Goal: Task Accomplishment & Management: Manage account settings

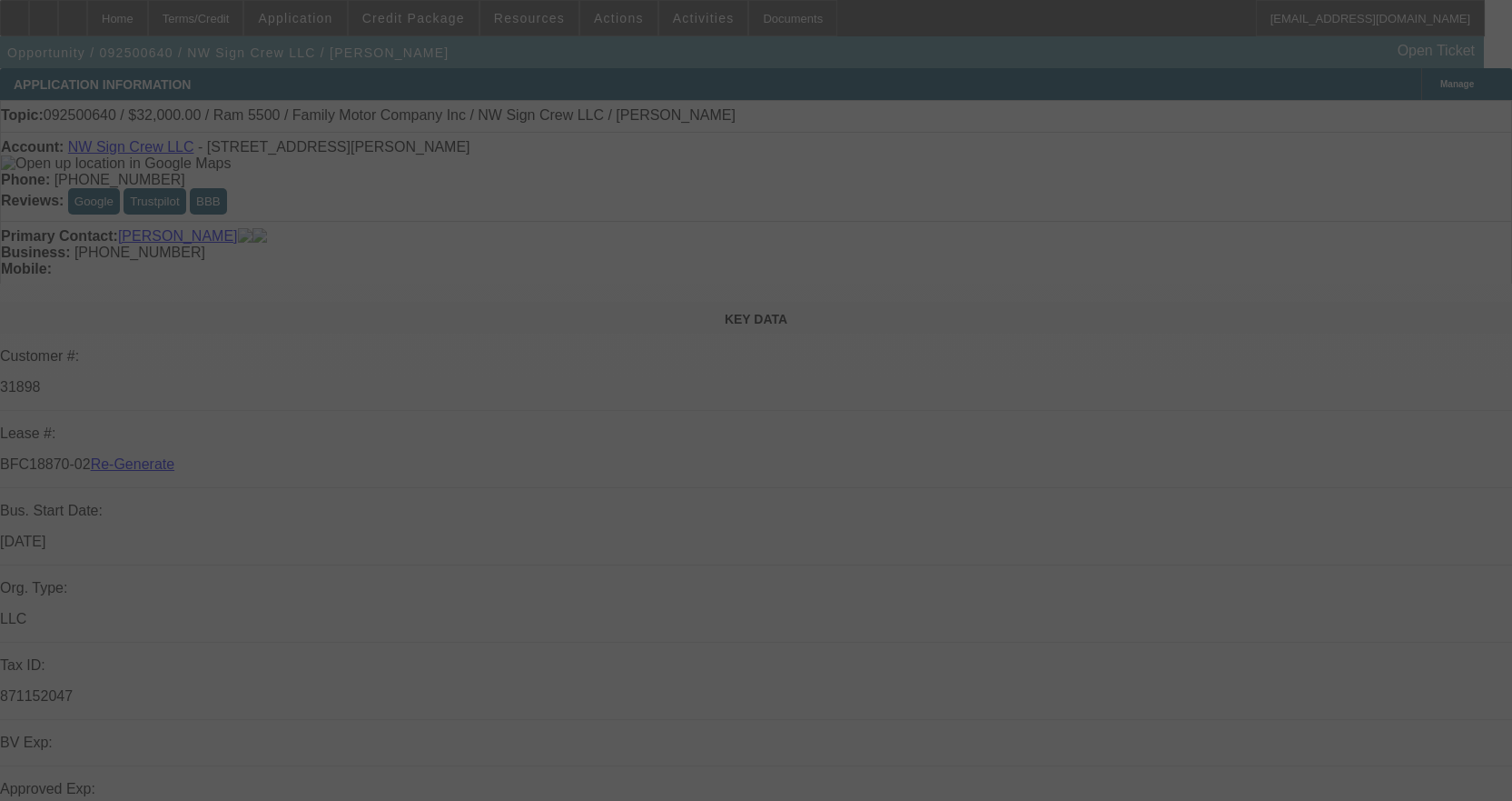
select select "3"
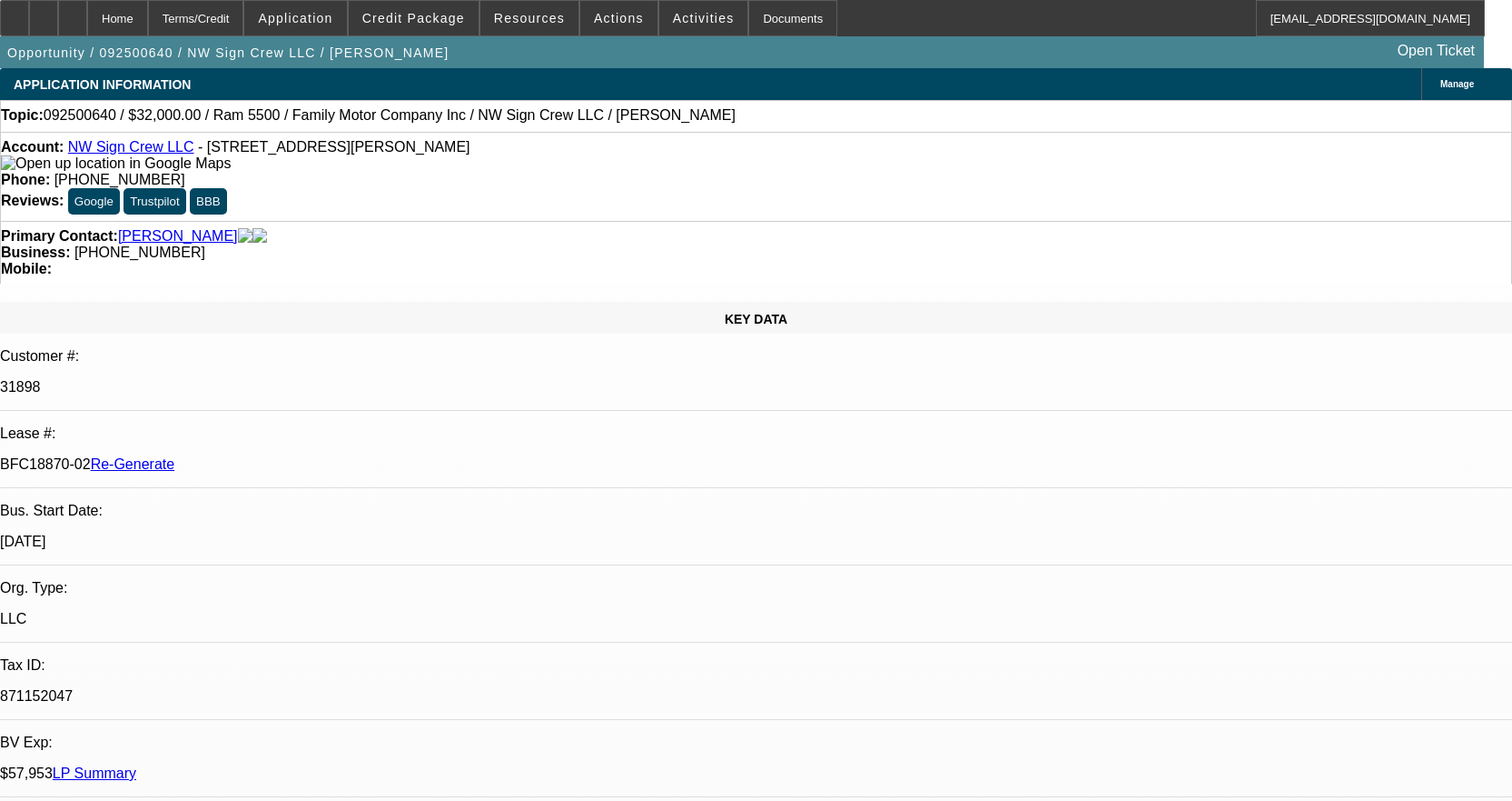
select select "0"
select select "2"
select select "0"
select select "6"
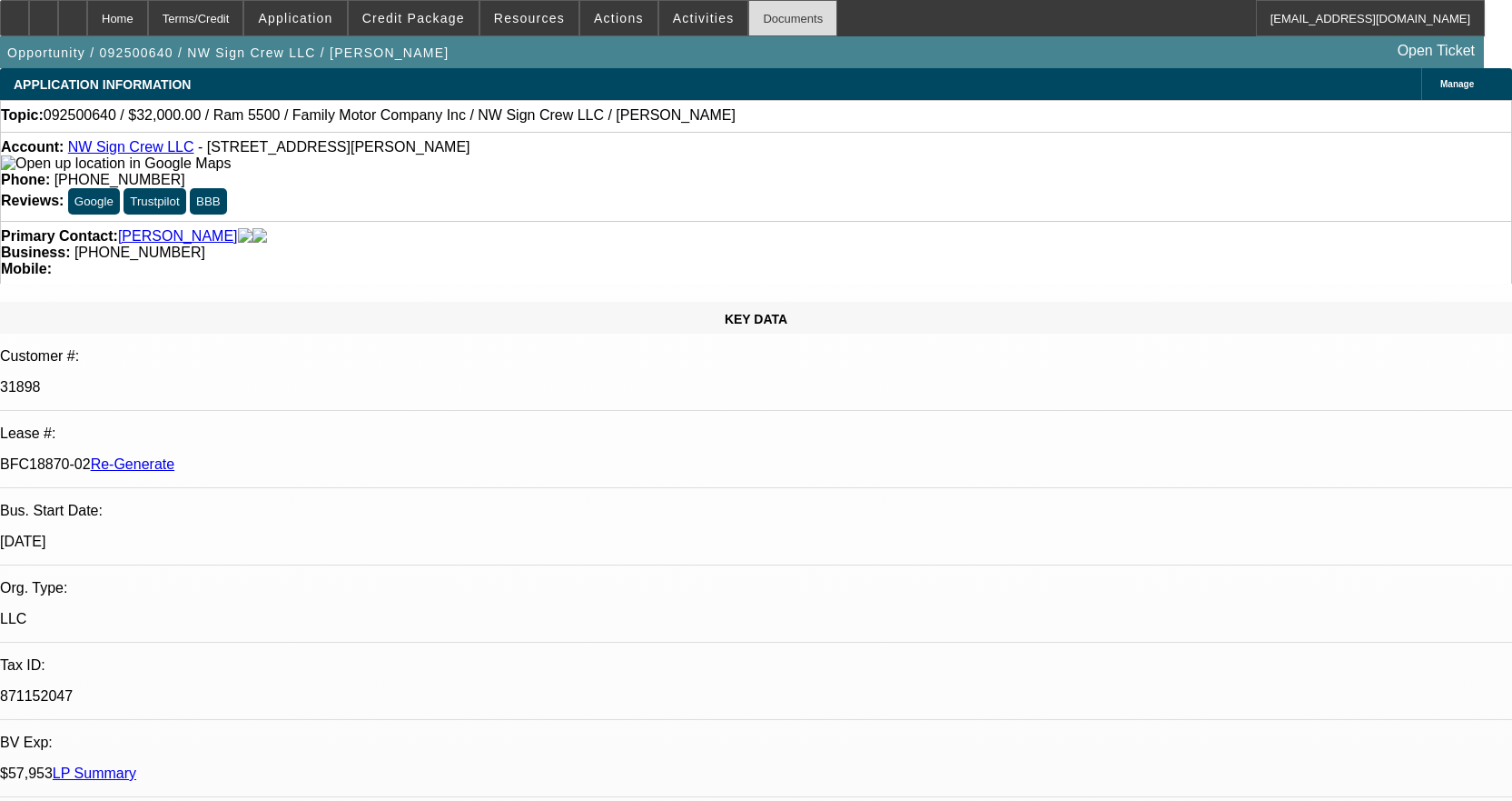
click at [770, 18] on div "Documents" at bounding box center [793, 18] width 89 height 36
click at [29, 26] on div at bounding box center [15, 18] width 29 height 36
click at [769, 30] on div "Documents" at bounding box center [793, 18] width 89 height 36
click at [673, 20] on span "Activities" at bounding box center [704, 18] width 62 height 15
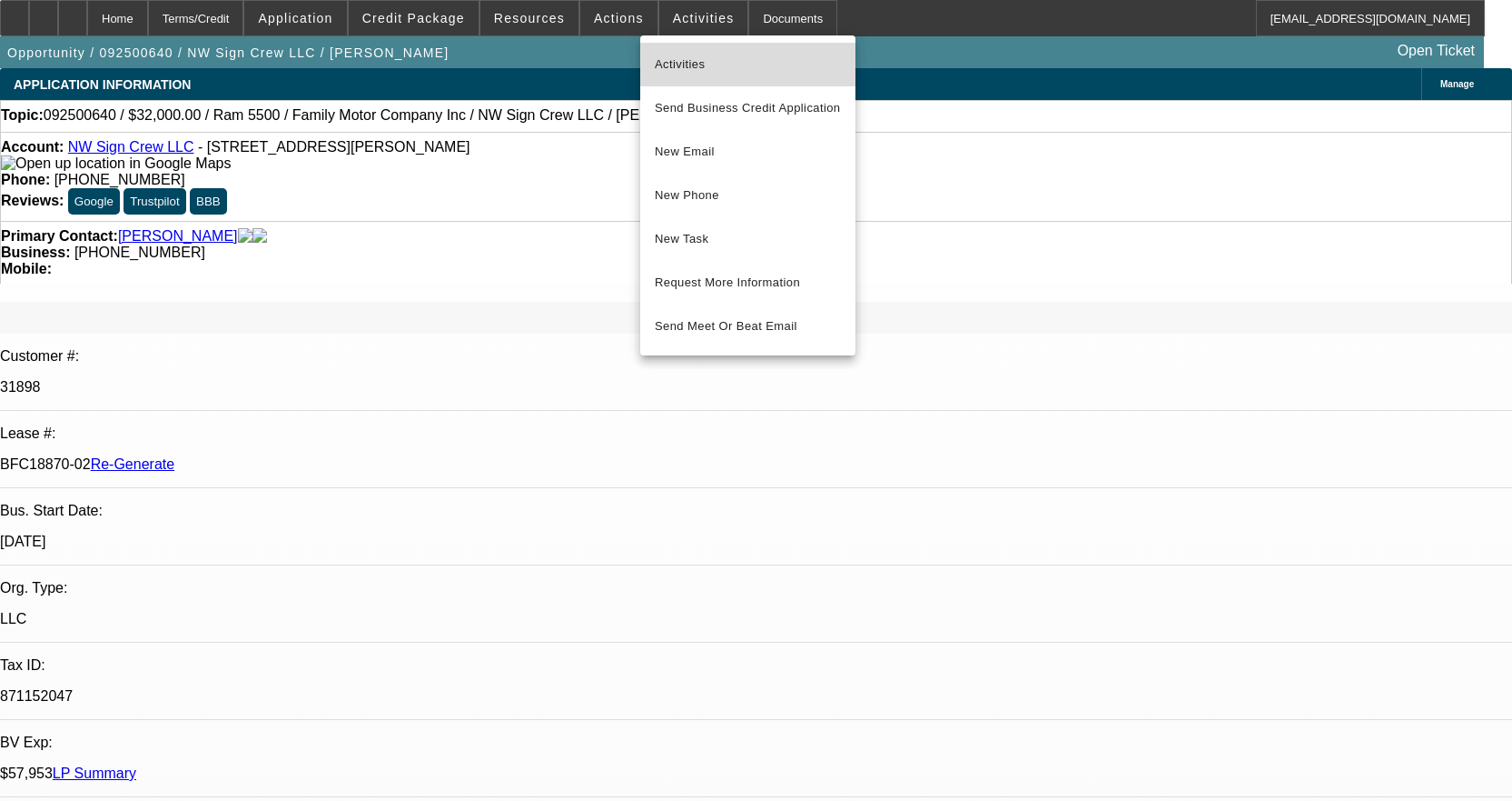
click at [676, 54] on span "Activities" at bounding box center [748, 65] width 186 height 22
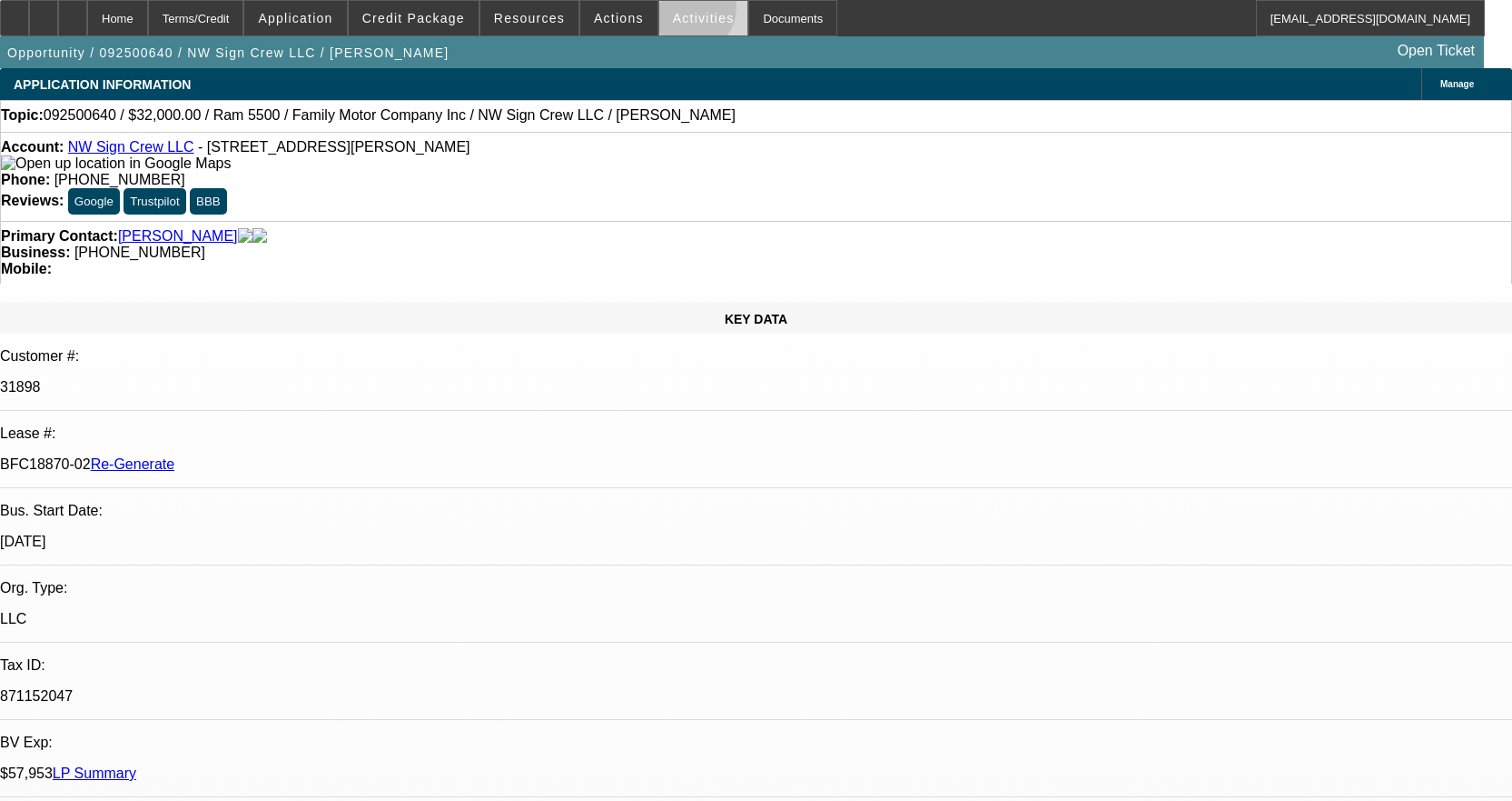
click at [673, 11] on span "Activities" at bounding box center [704, 18] width 62 height 15
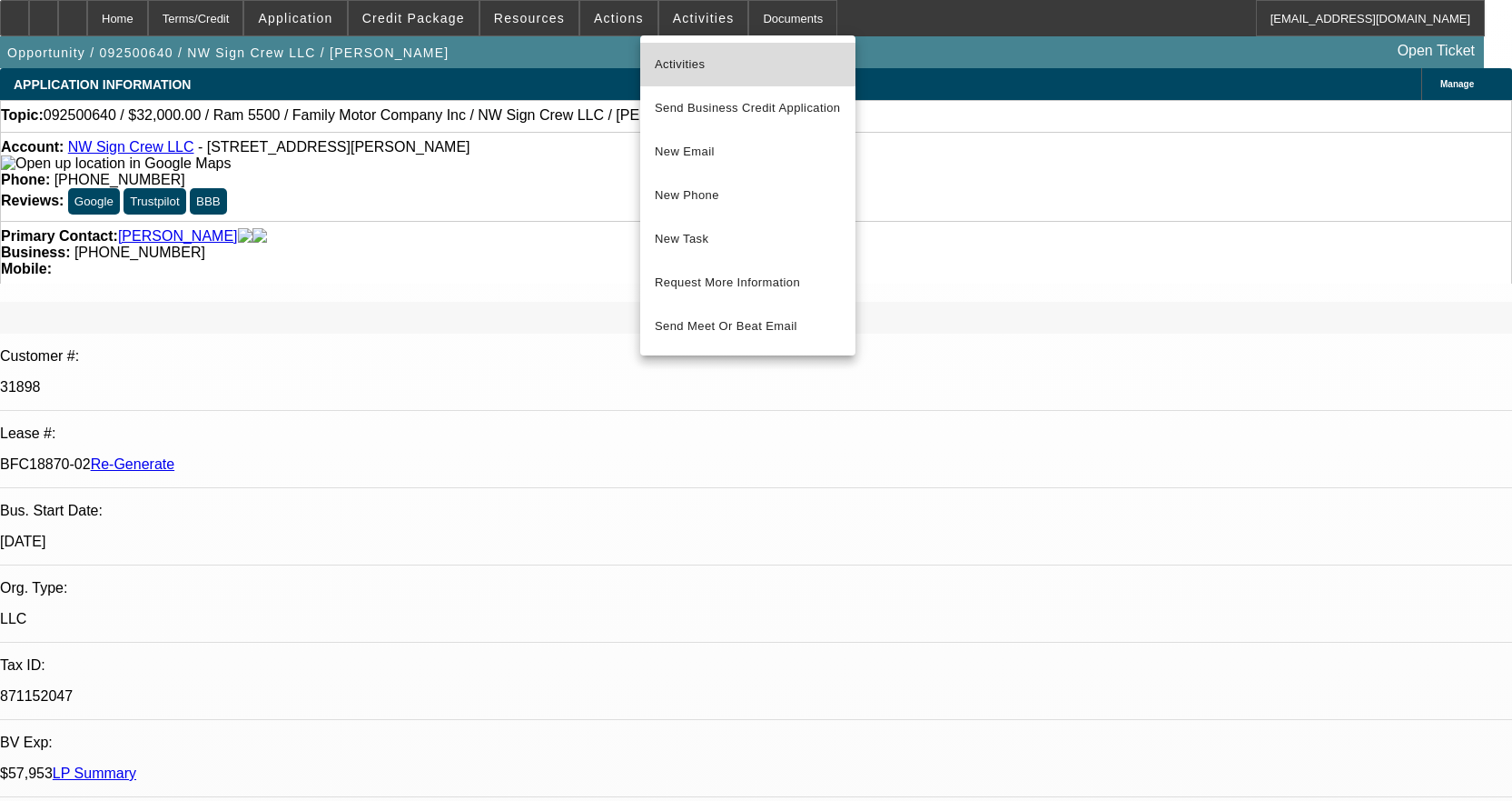
click at [661, 52] on button "Activities" at bounding box center [748, 65] width 216 height 43
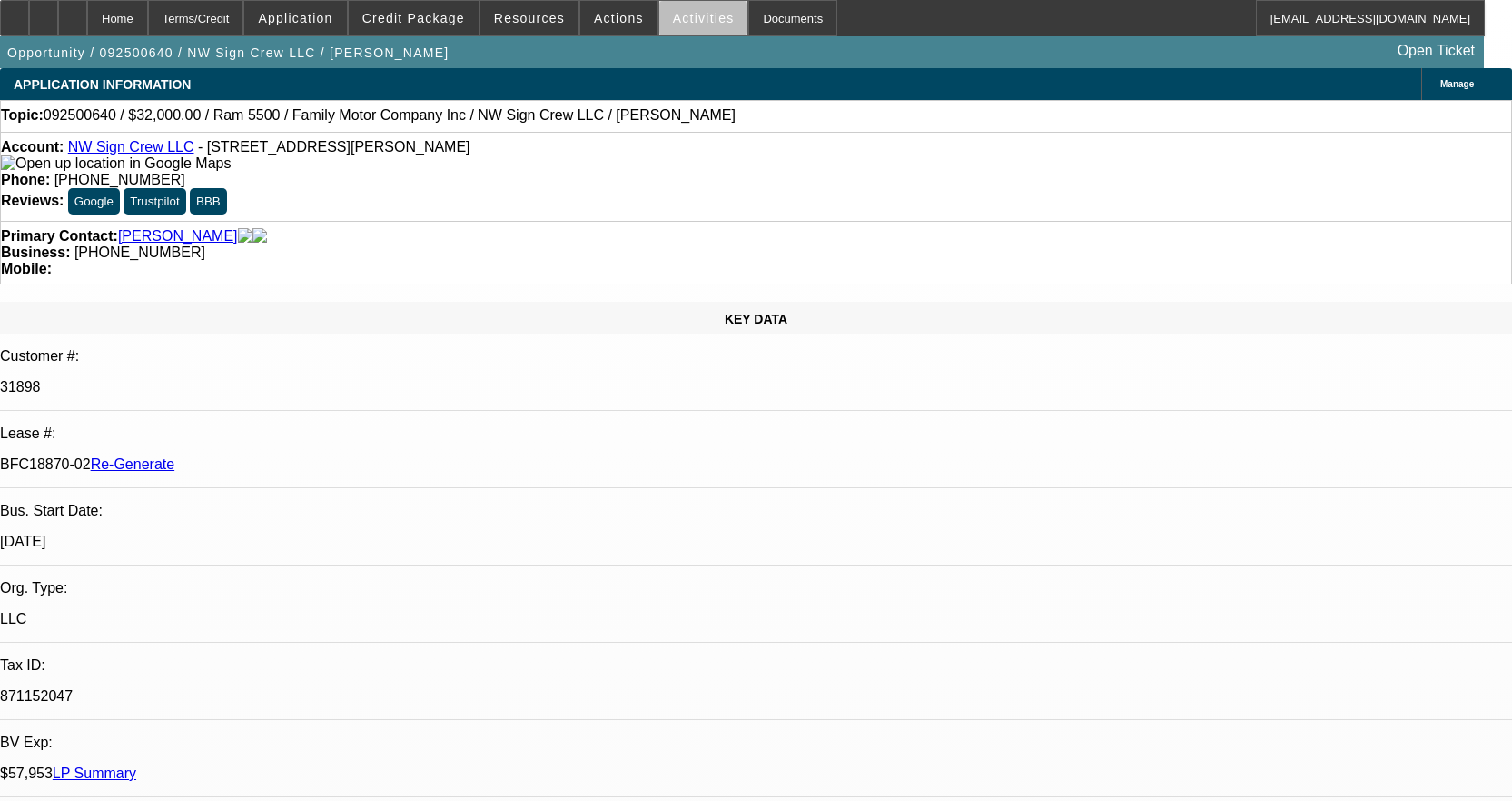
click at [694, 23] on span "Activities" at bounding box center [704, 18] width 62 height 15
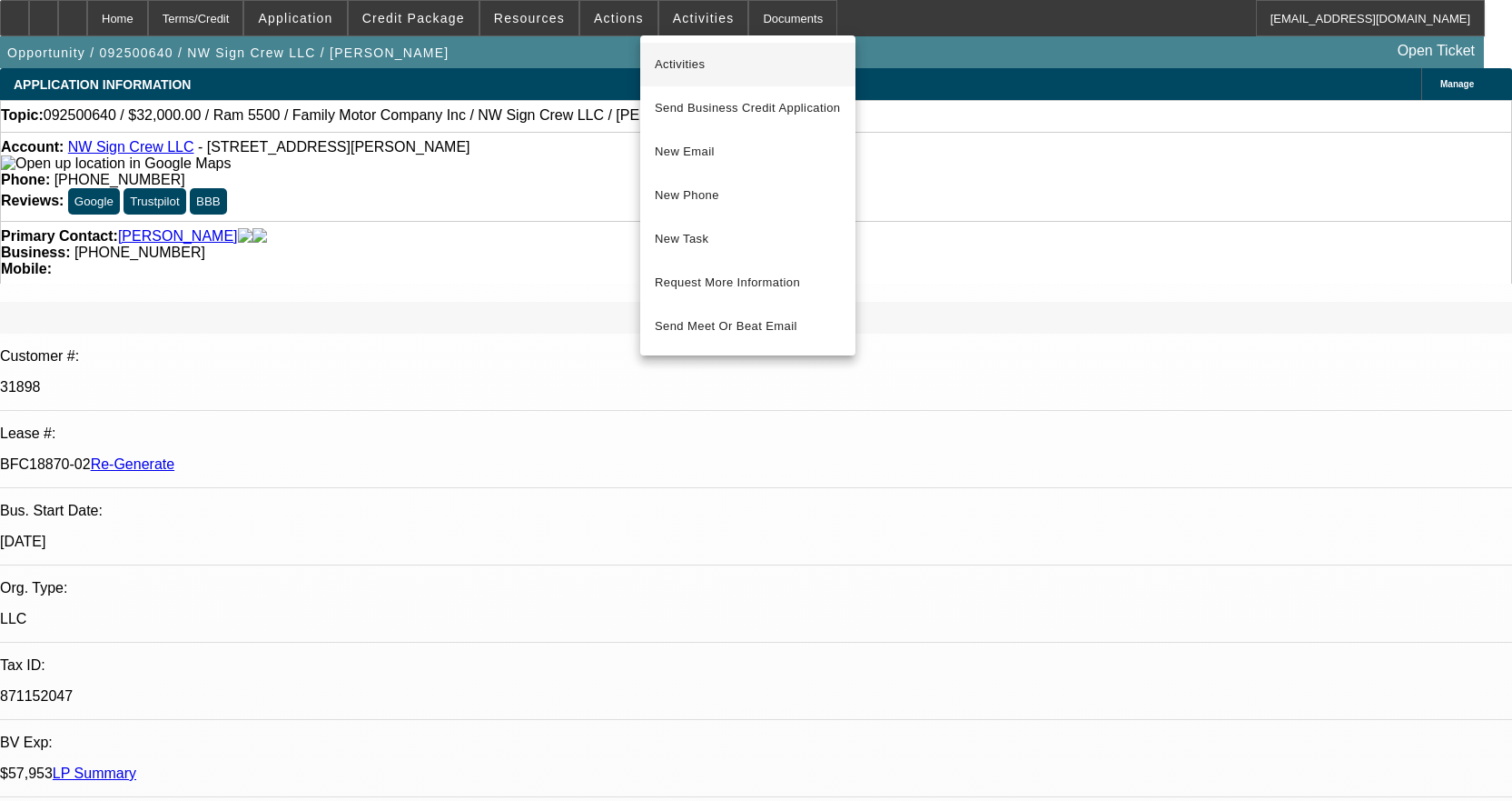
click at [669, 68] on span "Activities" at bounding box center [748, 65] width 186 height 22
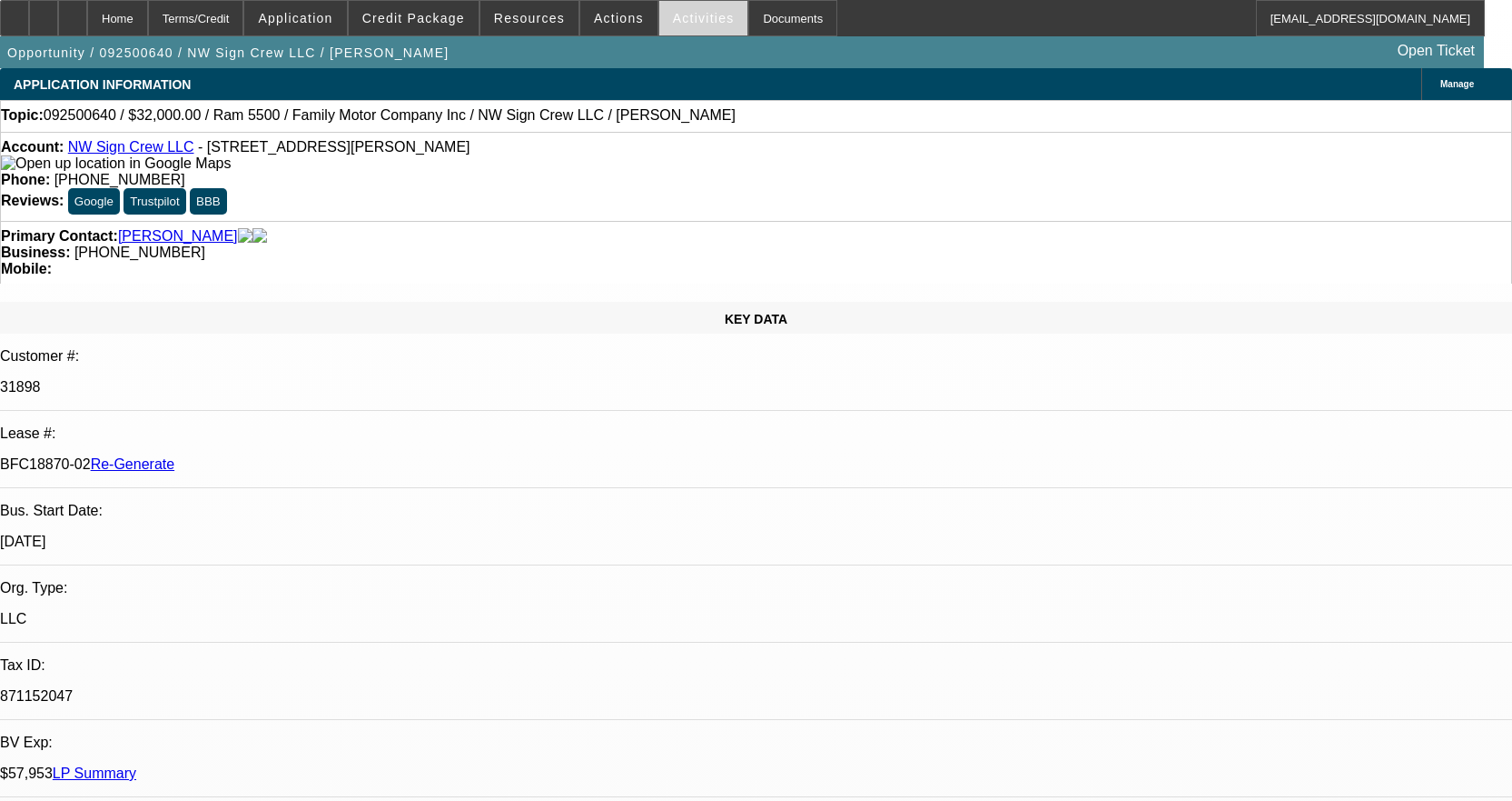
click at [696, 36] on div "Opportunity / 092500640 / NW Sign Crew LLC / Boad, Billy Open Ticket" at bounding box center [742, 52] width 1484 height 31
click at [691, 29] on span at bounding box center [704, 18] width 89 height 43
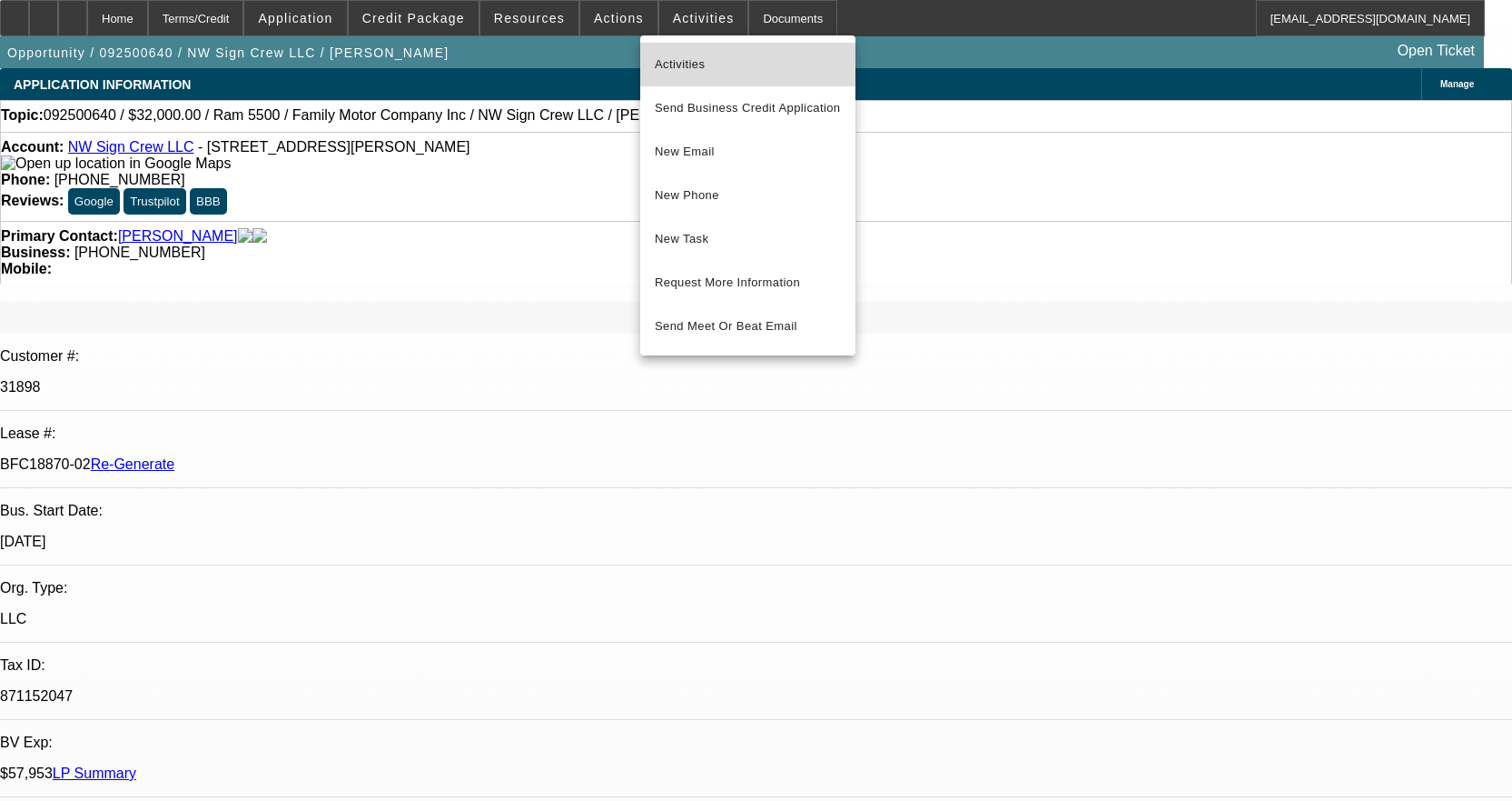
click at [686, 56] on span "Activities" at bounding box center [748, 65] width 186 height 22
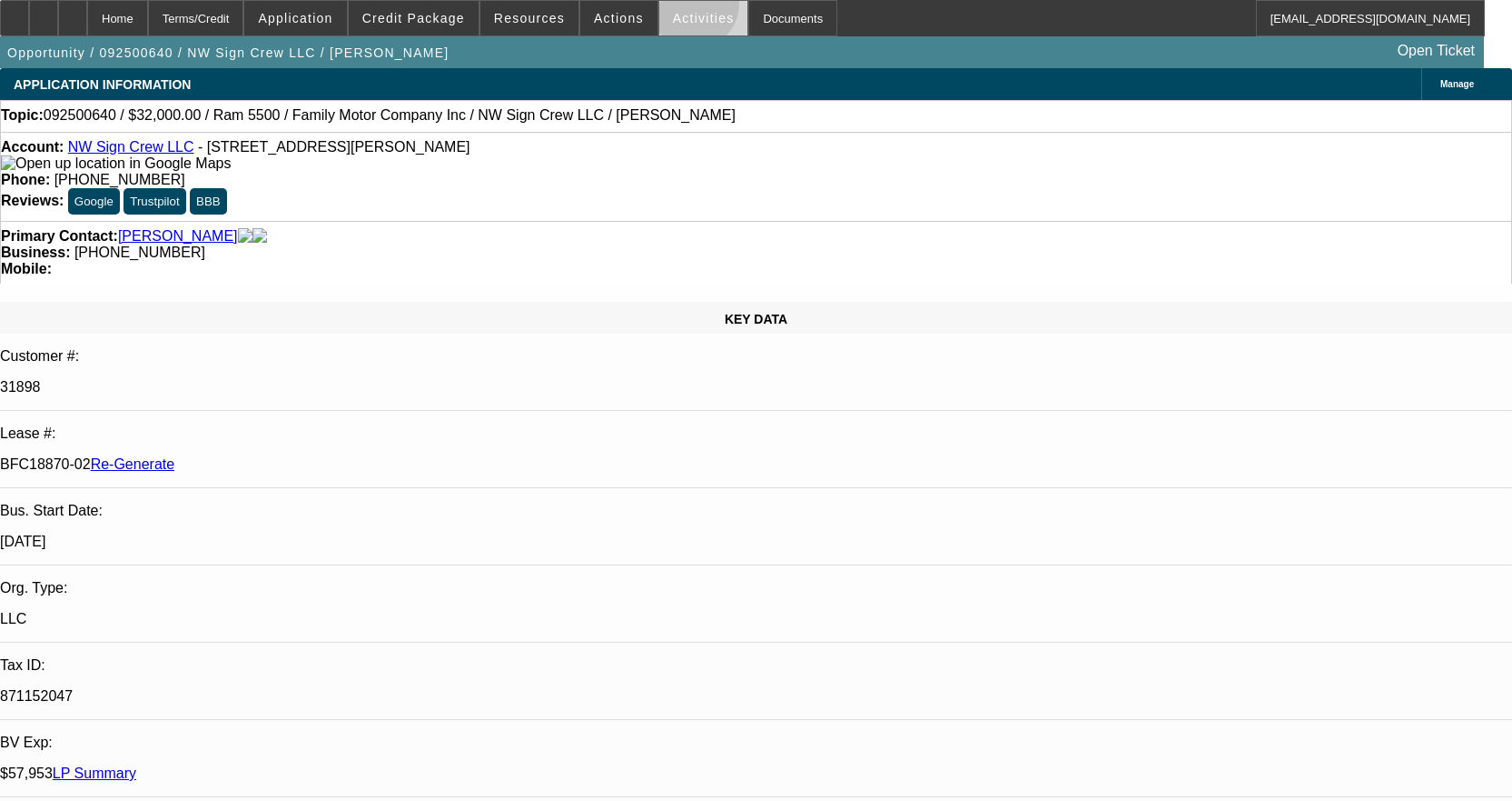
click at [675, 8] on span at bounding box center [704, 18] width 89 height 43
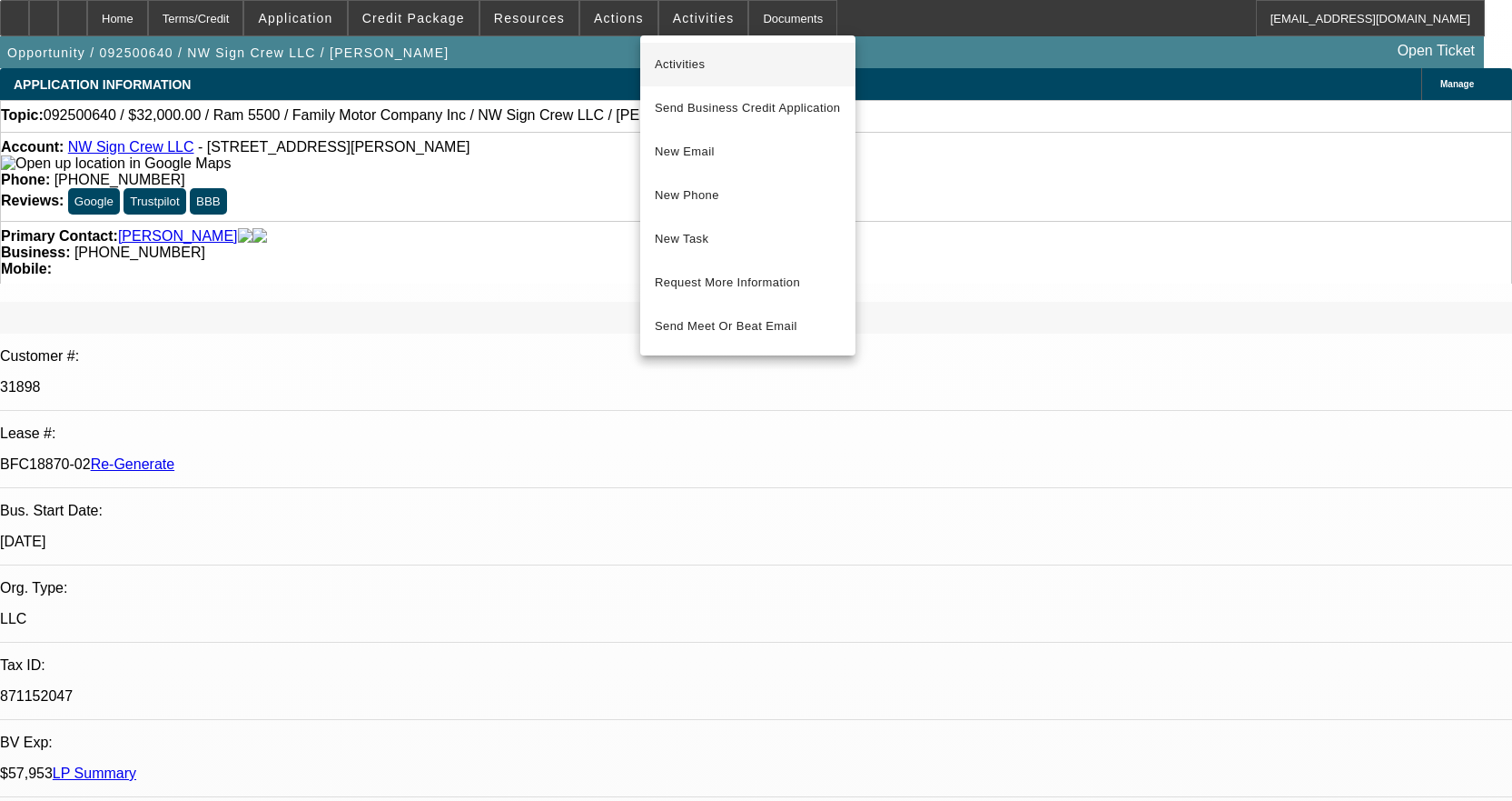
click at [664, 68] on span "Activities" at bounding box center [748, 65] width 186 height 22
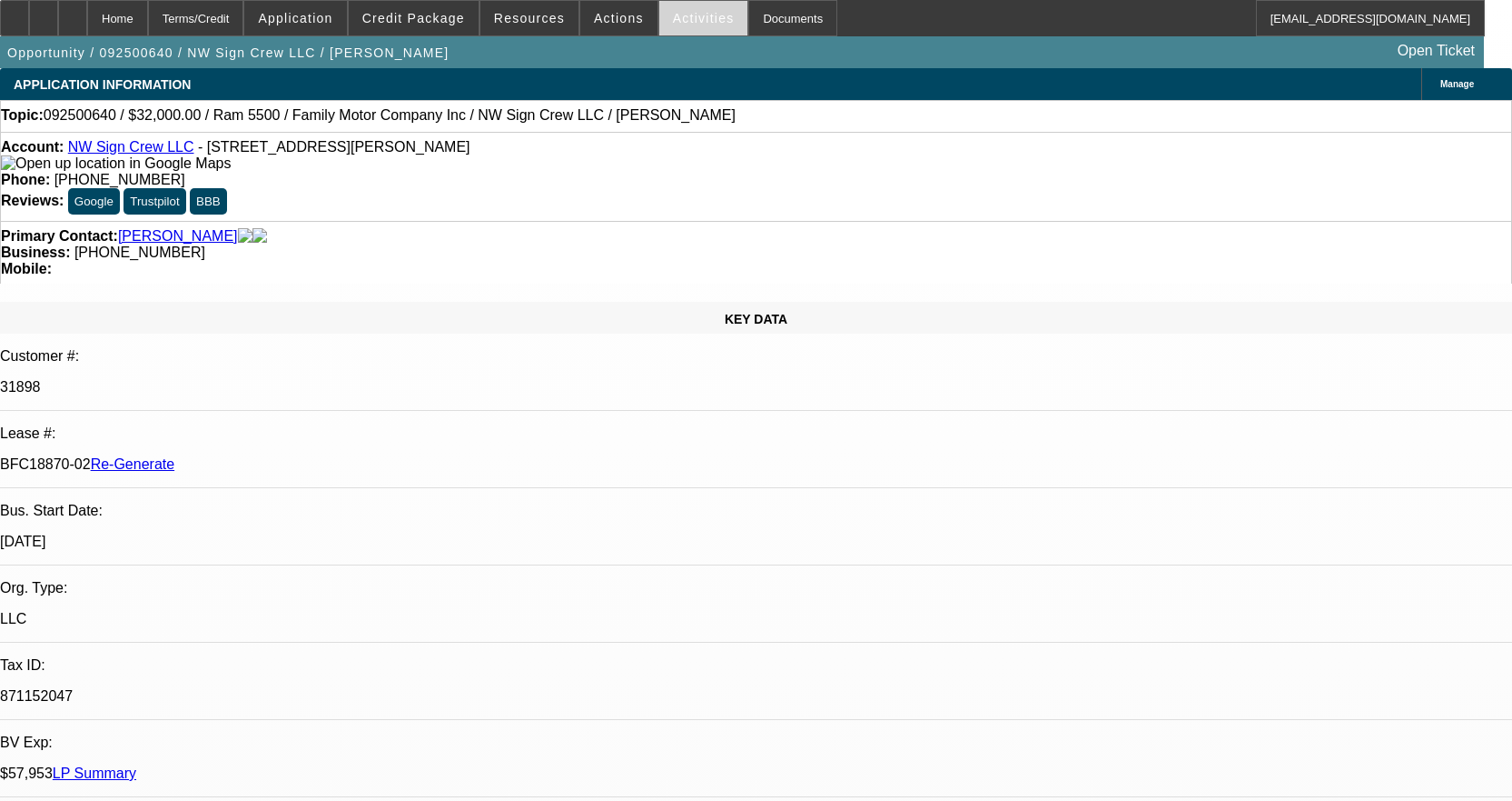
click at [659, 32] on span at bounding box center [704, 18] width 89 height 43
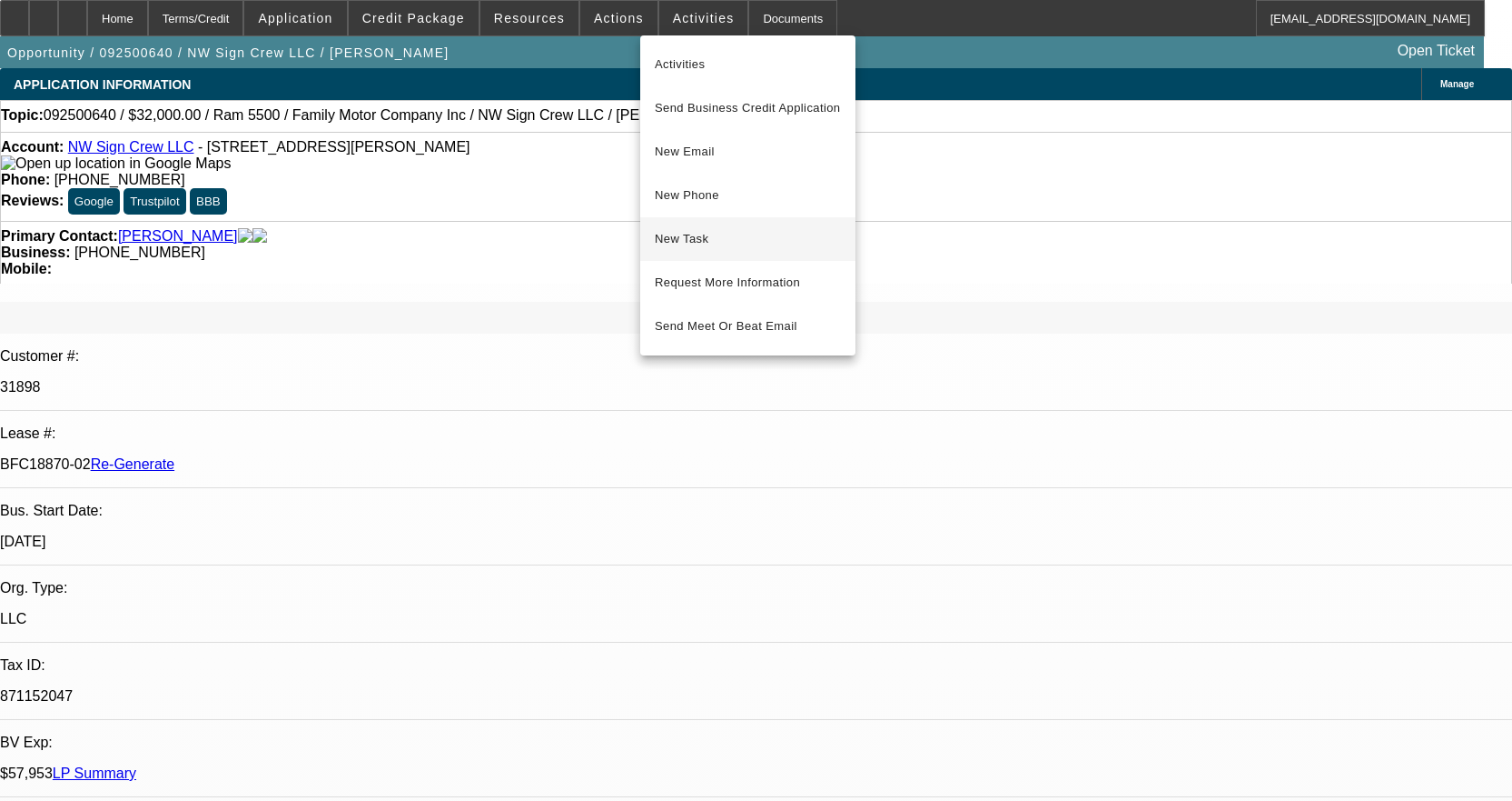
click at [701, 239] on span "New Task" at bounding box center [748, 239] width 186 height 22
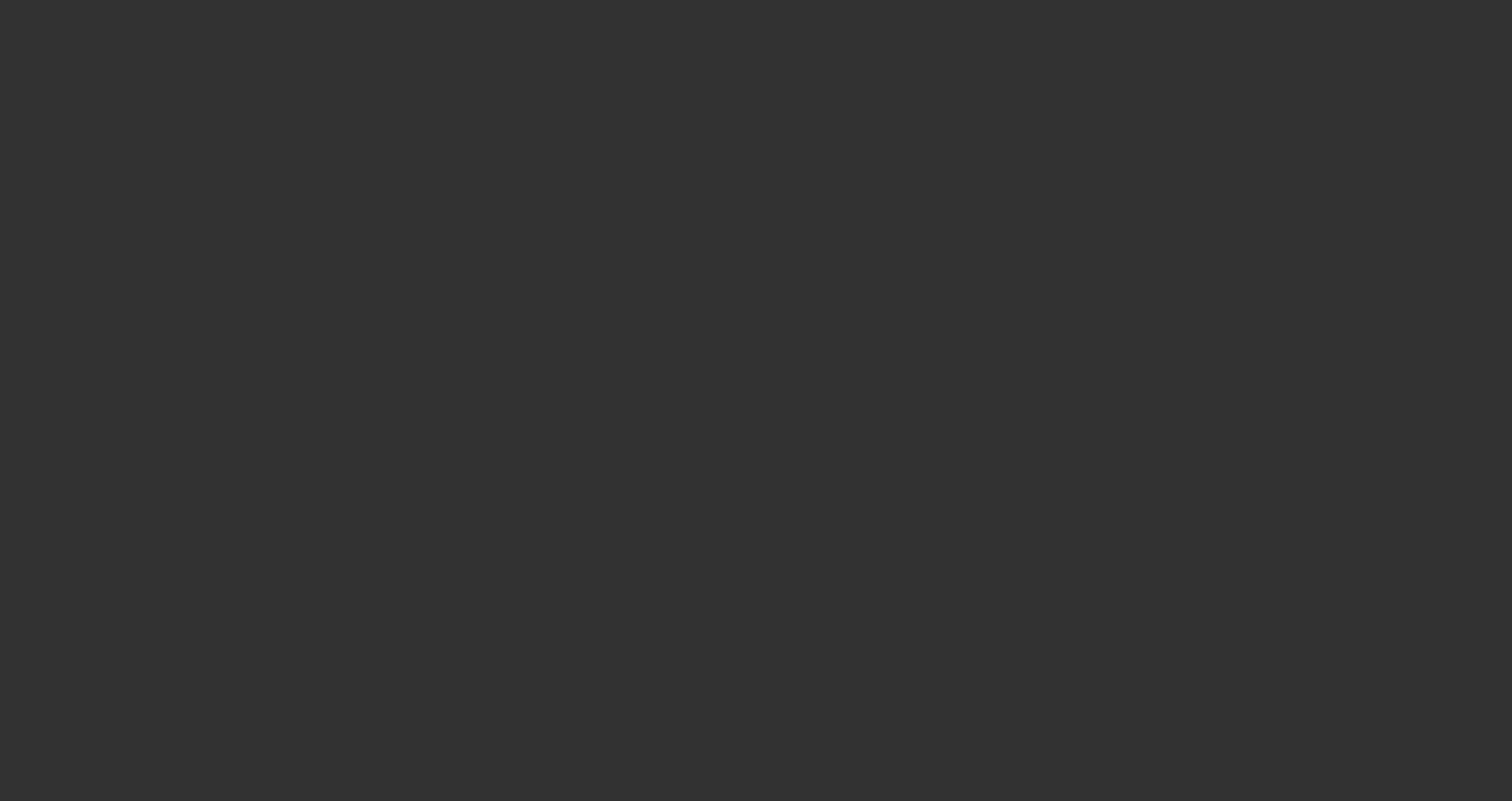
select select "3"
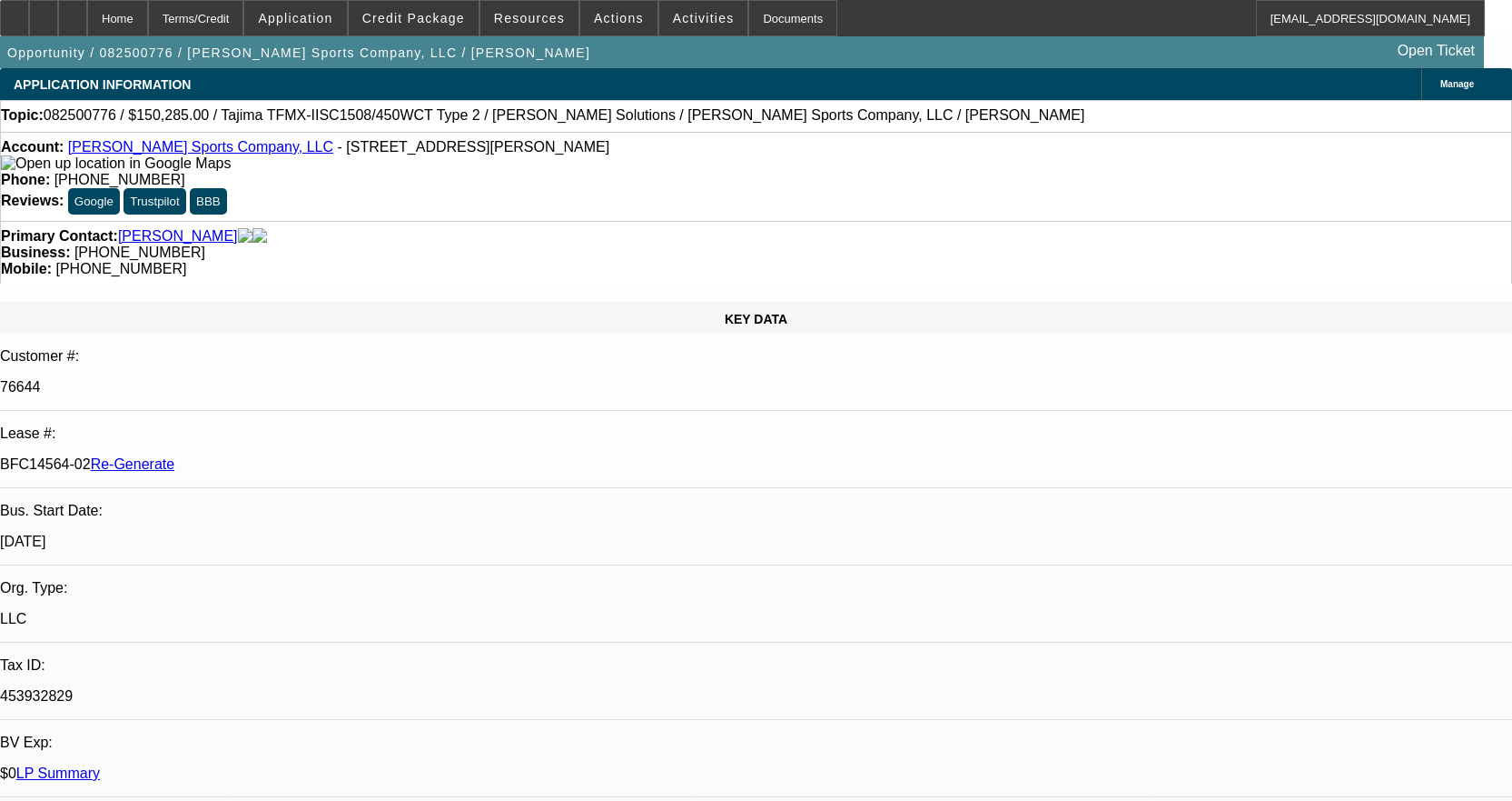
select select "0"
select select "2"
select select "0"
select select "2"
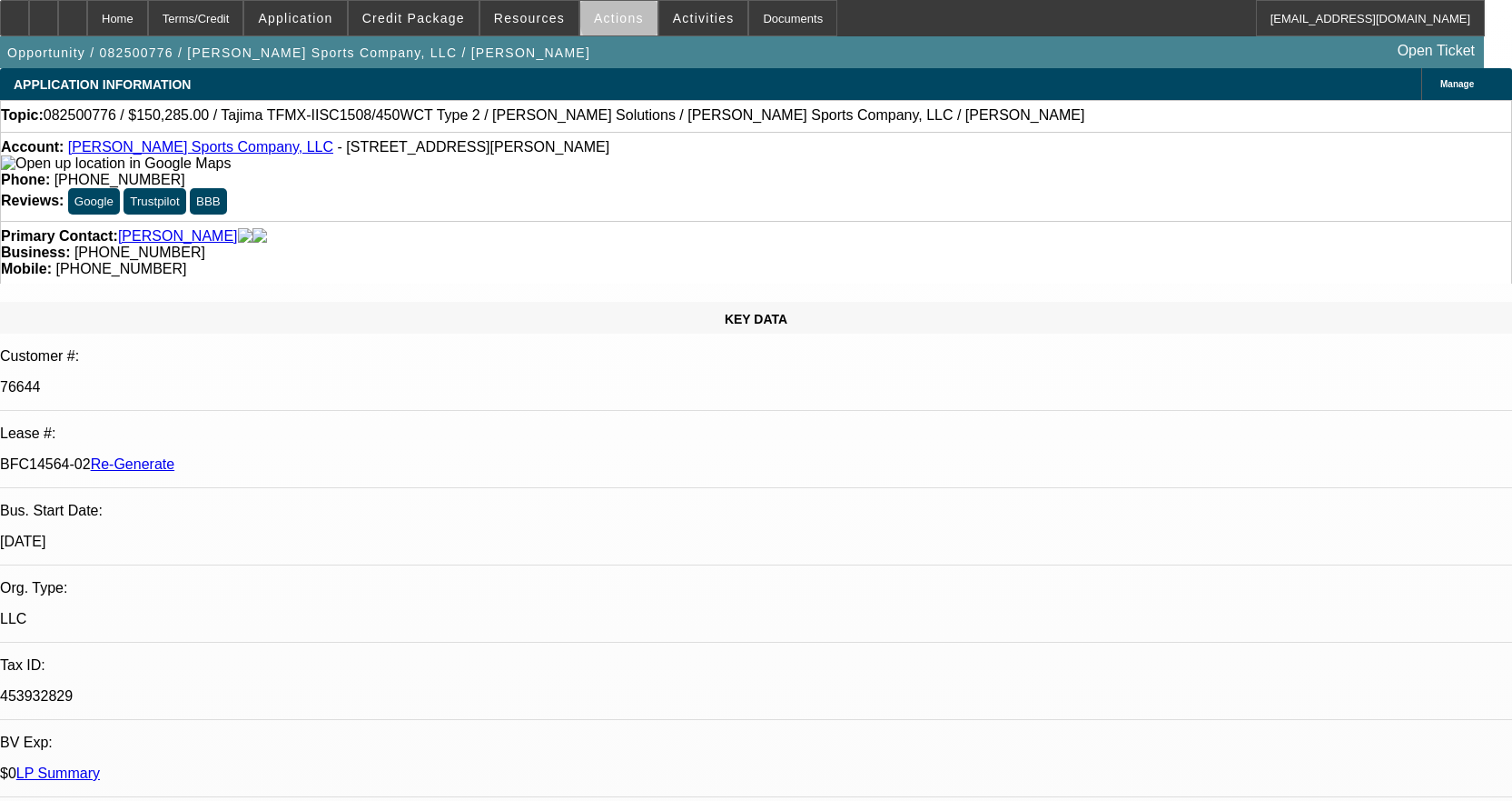
click at [633, 17] on span at bounding box center [618, 18] width 77 height 43
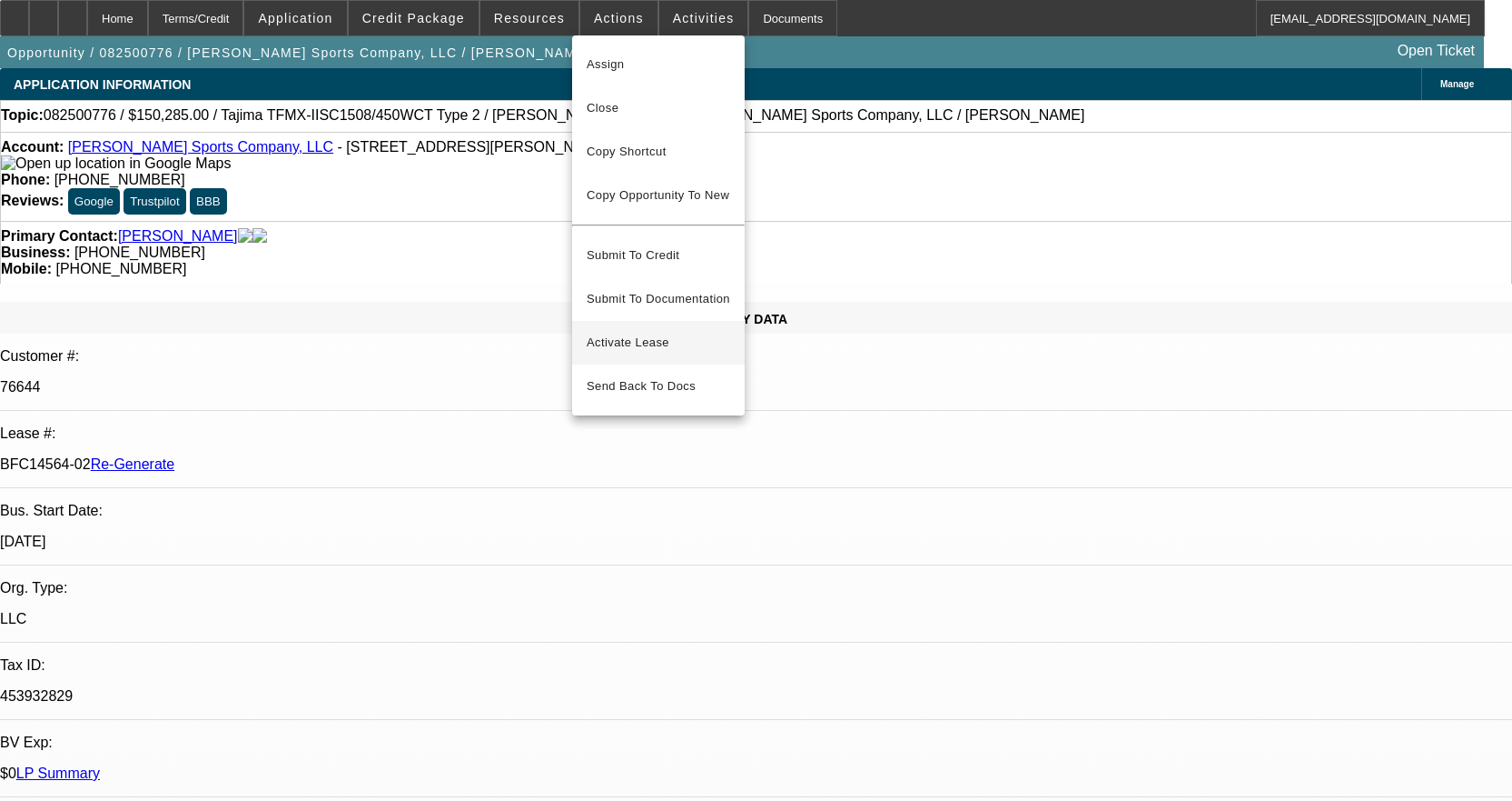
click at [630, 331] on span "Activate Lease" at bounding box center [658, 342] width 143 height 22
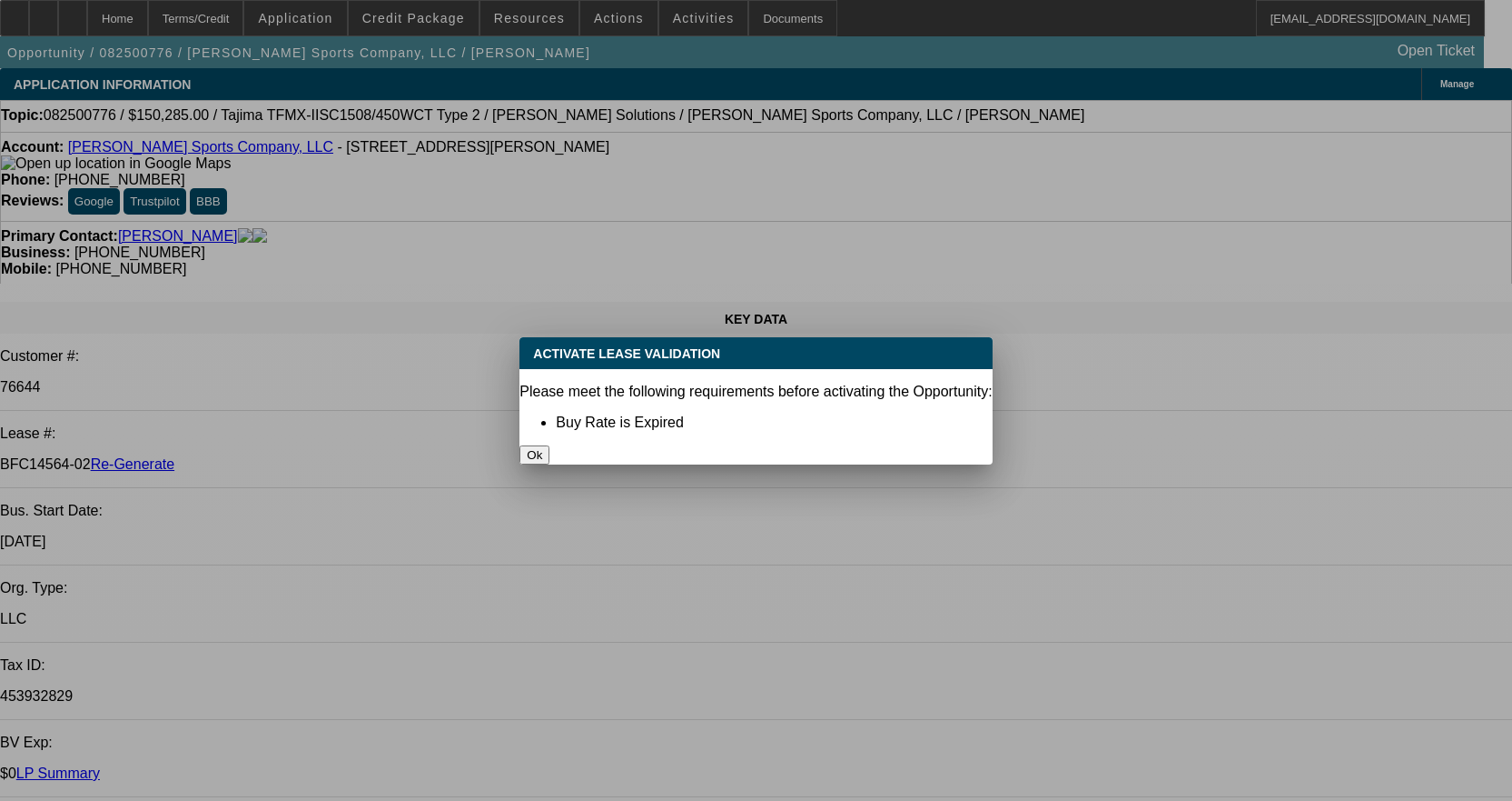
click at [550, 445] on button "Ok" at bounding box center [534, 454] width 30 height 19
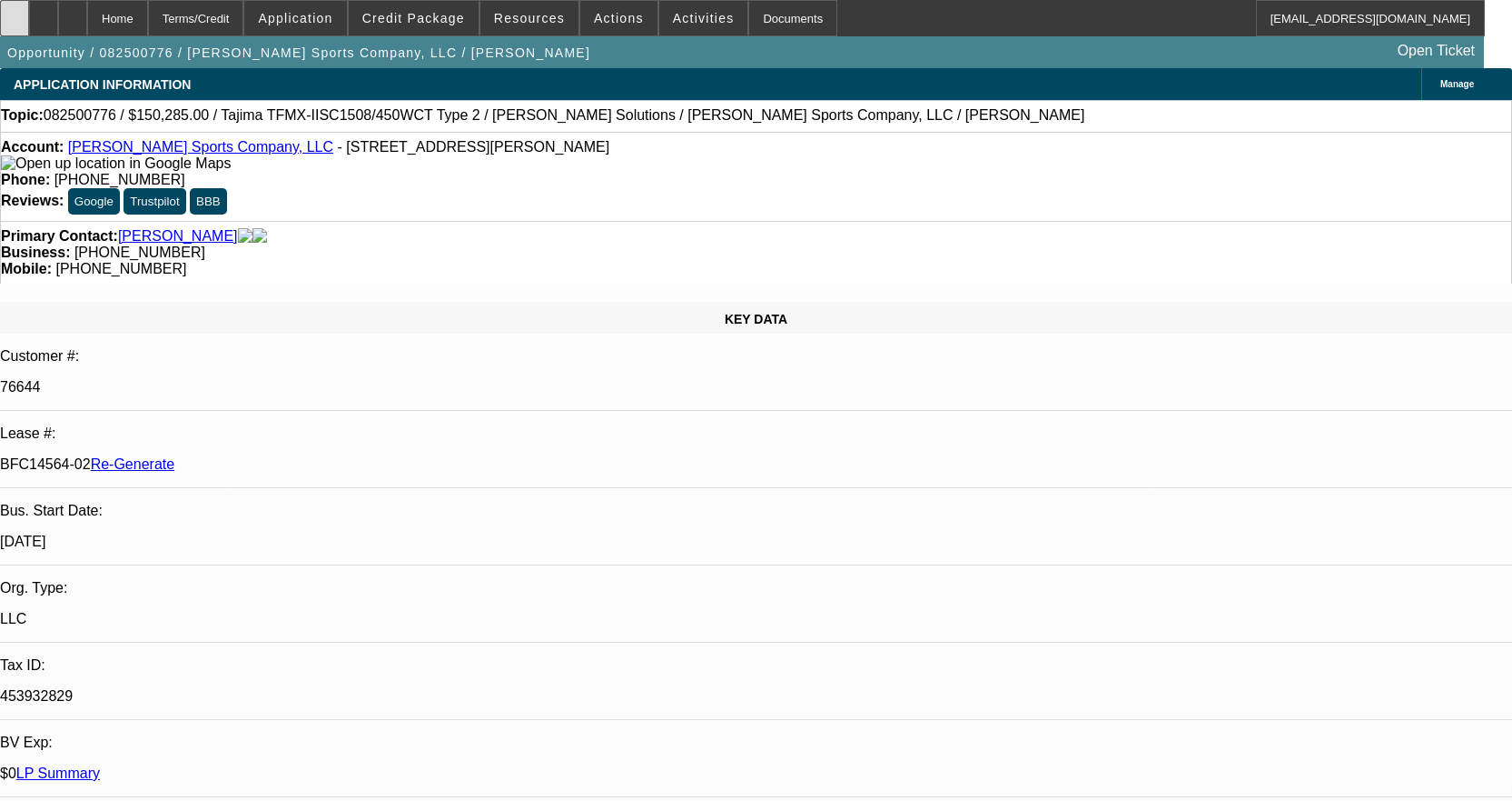
click at [29, 11] on div at bounding box center [15, 18] width 29 height 36
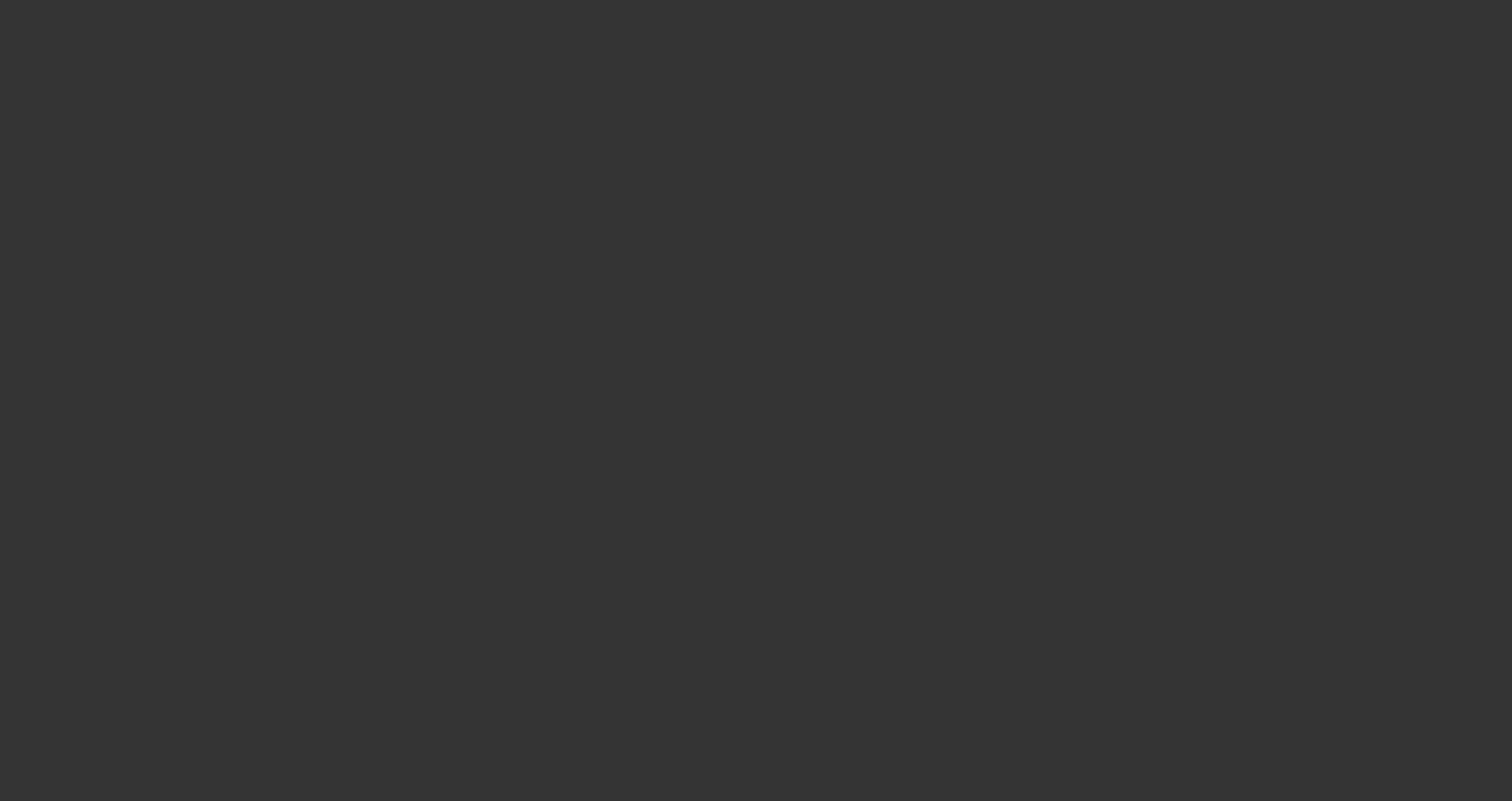
select select "3"
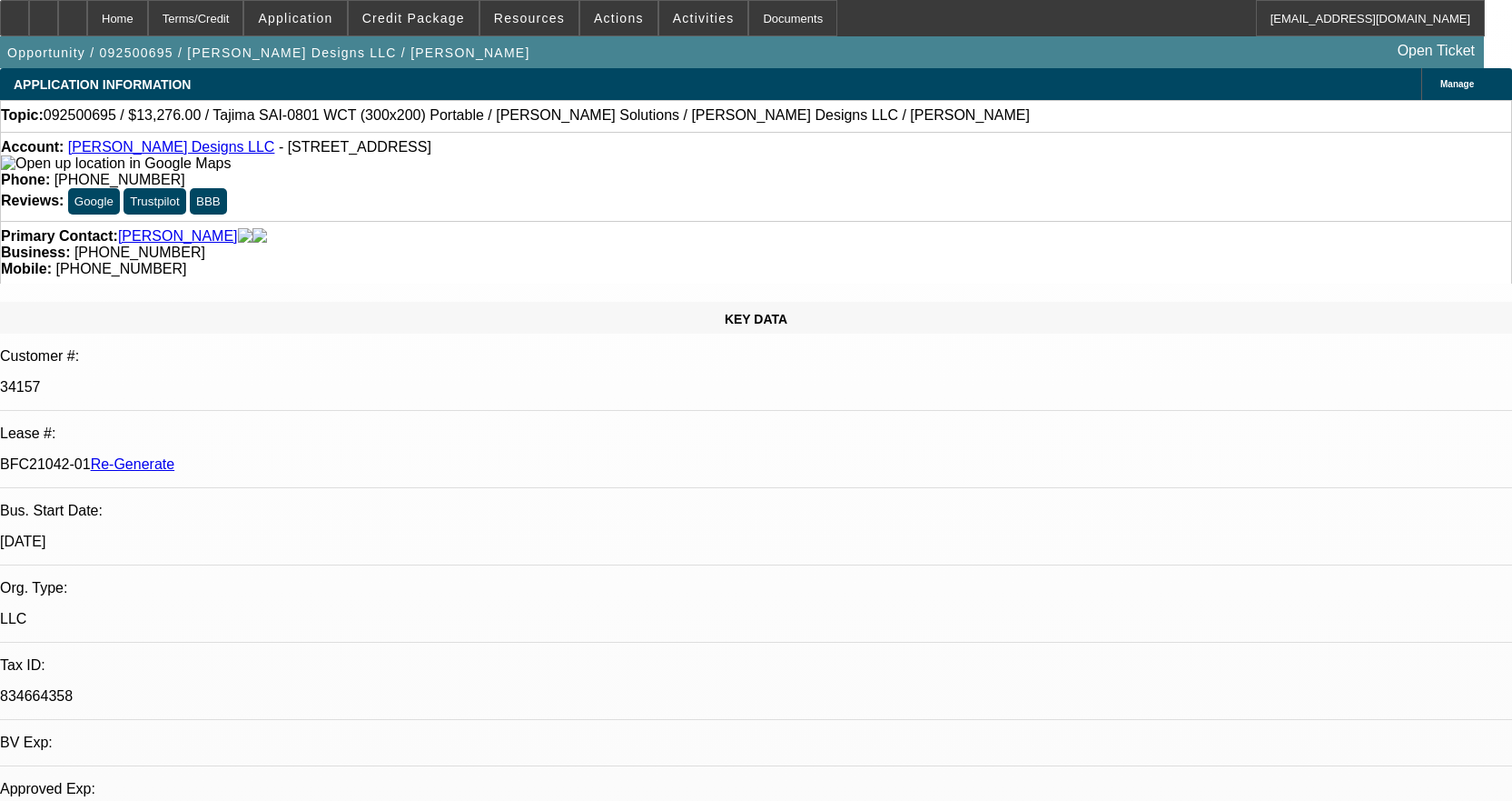
select select "0"
select select "2"
select select "0"
select select "6"
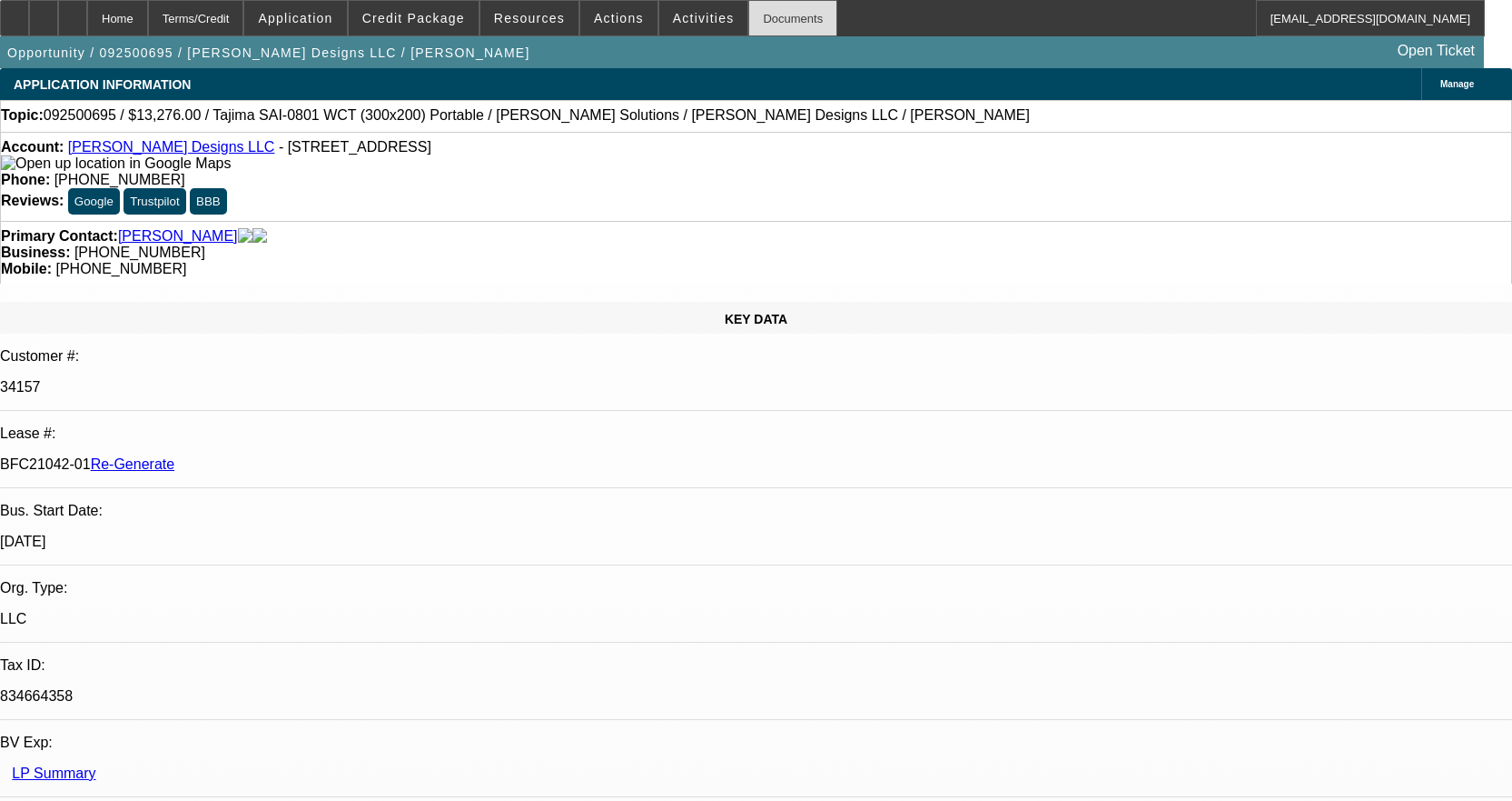
click at [768, 25] on div "Documents" at bounding box center [793, 18] width 89 height 36
click at [675, 25] on span "Activities" at bounding box center [704, 18] width 62 height 15
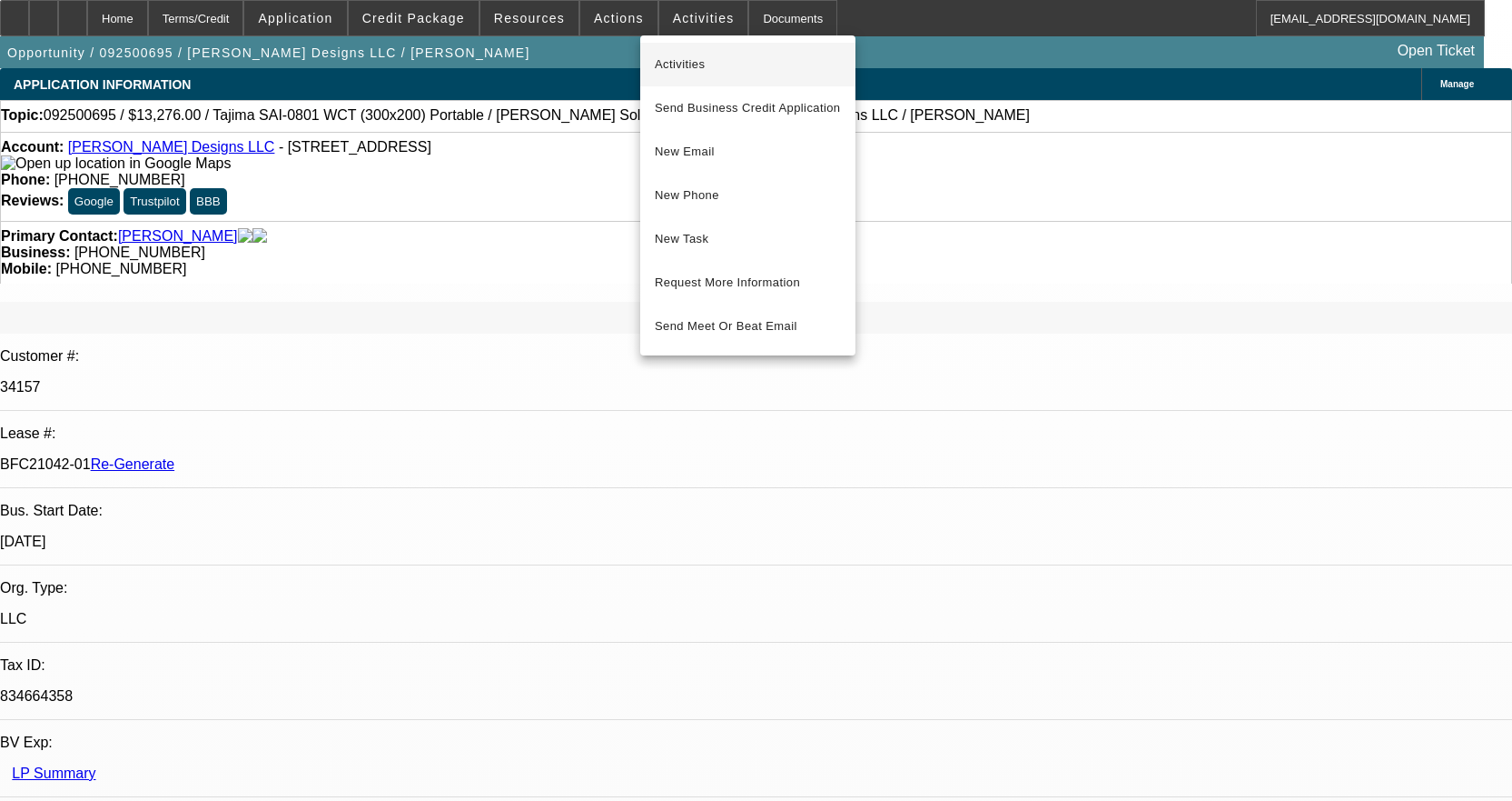
click at [676, 53] on button "Activities" at bounding box center [748, 65] width 216 height 43
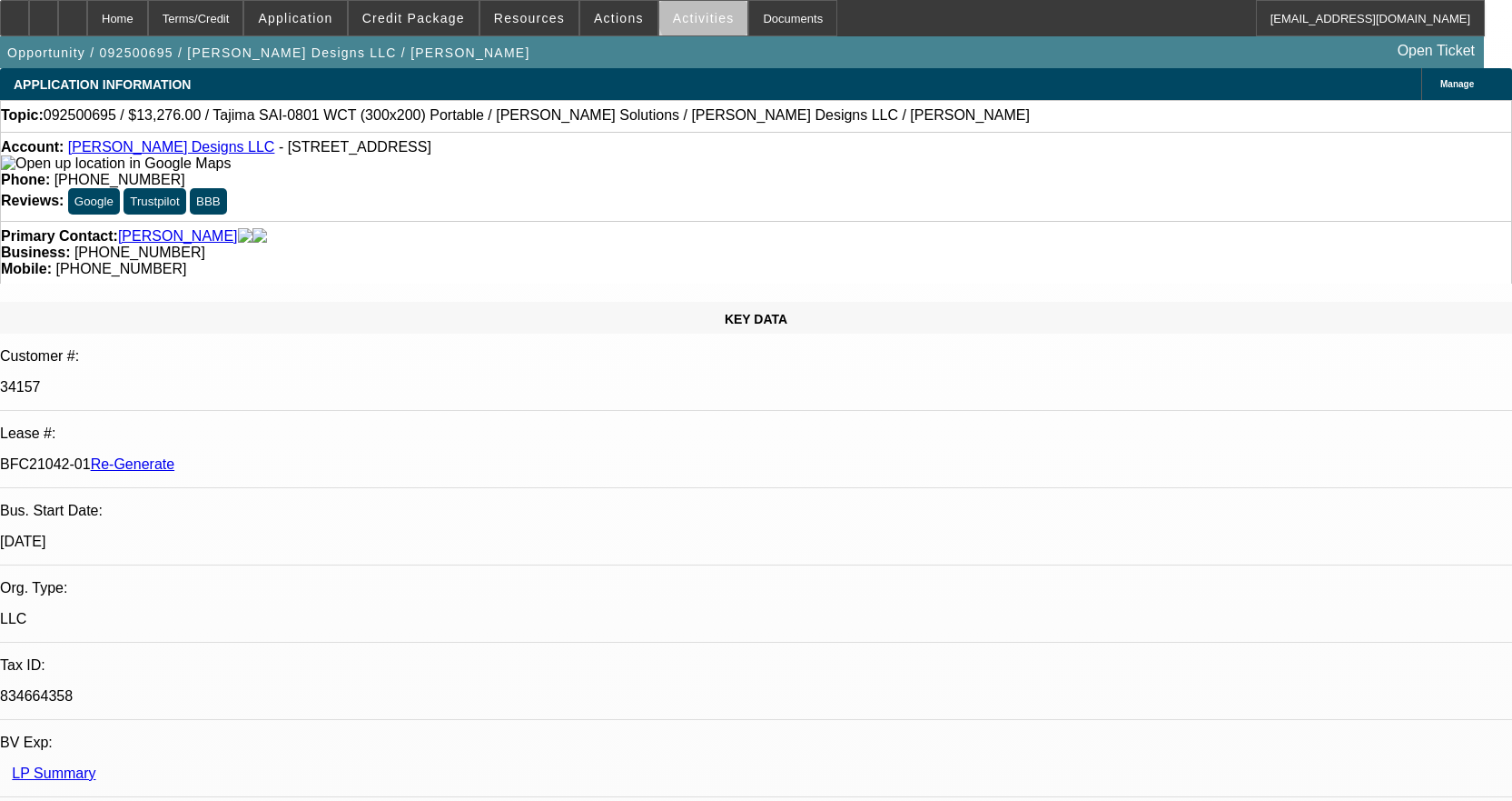
click at [690, 16] on span "Activities" at bounding box center [704, 18] width 62 height 15
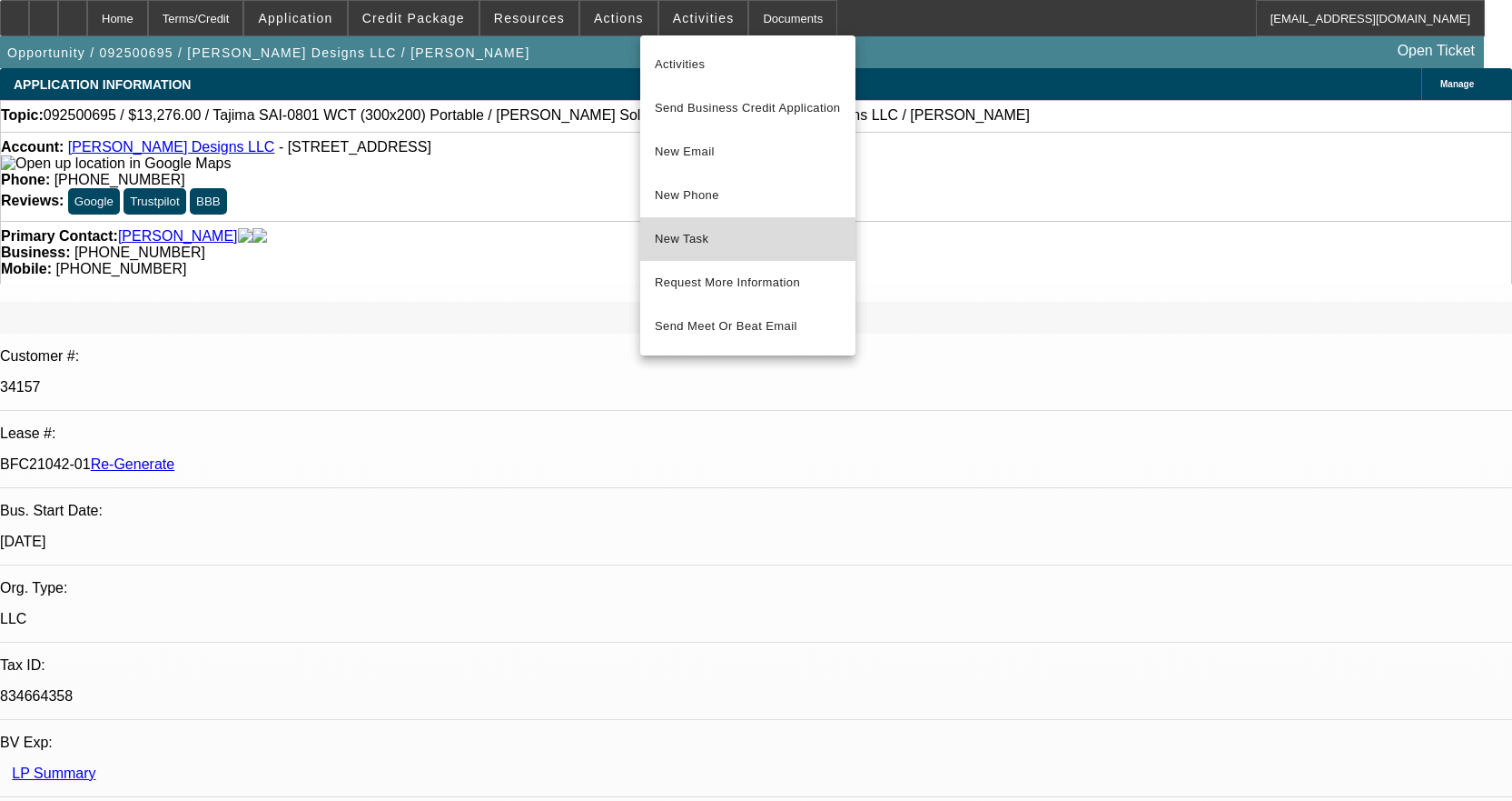
click at [739, 238] on span "New Task" at bounding box center [748, 239] width 186 height 22
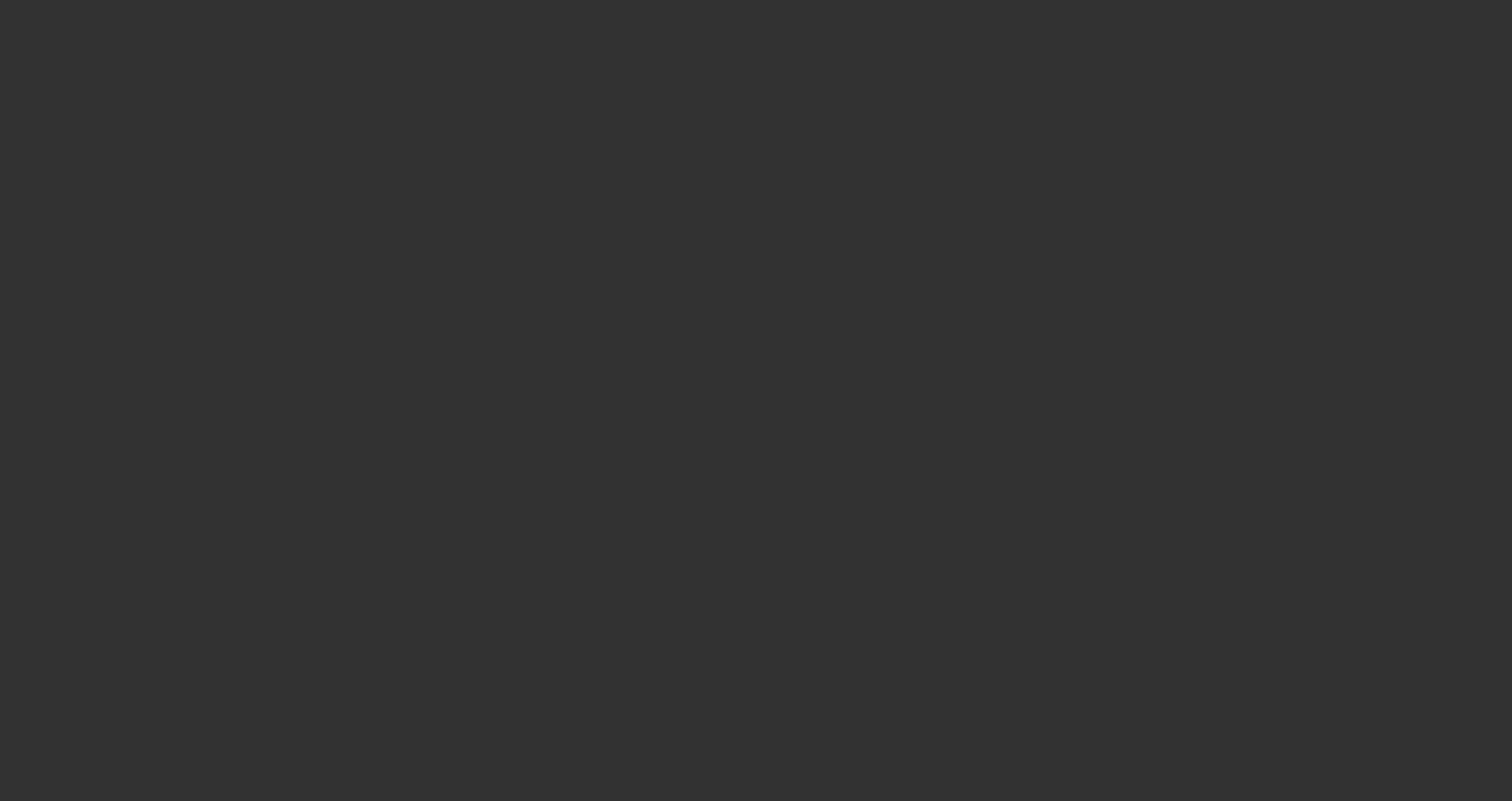
select select "3"
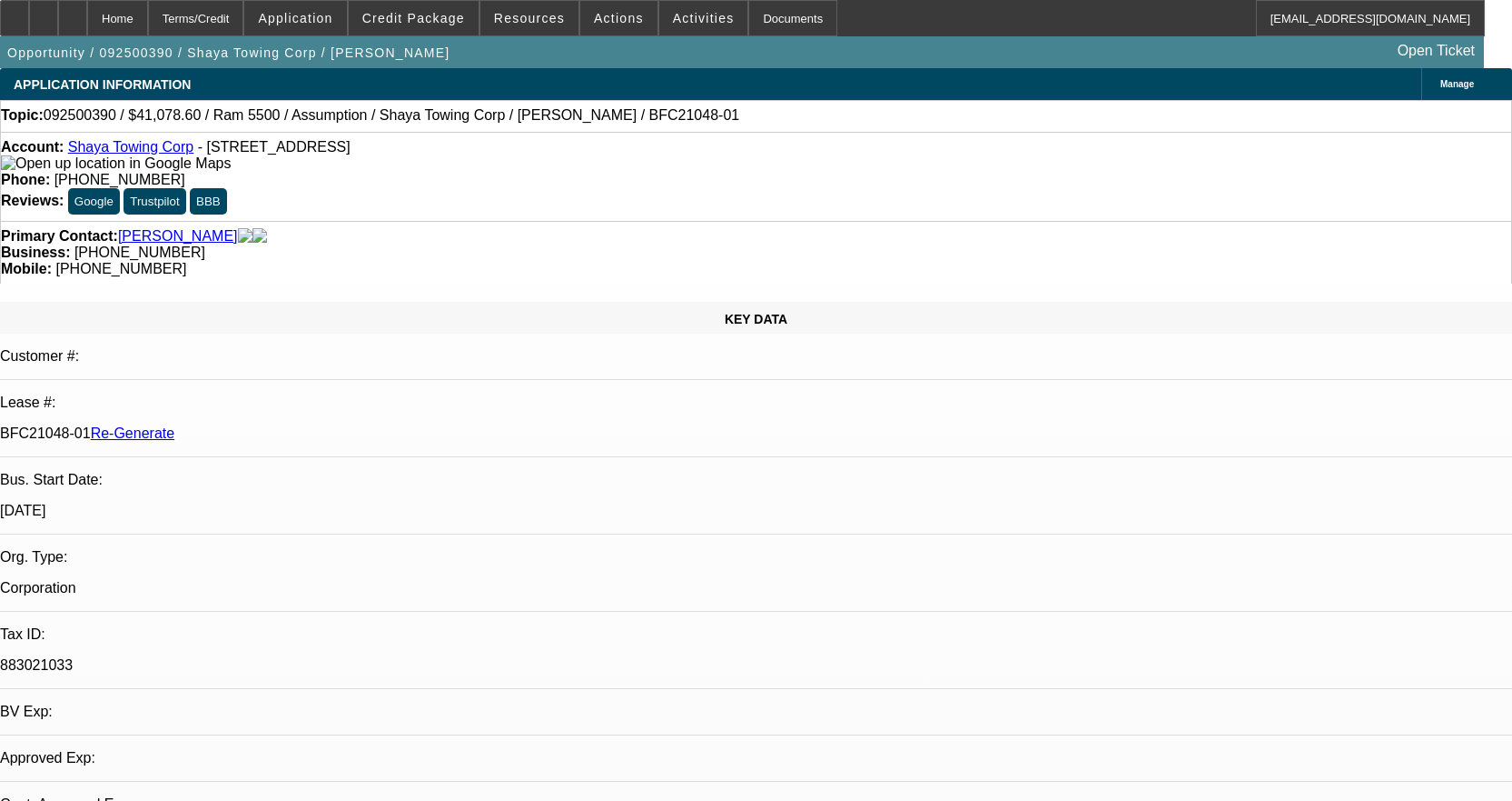
select select "0"
select select "2"
select select "0.1"
select select "4"
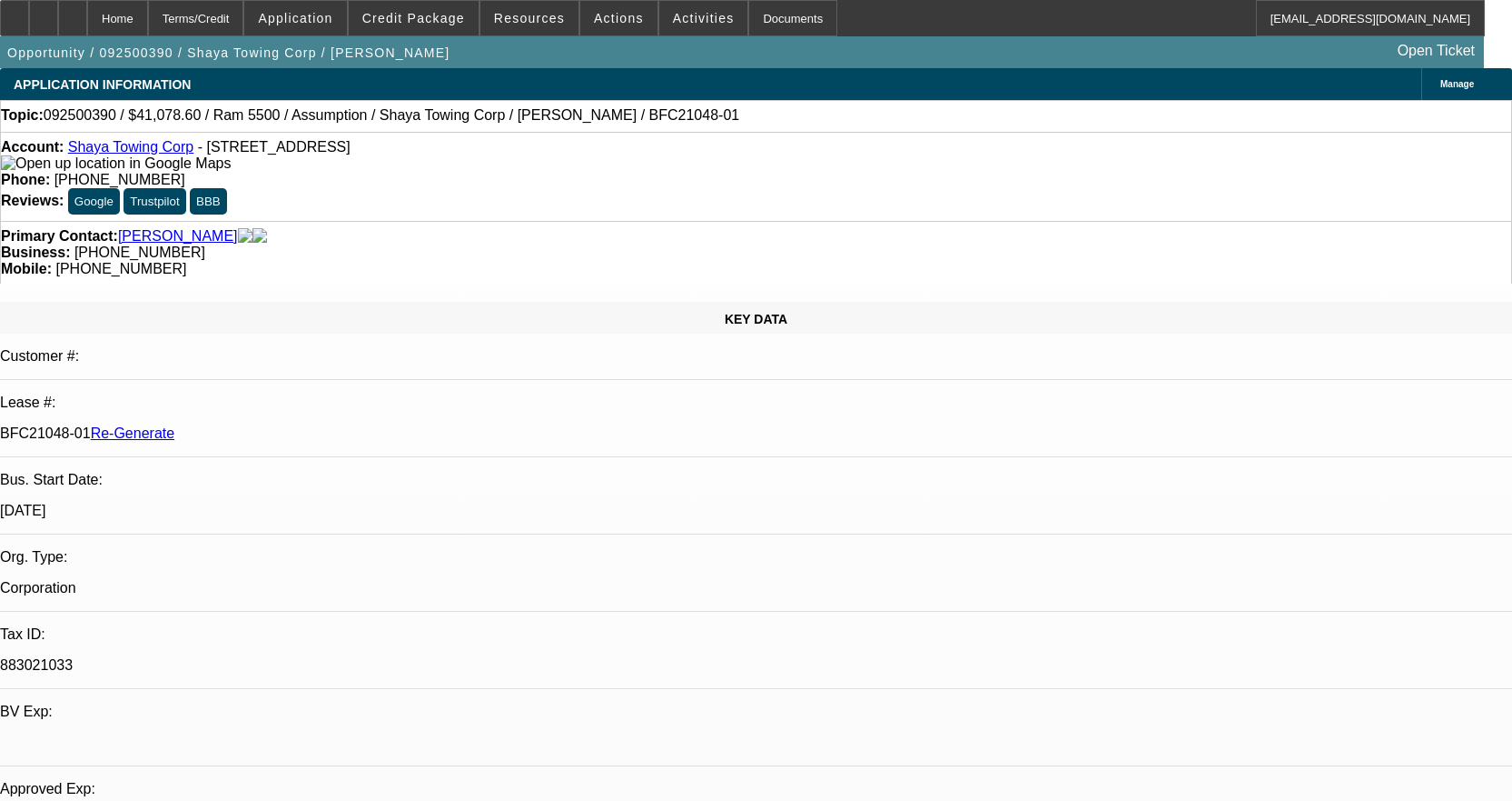
click at [141, 154] on link "Shaya Towing Corp" at bounding box center [131, 147] width 125 height 16
click at [73, 12] on icon at bounding box center [73, 12] width 0 height 0
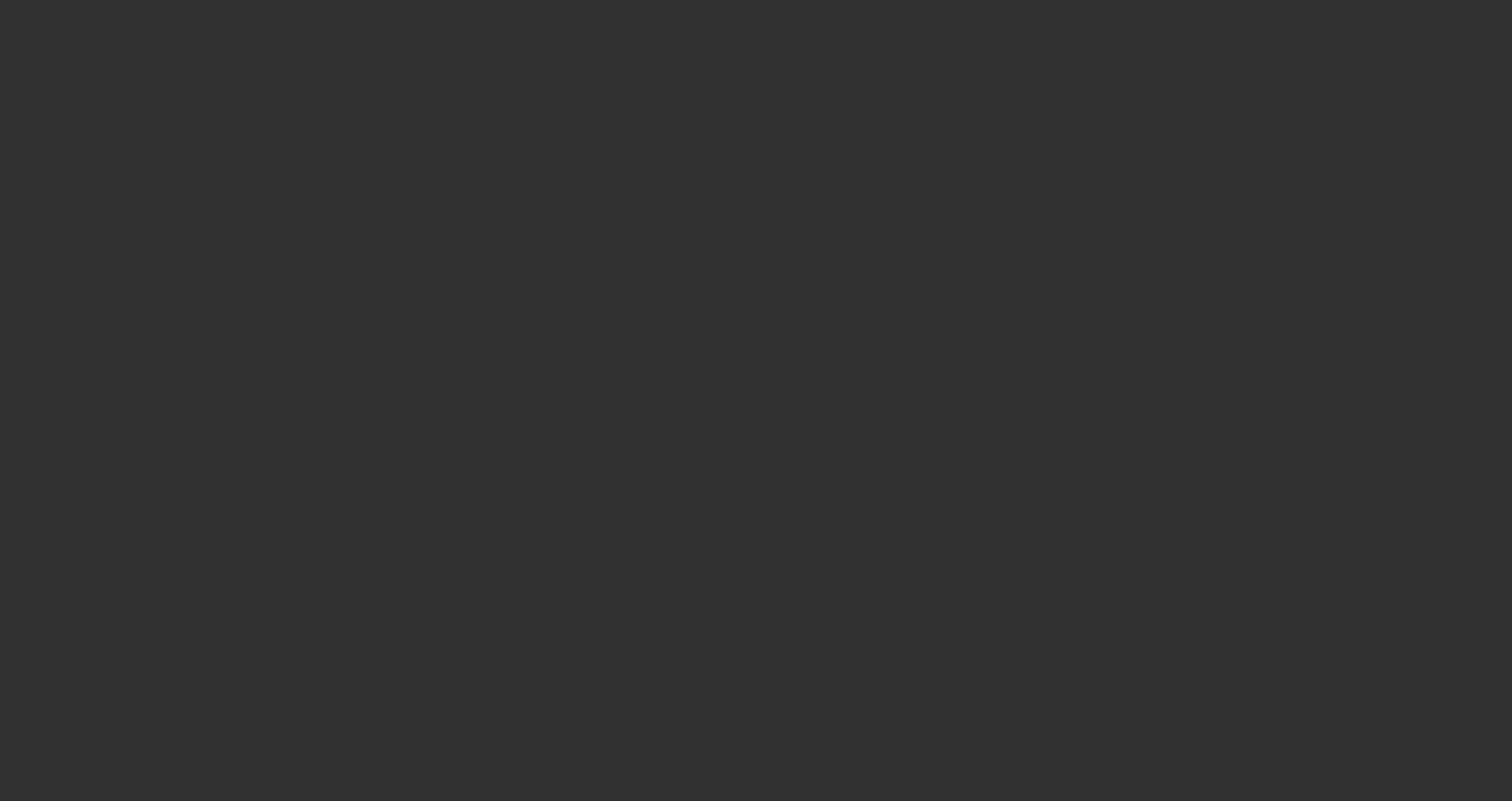
select select "3"
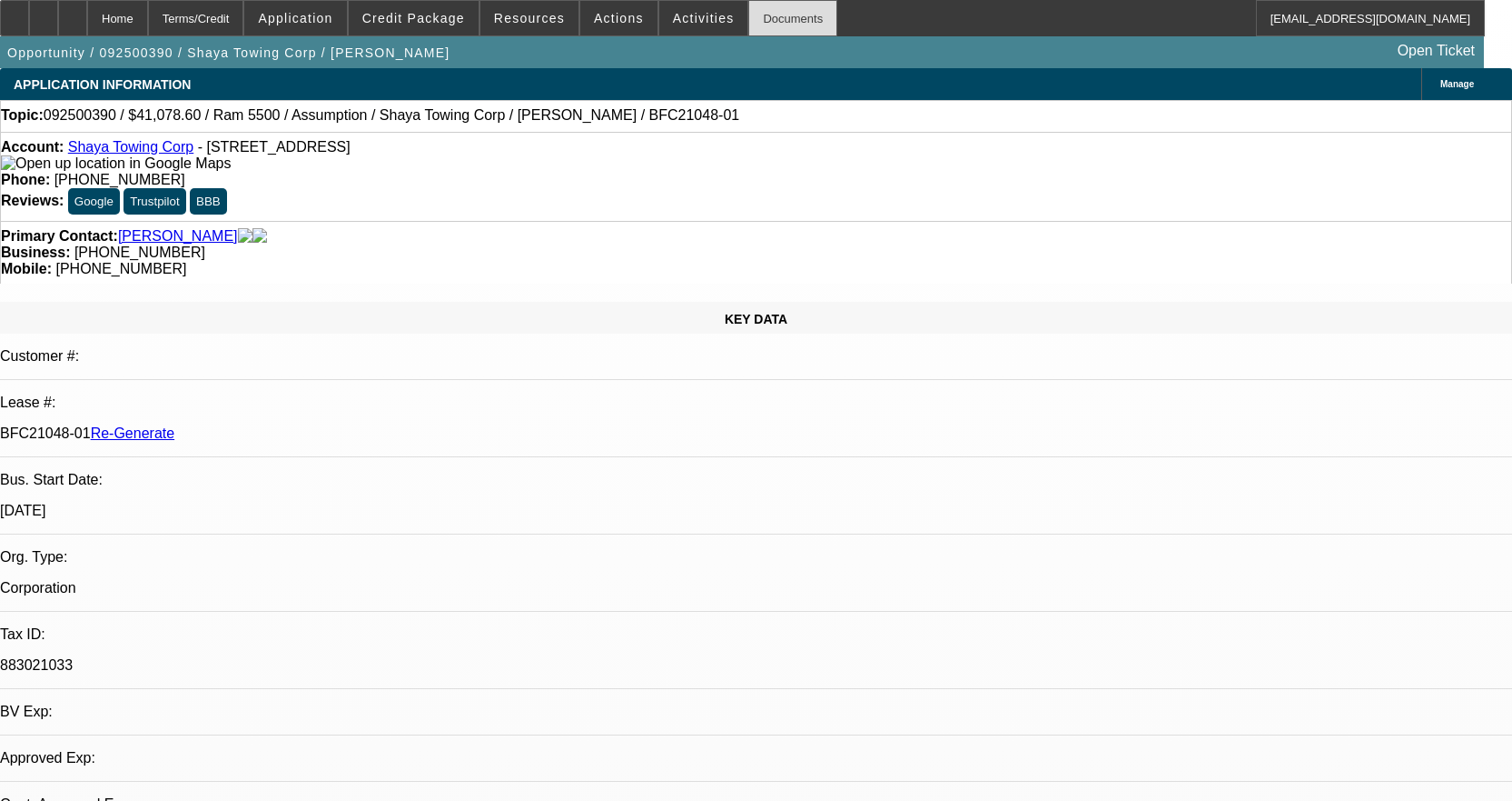
select select "0"
select select "2"
select select "0.1"
select select "4"
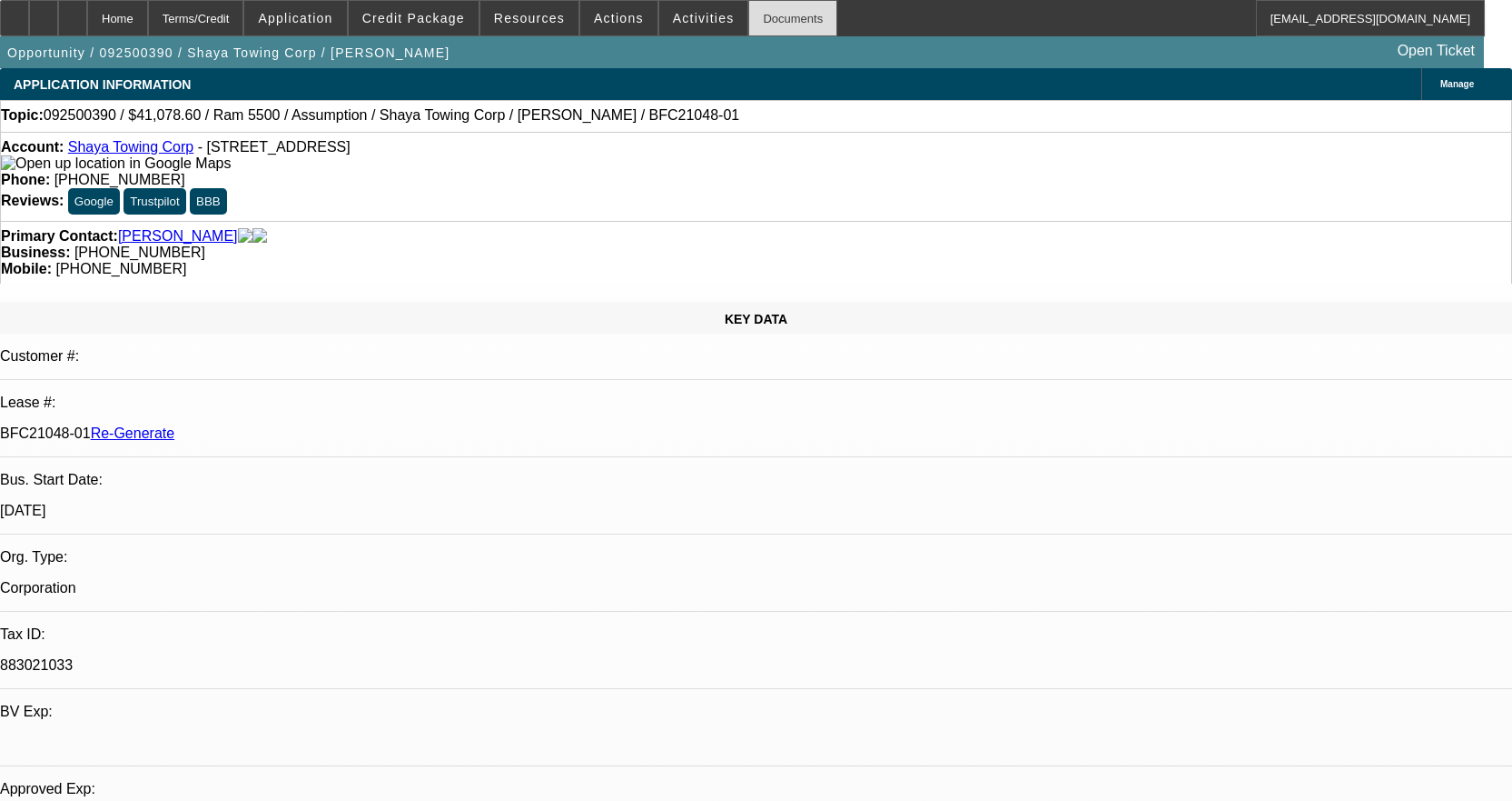
click at [767, 16] on div "Documents" at bounding box center [793, 18] width 89 height 36
click at [770, 17] on div "Documents" at bounding box center [793, 18] width 89 height 36
click at [790, 20] on div "Documents" at bounding box center [793, 18] width 89 height 36
click at [136, 152] on link "Shaya Towing Corp" at bounding box center [131, 147] width 125 height 16
click at [87, 24] on div at bounding box center [73, 18] width 29 height 36
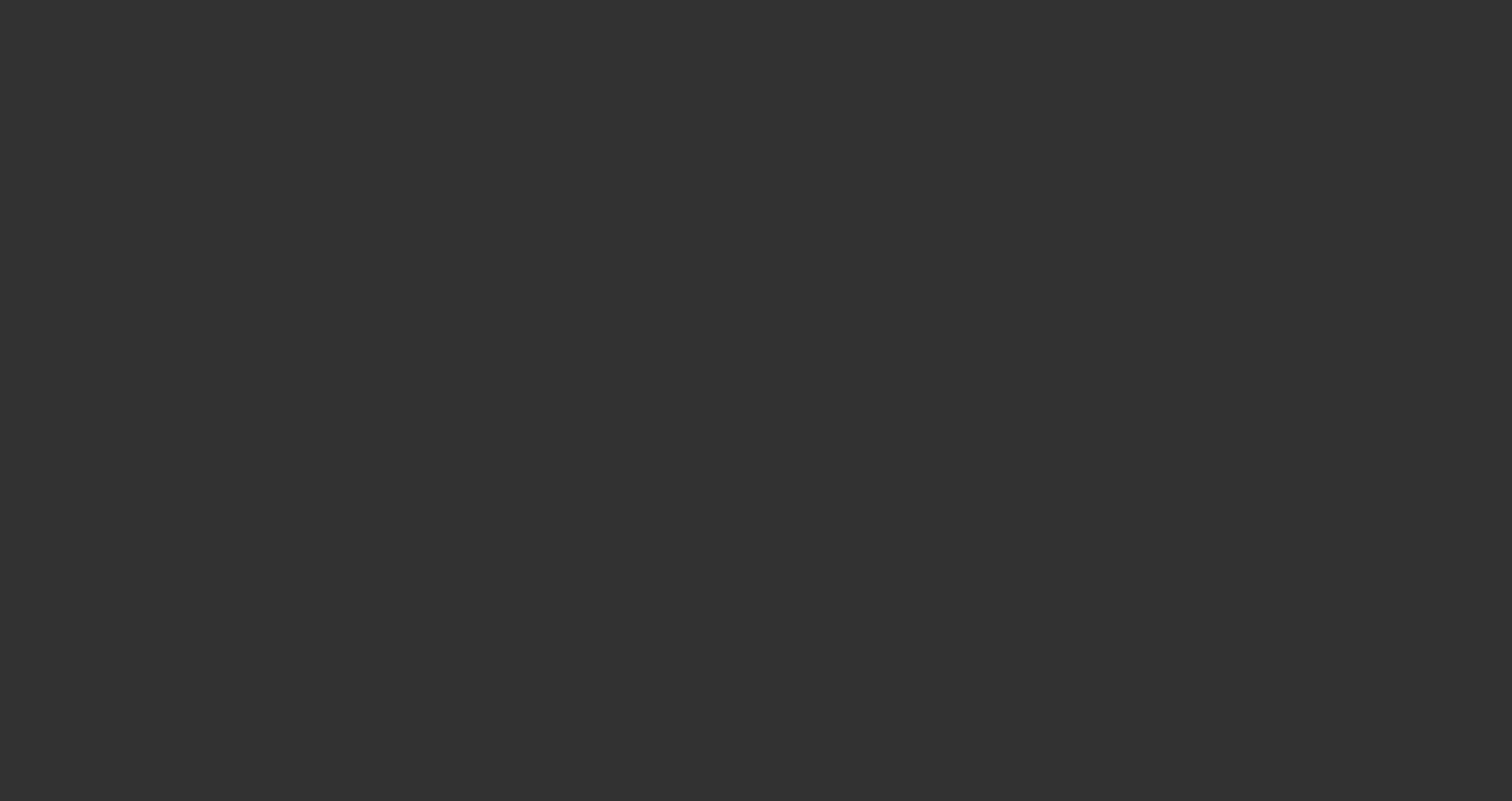
select select "3"
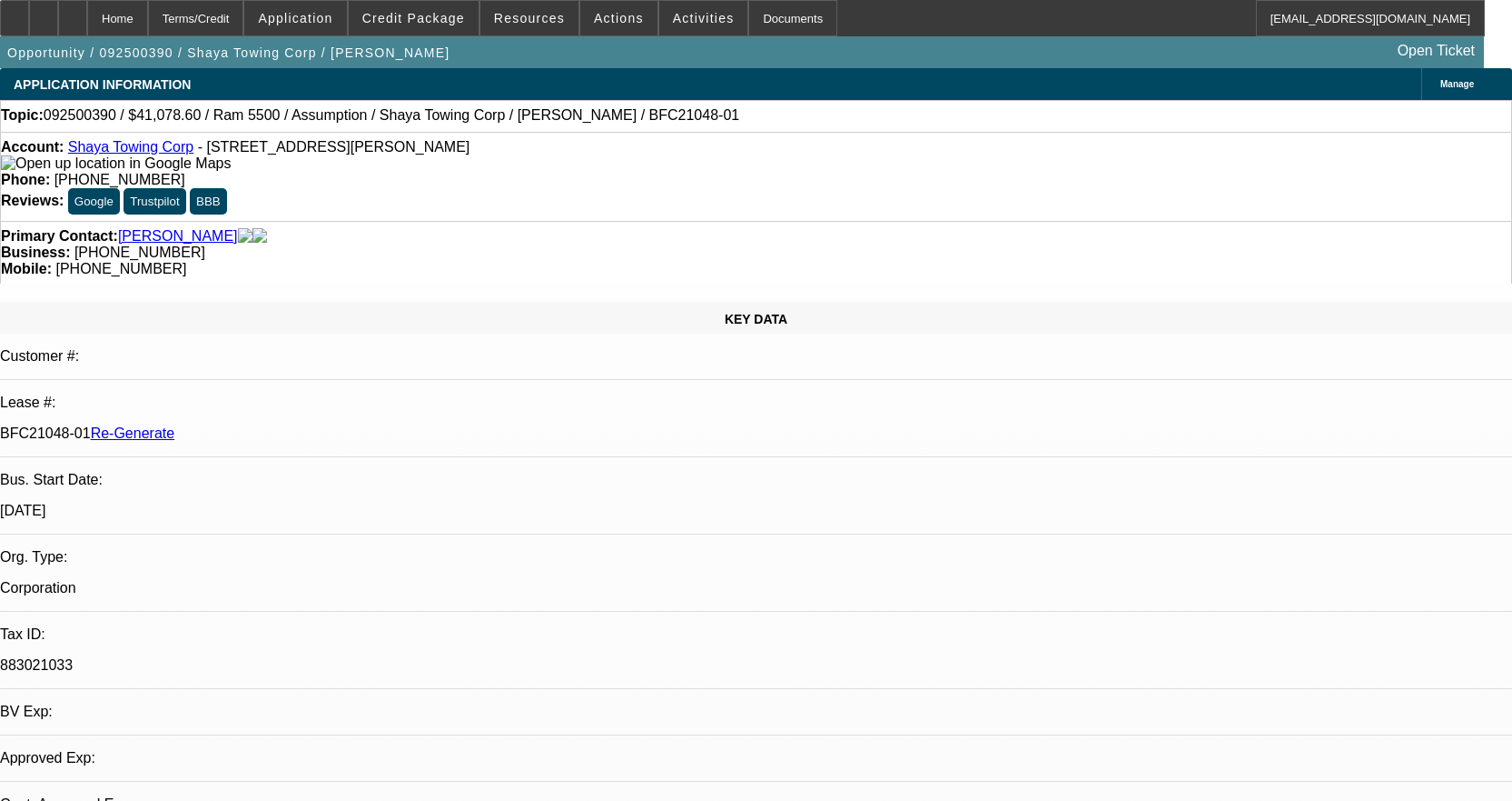
select select "0"
select select "2"
select select "0.1"
select select "4"
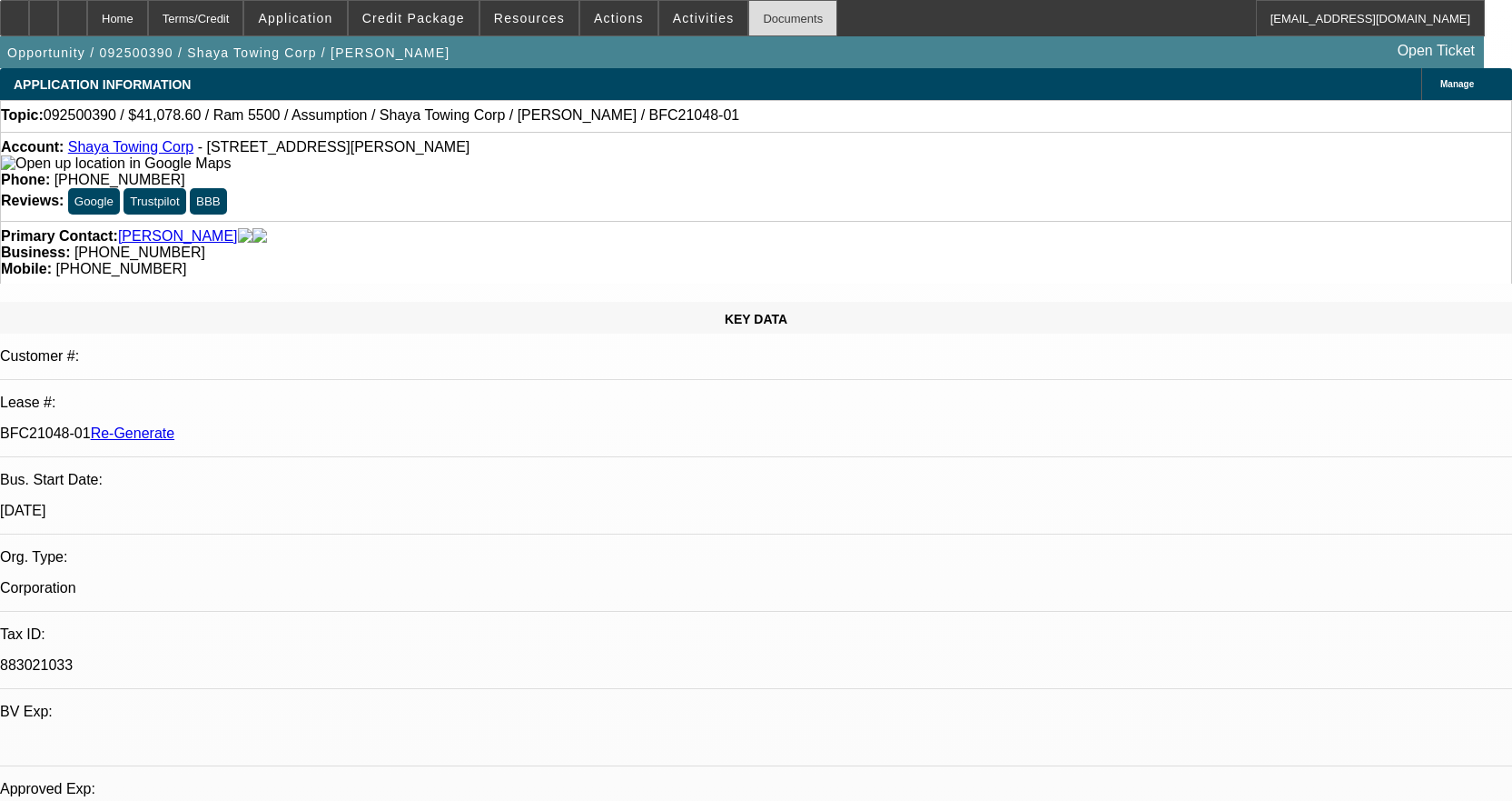
click at [771, 18] on div "Documents" at bounding box center [793, 18] width 89 height 36
click at [749, 16] on div "Documents" at bounding box center [793, 18] width 89 height 36
click at [768, 24] on div "Documents" at bounding box center [793, 18] width 89 height 36
click at [680, 19] on span "Activities" at bounding box center [704, 18] width 62 height 15
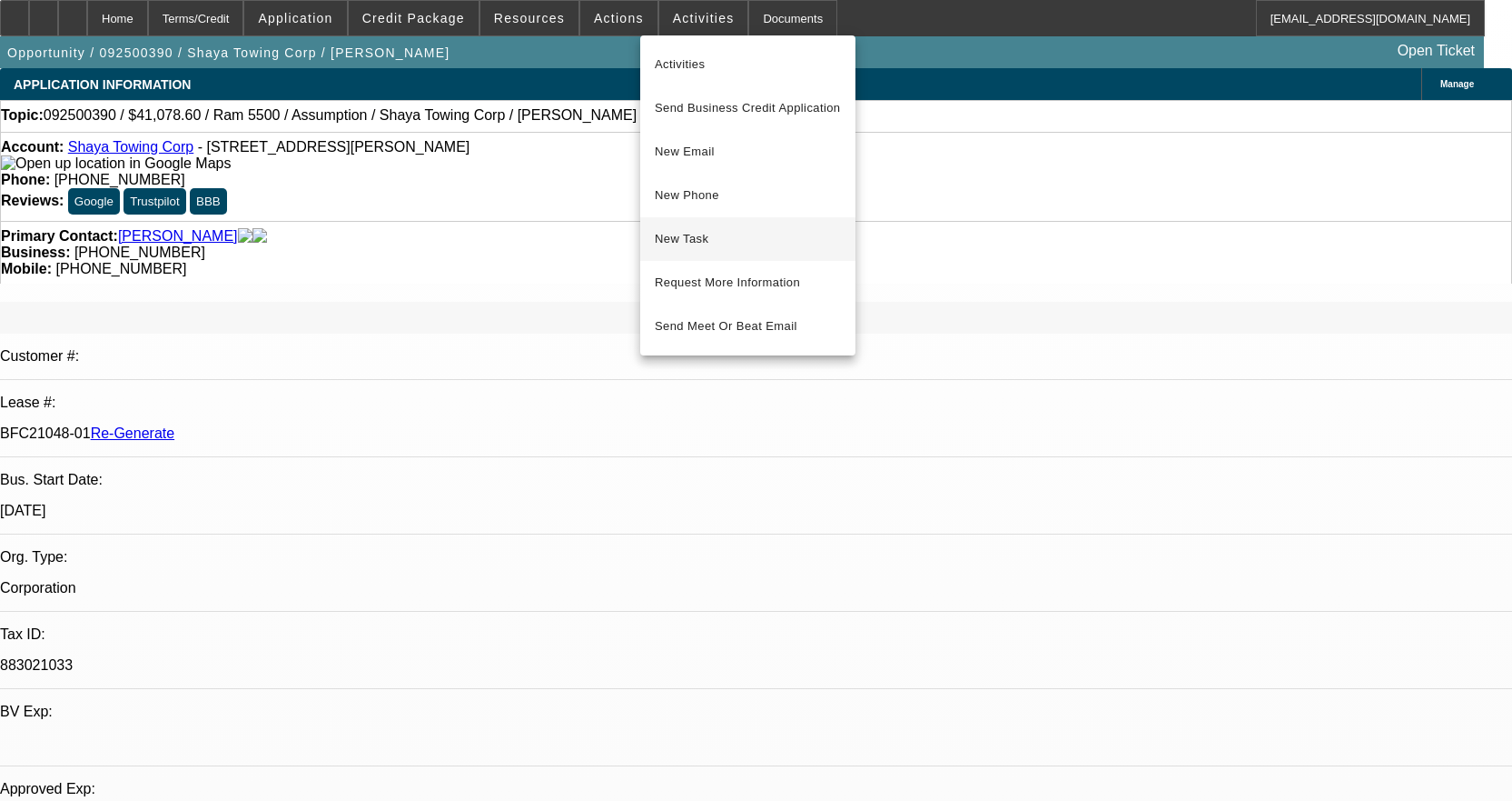
click at [718, 238] on span "New Task" at bounding box center [748, 239] width 186 height 22
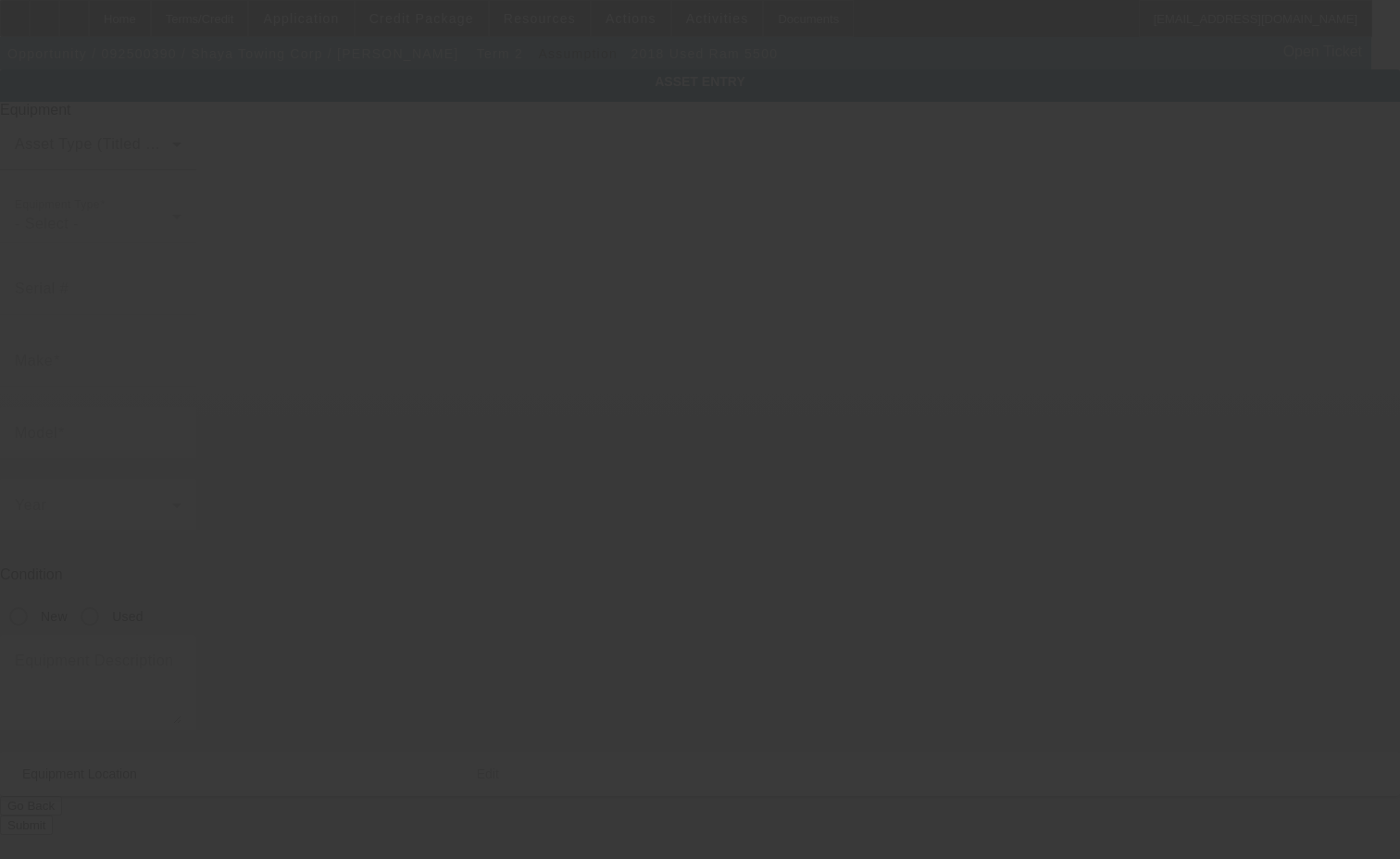
type input "[US_VEHICLE_IDENTIFICATION_NUMBER]"
type input "Ram"
type input "5500"
radio input "true"
type textarea "Ram 5500"
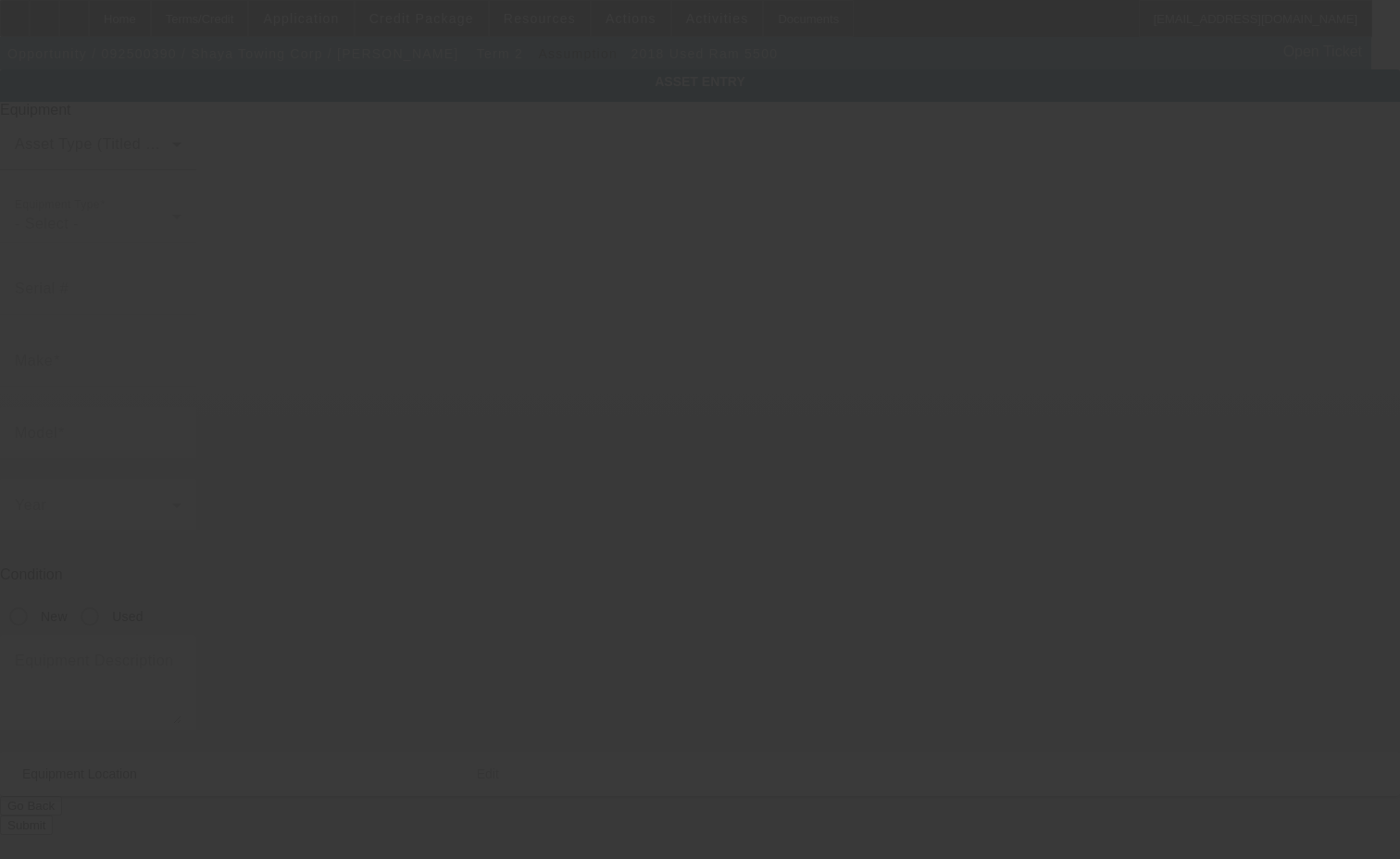
type input "[STREET_ADDRESS]"
type input "Kannapolis"
type input "28083"
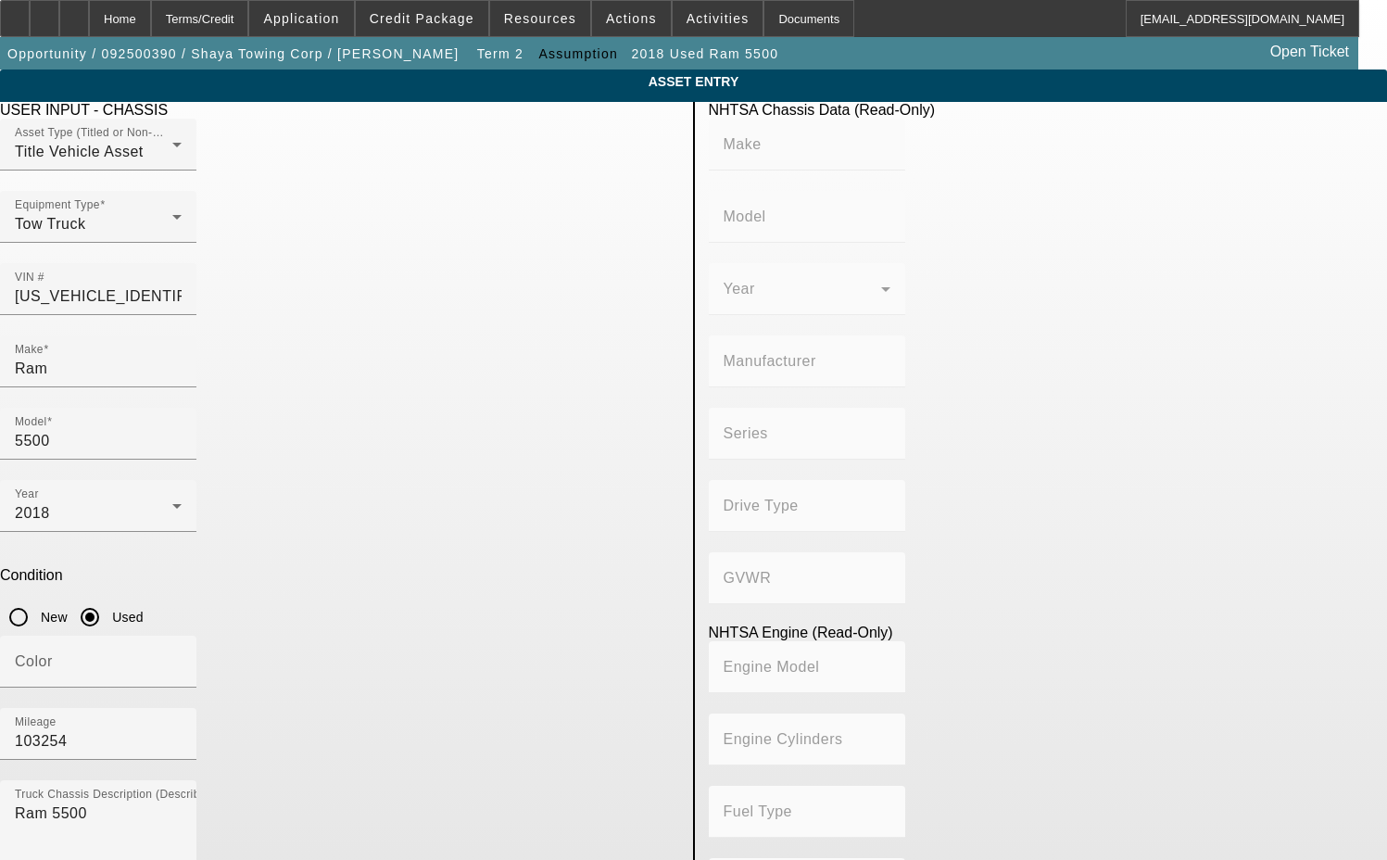
drag, startPoint x: 312, startPoint y: 782, endPoint x: 156, endPoint y: 792, distance: 157.0
drag, startPoint x: 309, startPoint y: 777, endPoint x: 191, endPoint y: 792, distance: 118.6
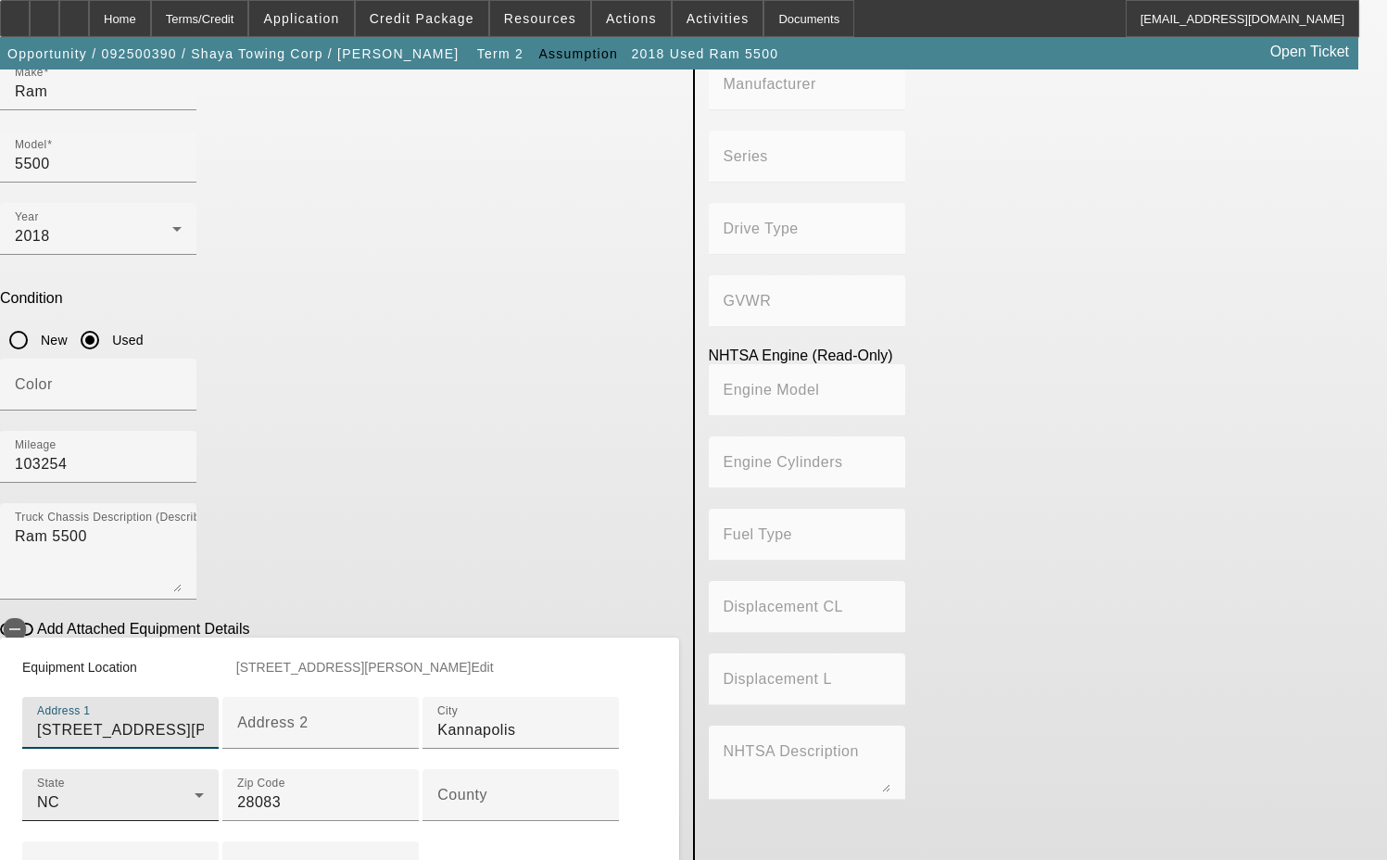
scroll to position [278, 0]
type input "[STREET_ADDRESS][PERSON_NAME]"
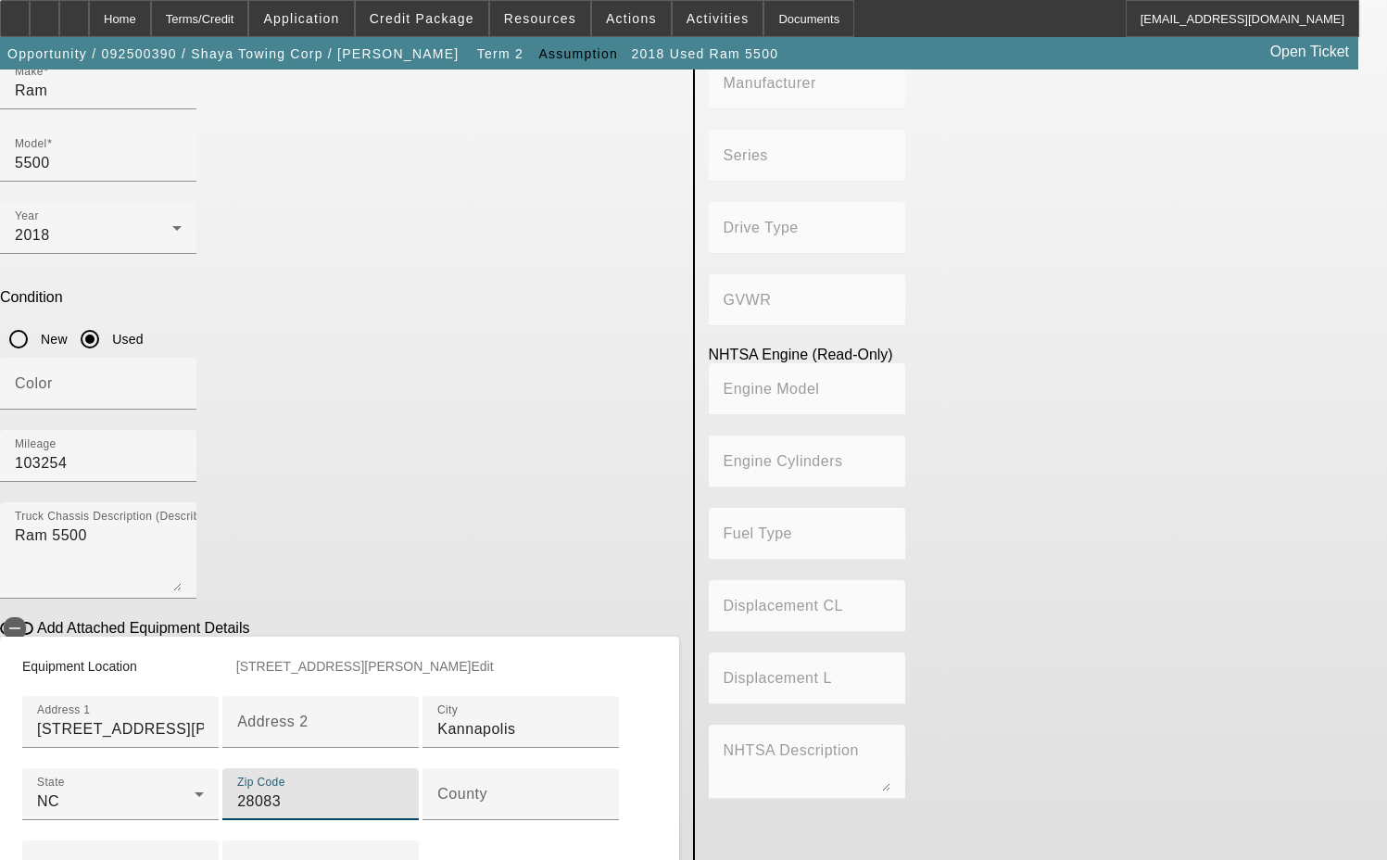
drag, startPoint x: 180, startPoint y: 809, endPoint x: 151, endPoint y: 804, distance: 29.1
click at [151, 805] on div "ASSET ENTRY Delete asset USER INPUT - CHASSIS Asset Type (Titled or Non-Titled)…" at bounding box center [693, 378] width 1387 height 1175
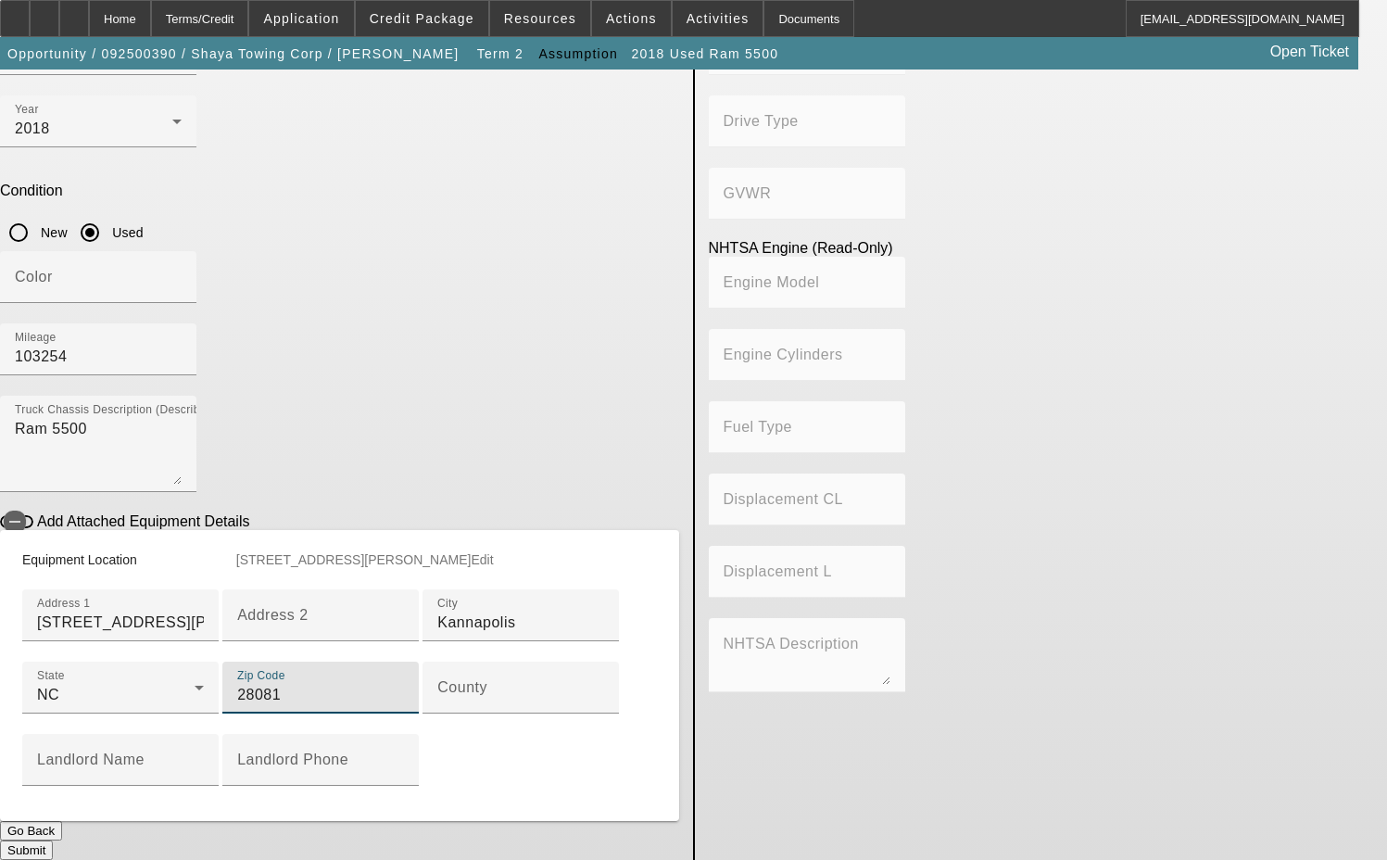
scroll to position [580, 0]
type input "28081"
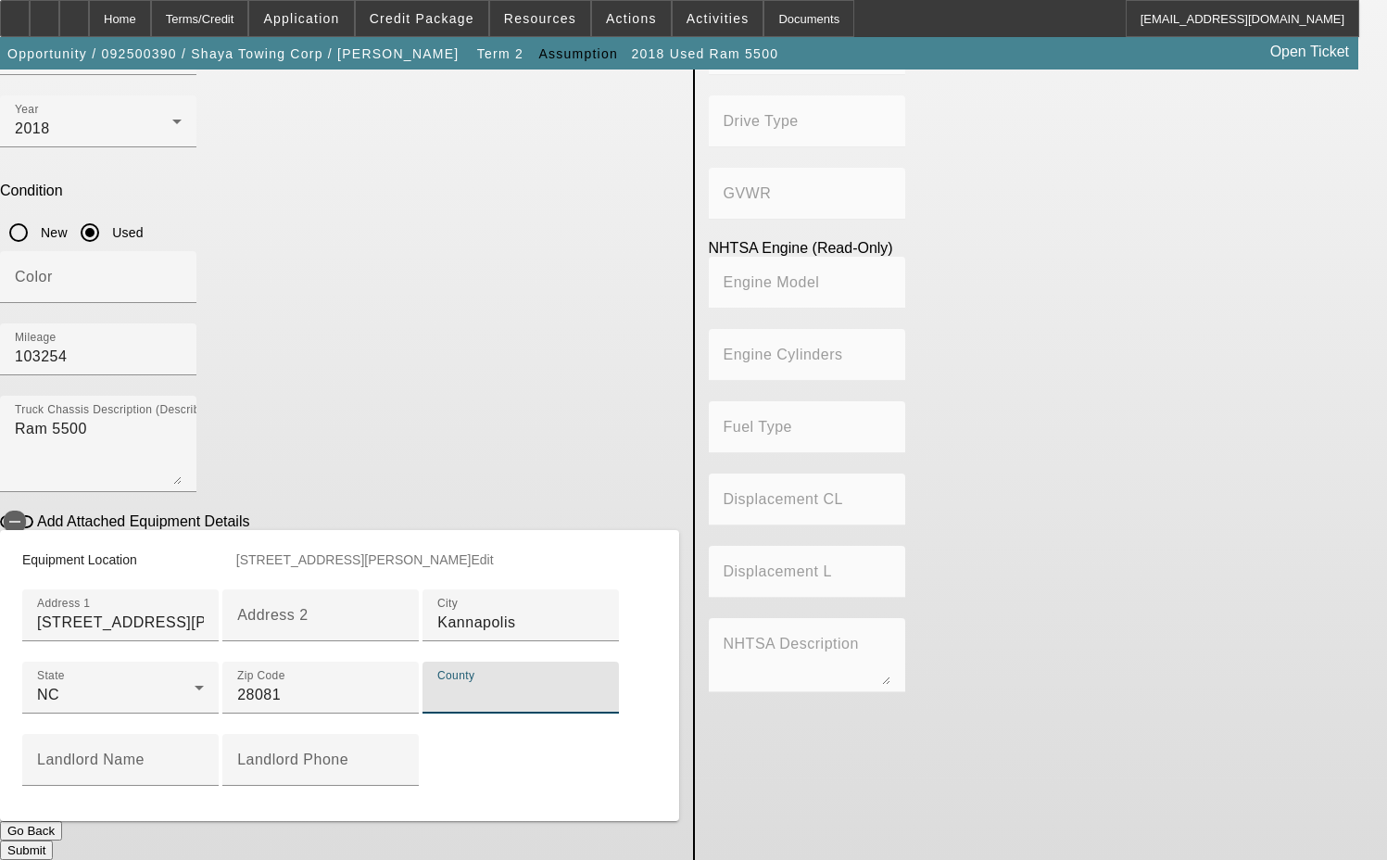
click at [437, 684] on input "County" at bounding box center [520, 695] width 167 height 22
type input "Cabarrus"
click at [629, 552] on span "Edit" at bounding box center [621, 559] width 22 height 15
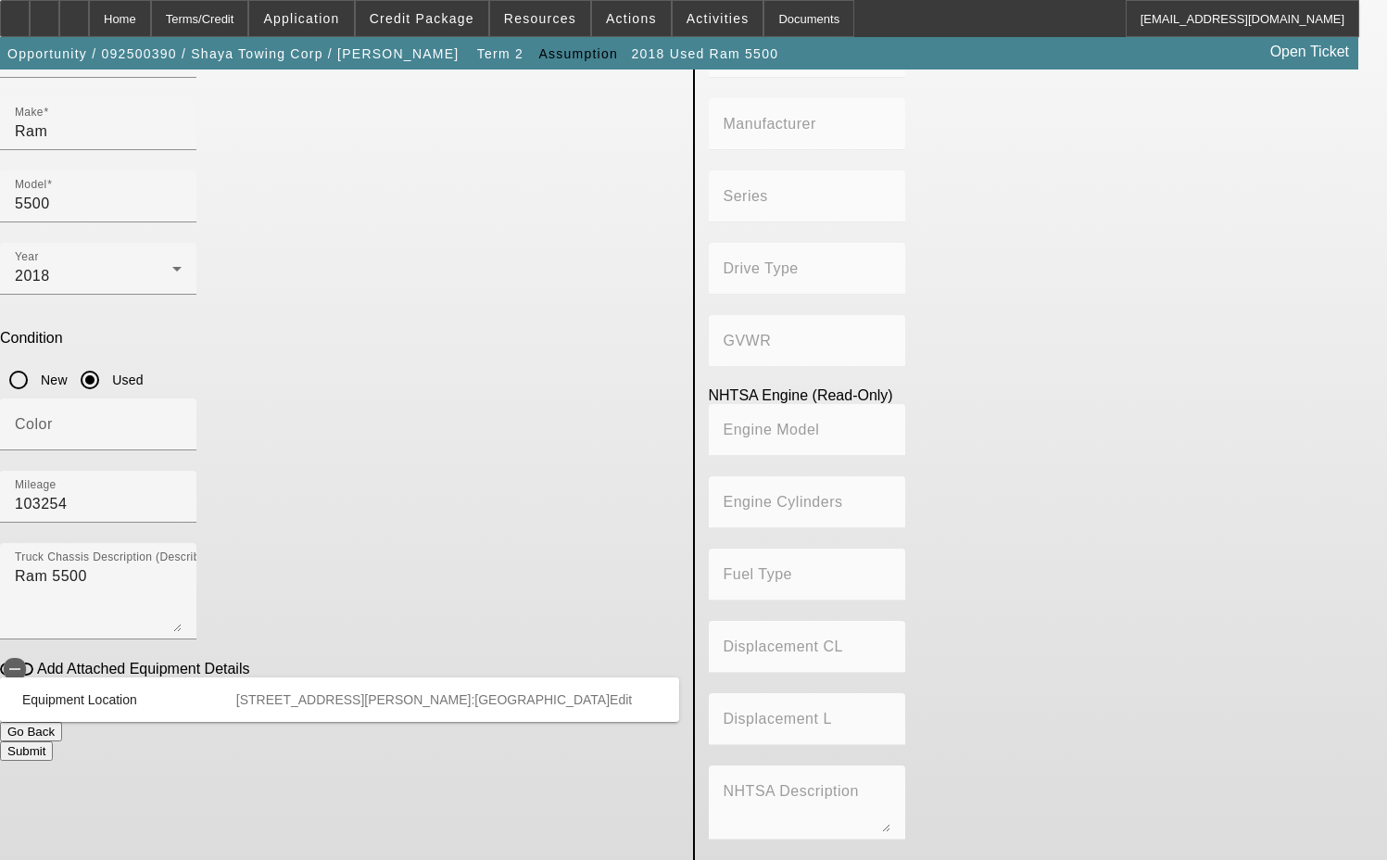
scroll to position [0, 0]
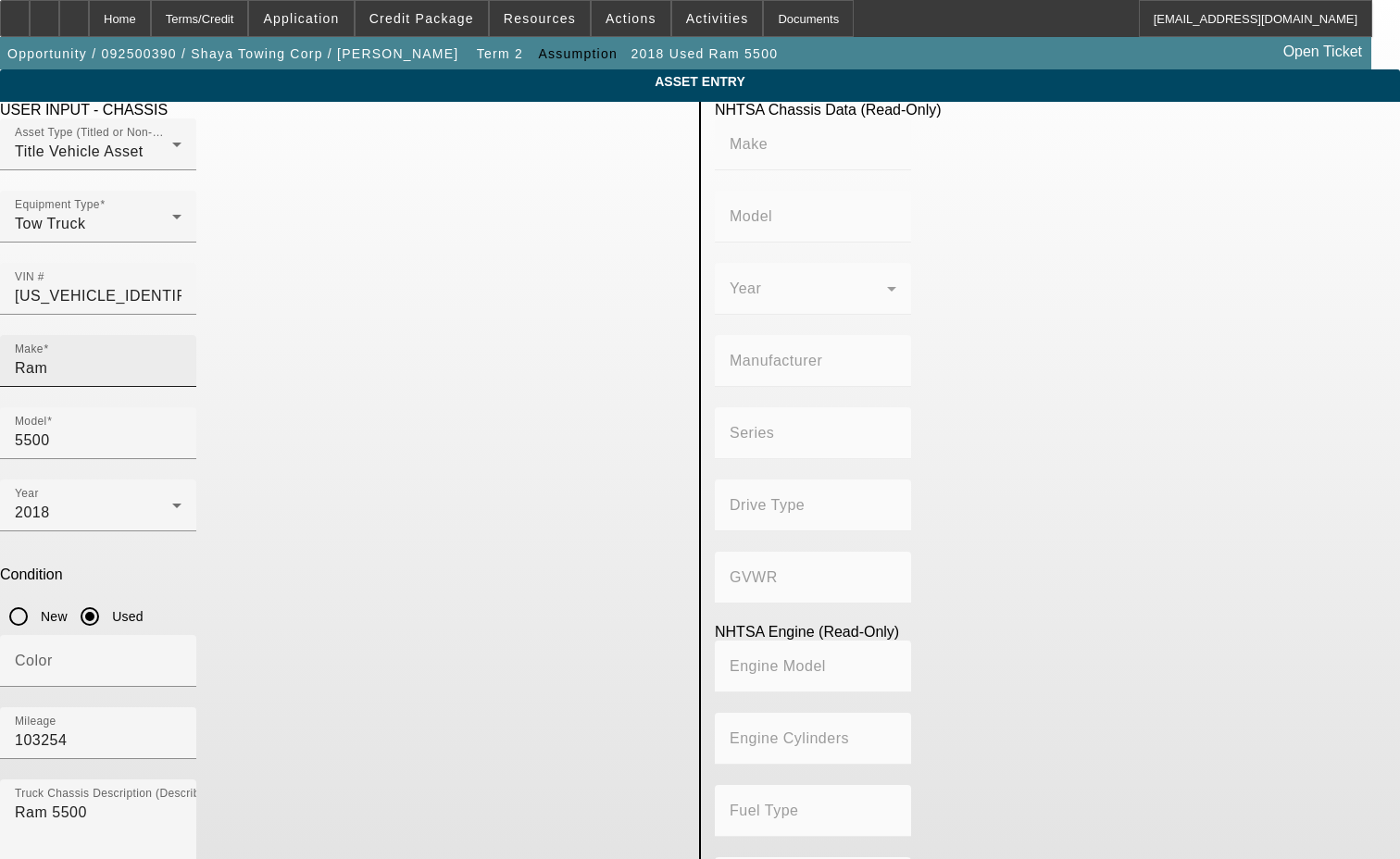
click at [182, 358] on input "Ram" at bounding box center [98, 369] width 167 height 22
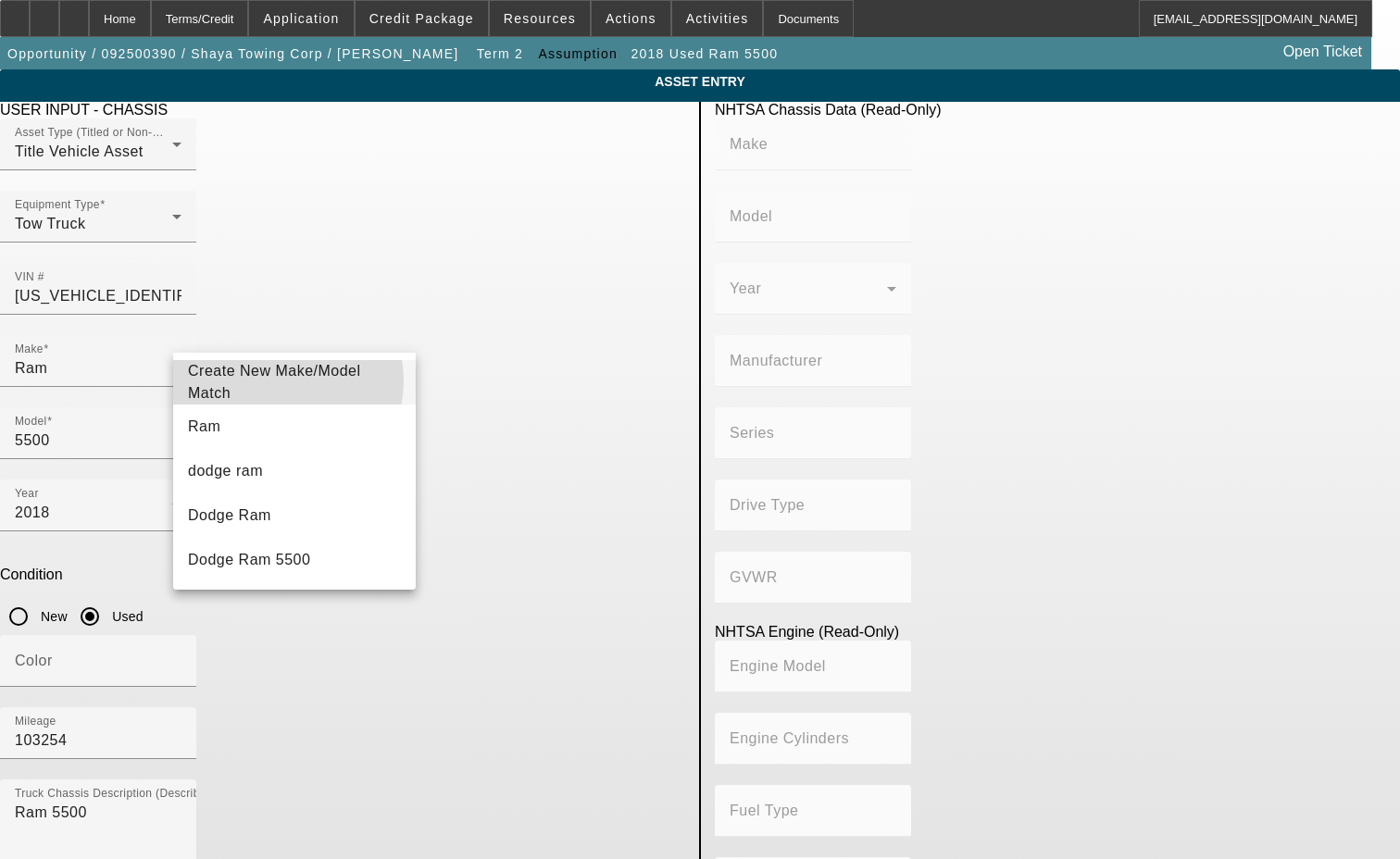
click at [279, 381] on span "Create New Make/Model Match" at bounding box center [274, 382] width 173 height 38
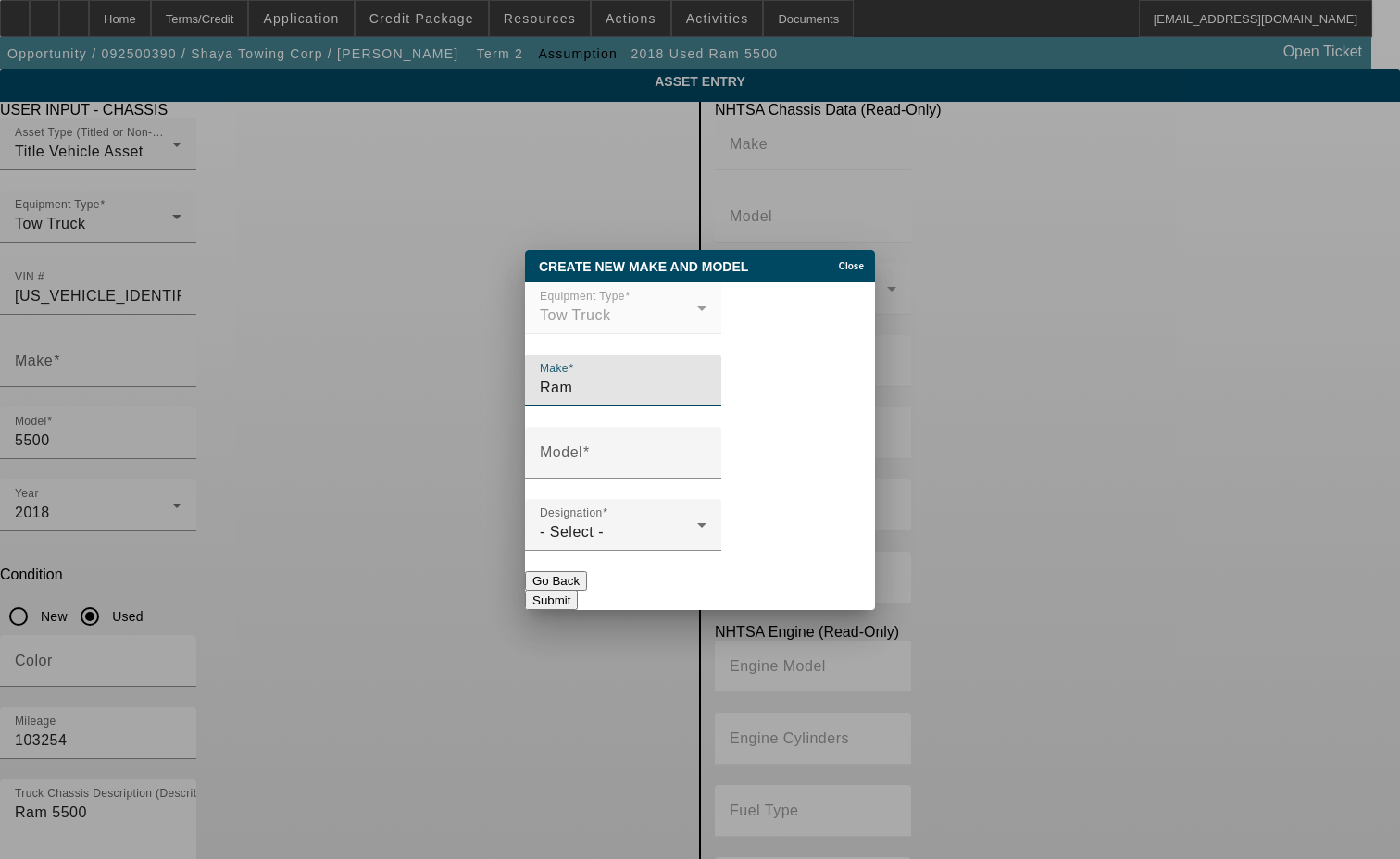
type input "Ram"
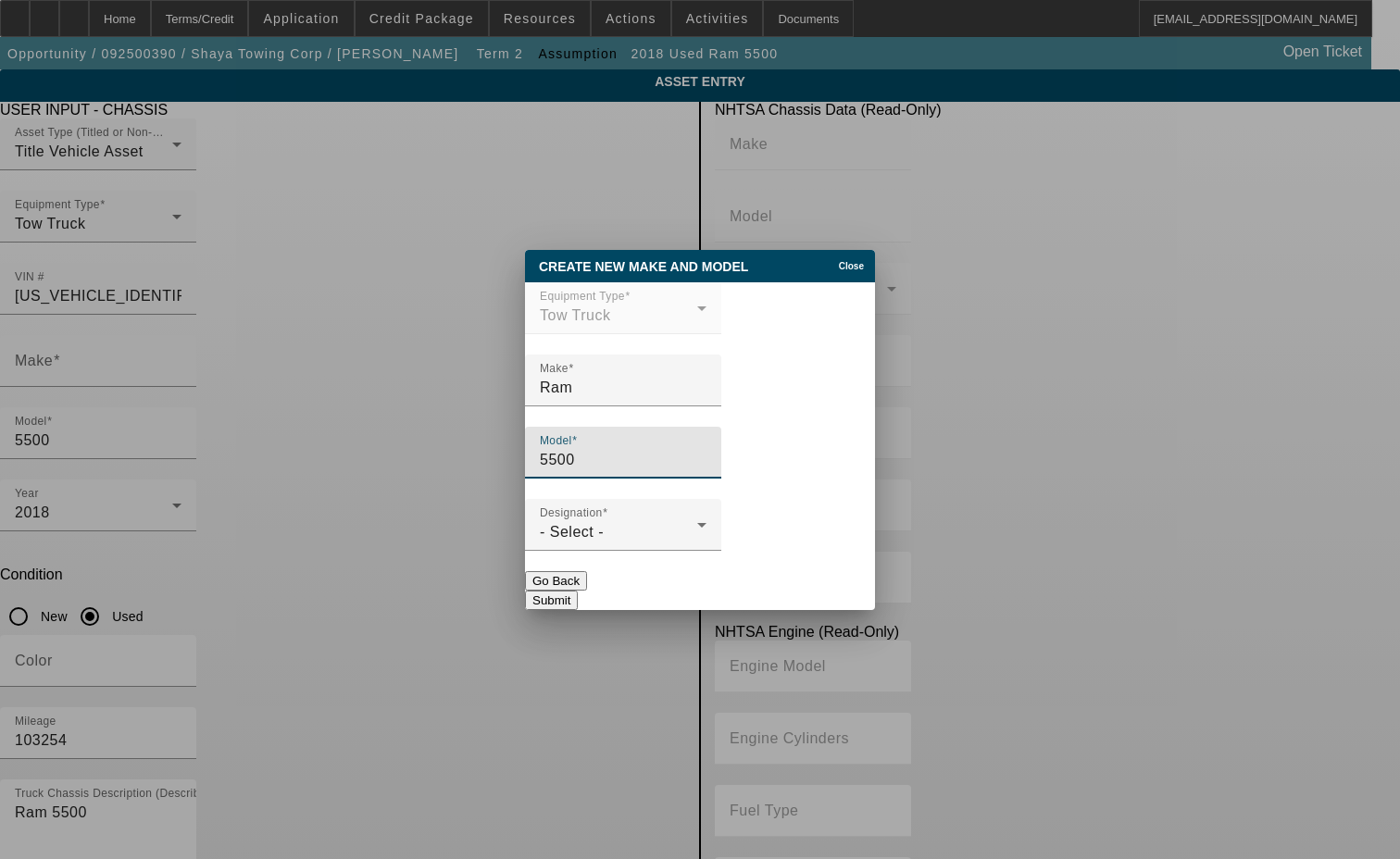
type input "5500"
click at [640, 527] on div "- Select -" at bounding box center [619, 532] width 158 height 22
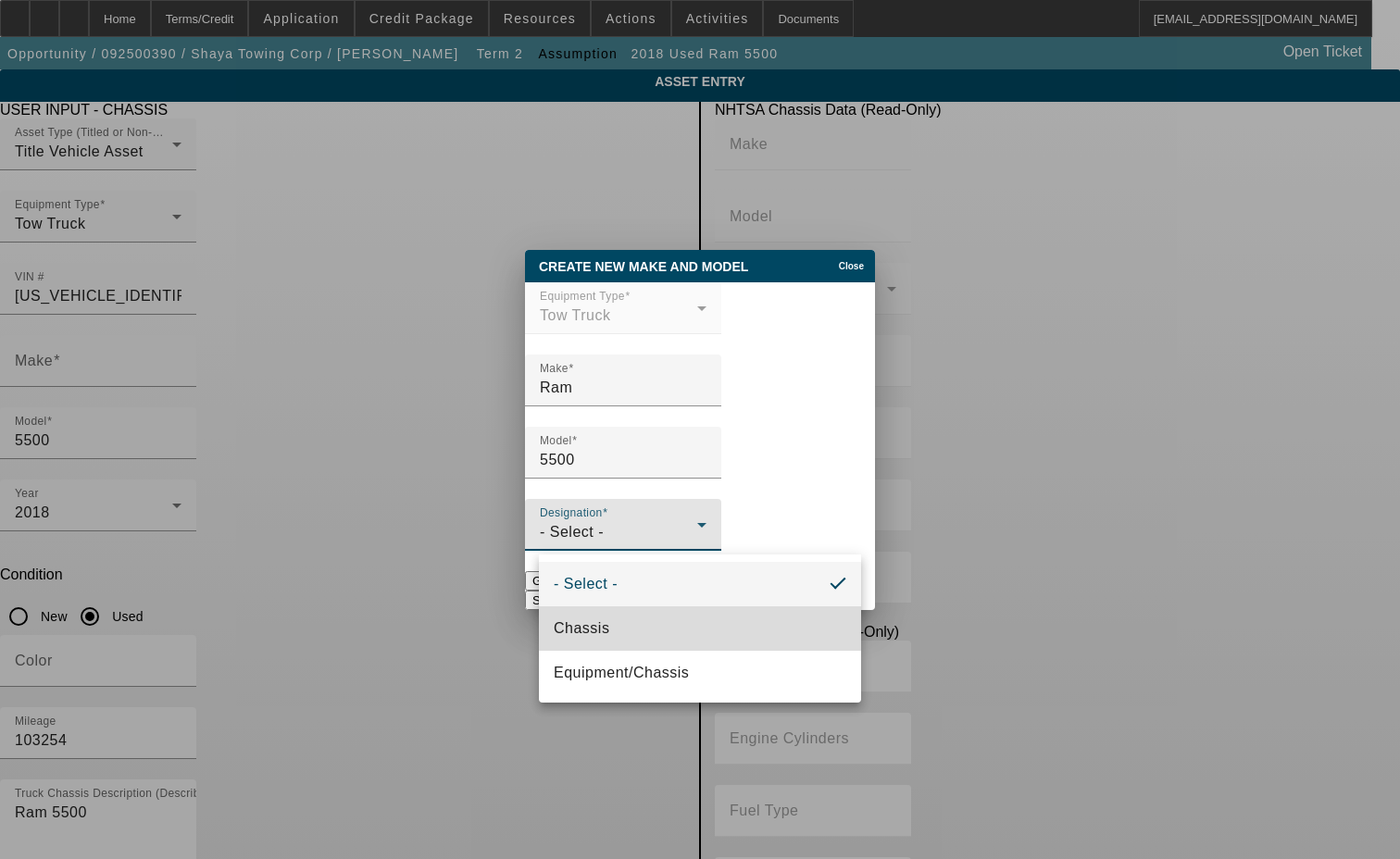
click at [621, 614] on mat-option "Chassis" at bounding box center [700, 628] width 323 height 44
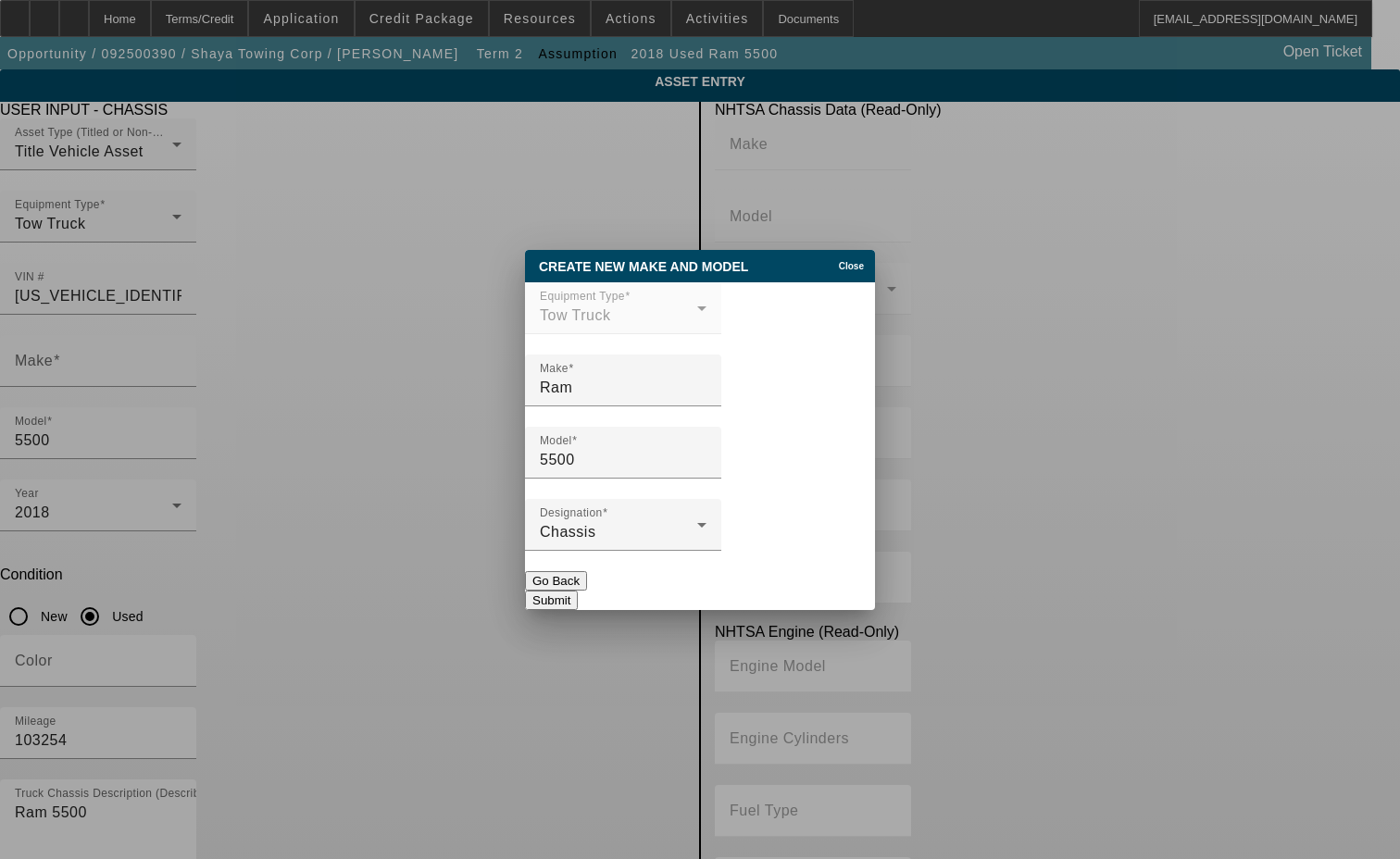
click at [578, 593] on button "Submit" at bounding box center [552, 599] width 53 height 19
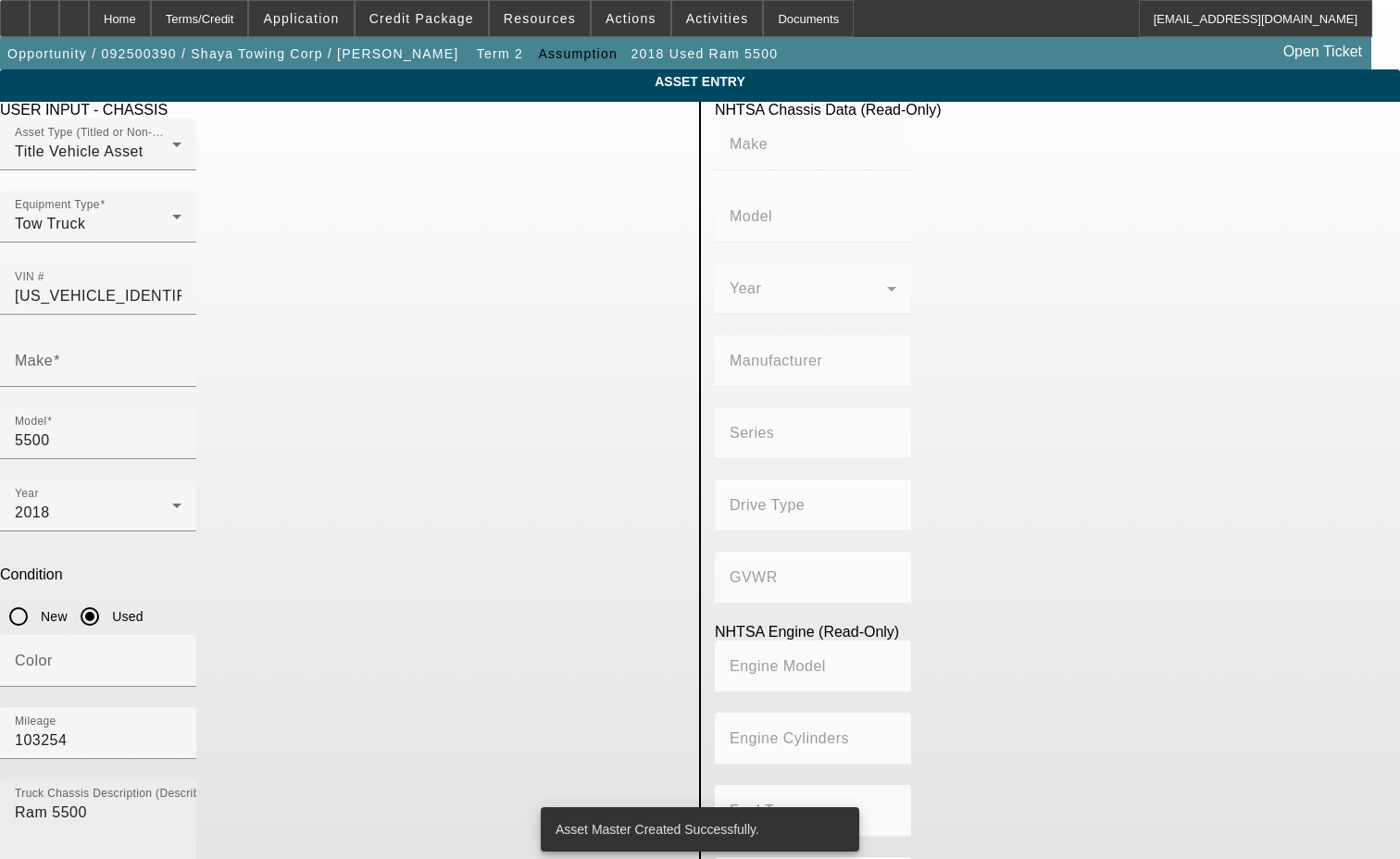
type input "Ram"
drag, startPoint x: 207, startPoint y: 543, endPoint x: 90, endPoint y: 542, distance: 117.0
click at [90, 542] on app-asset-collateral-manage "ASSET ENTRY Delete asset USER INPUT - CHASSIS Asset Type (Titled or Non-Titled)…" at bounding box center [700, 583] width 1400 height 1027
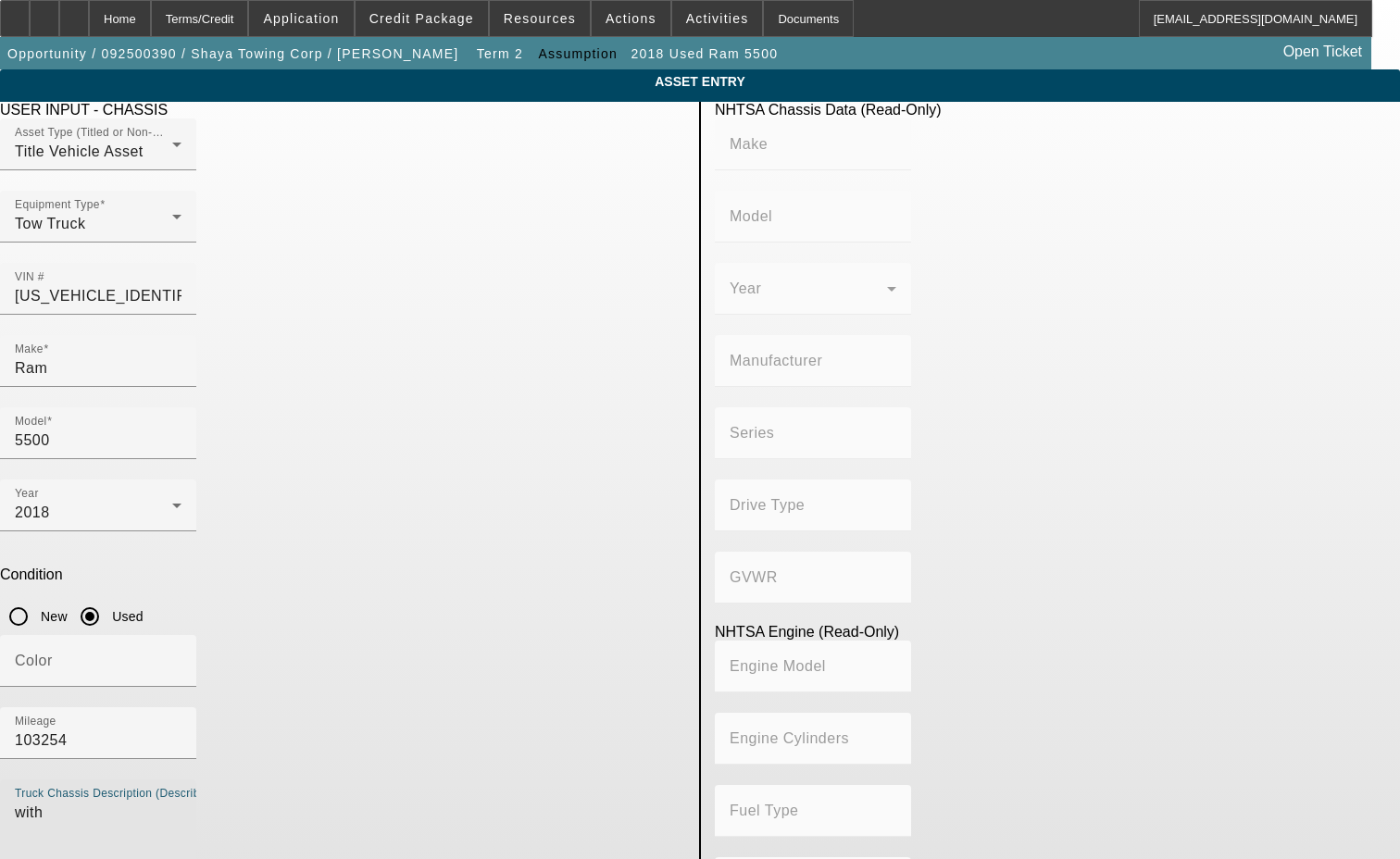
type textarea "with"
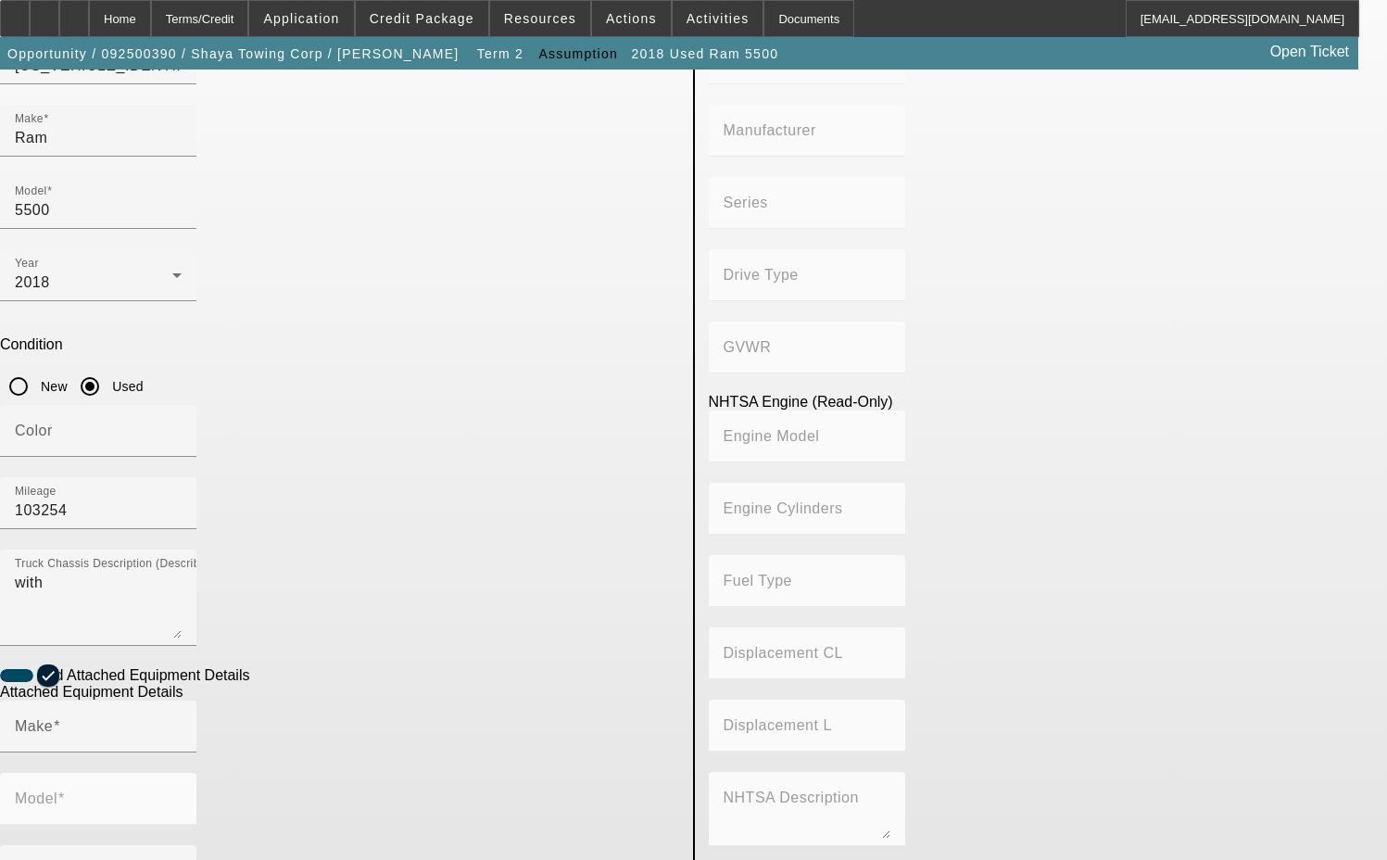
scroll to position [278, 0]
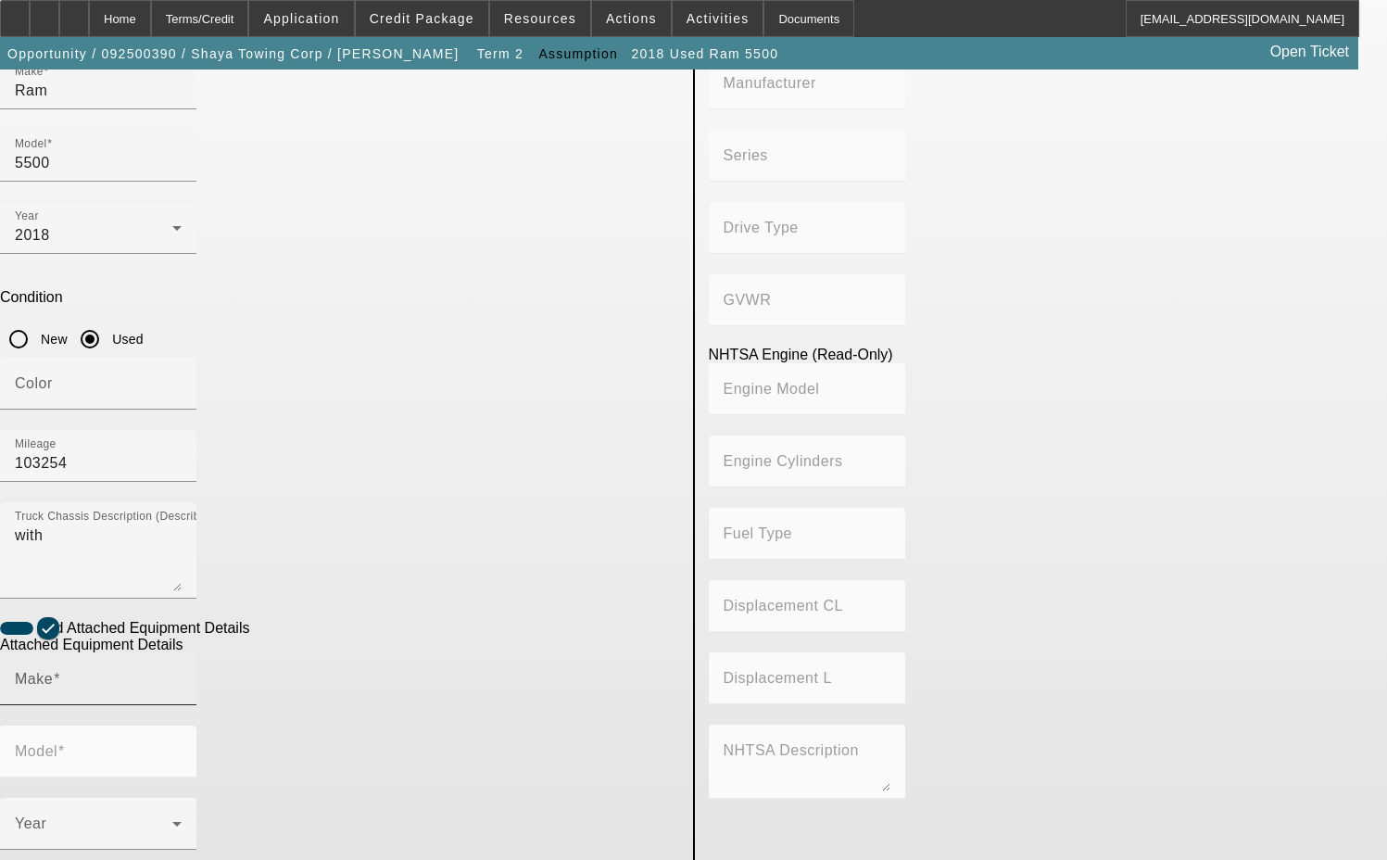
click at [182, 653] on div "Make" at bounding box center [98, 679] width 167 height 52
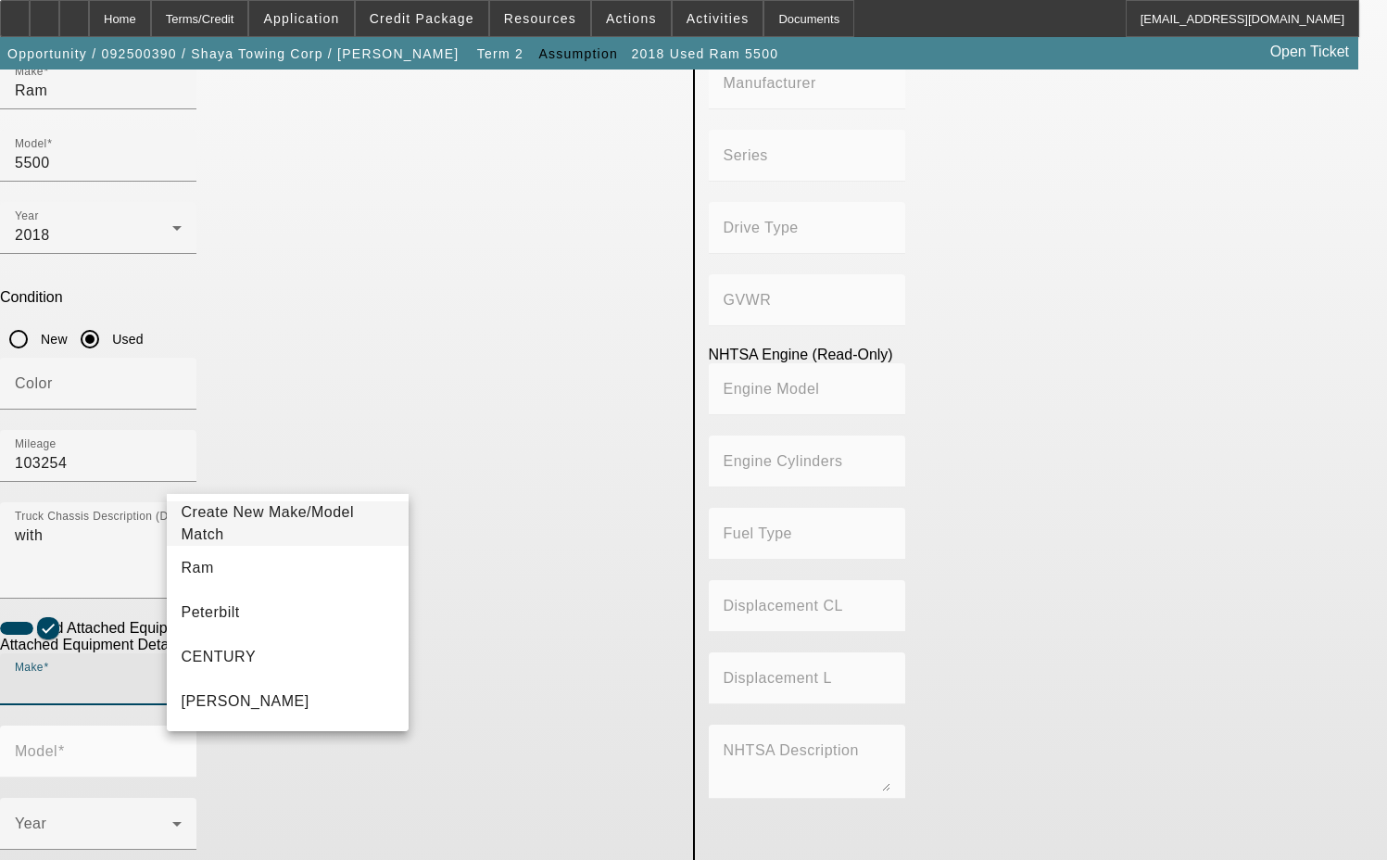
click at [313, 522] on span "Create New Make/Model Match" at bounding box center [268, 523] width 173 height 38
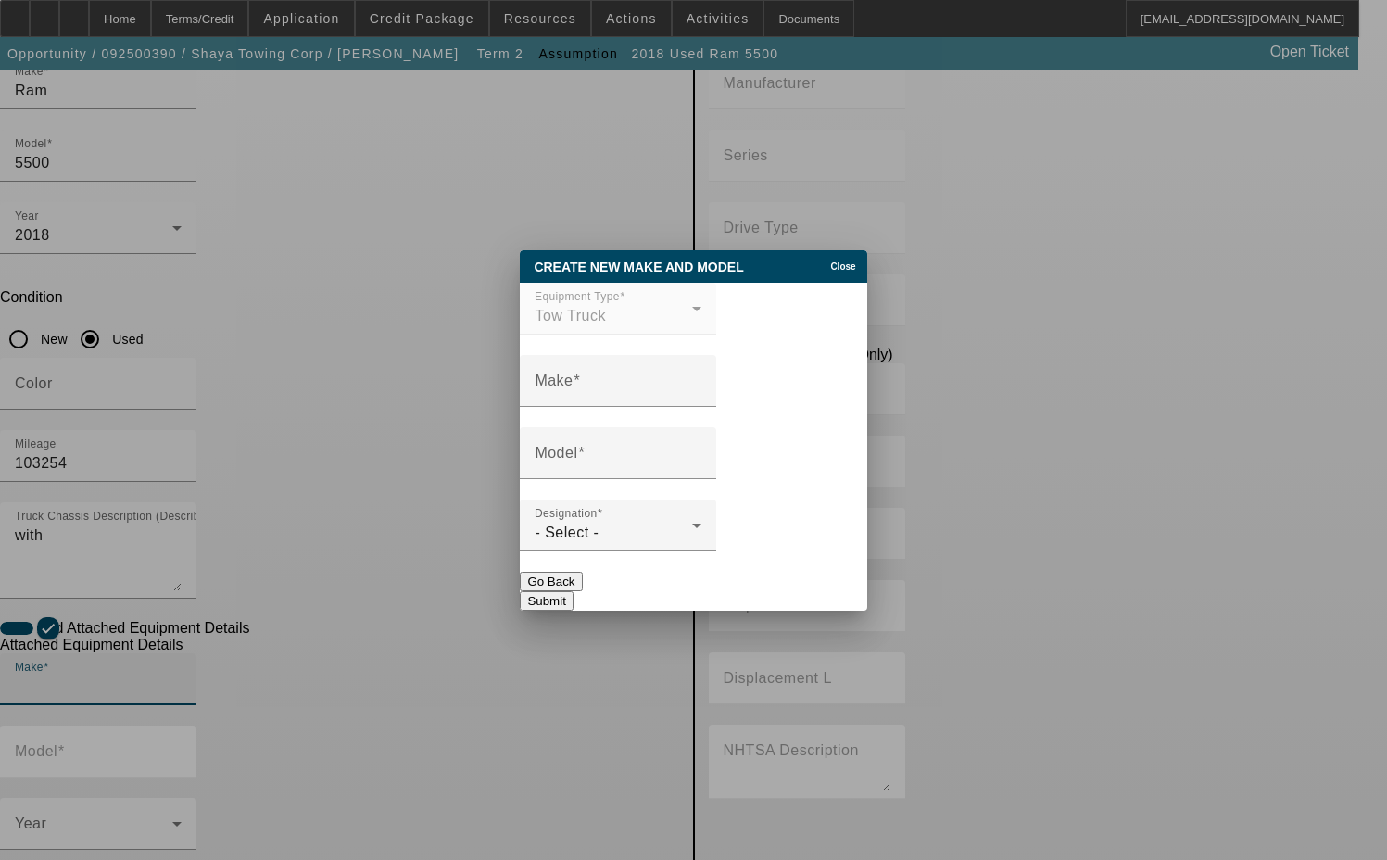
scroll to position [0, 0]
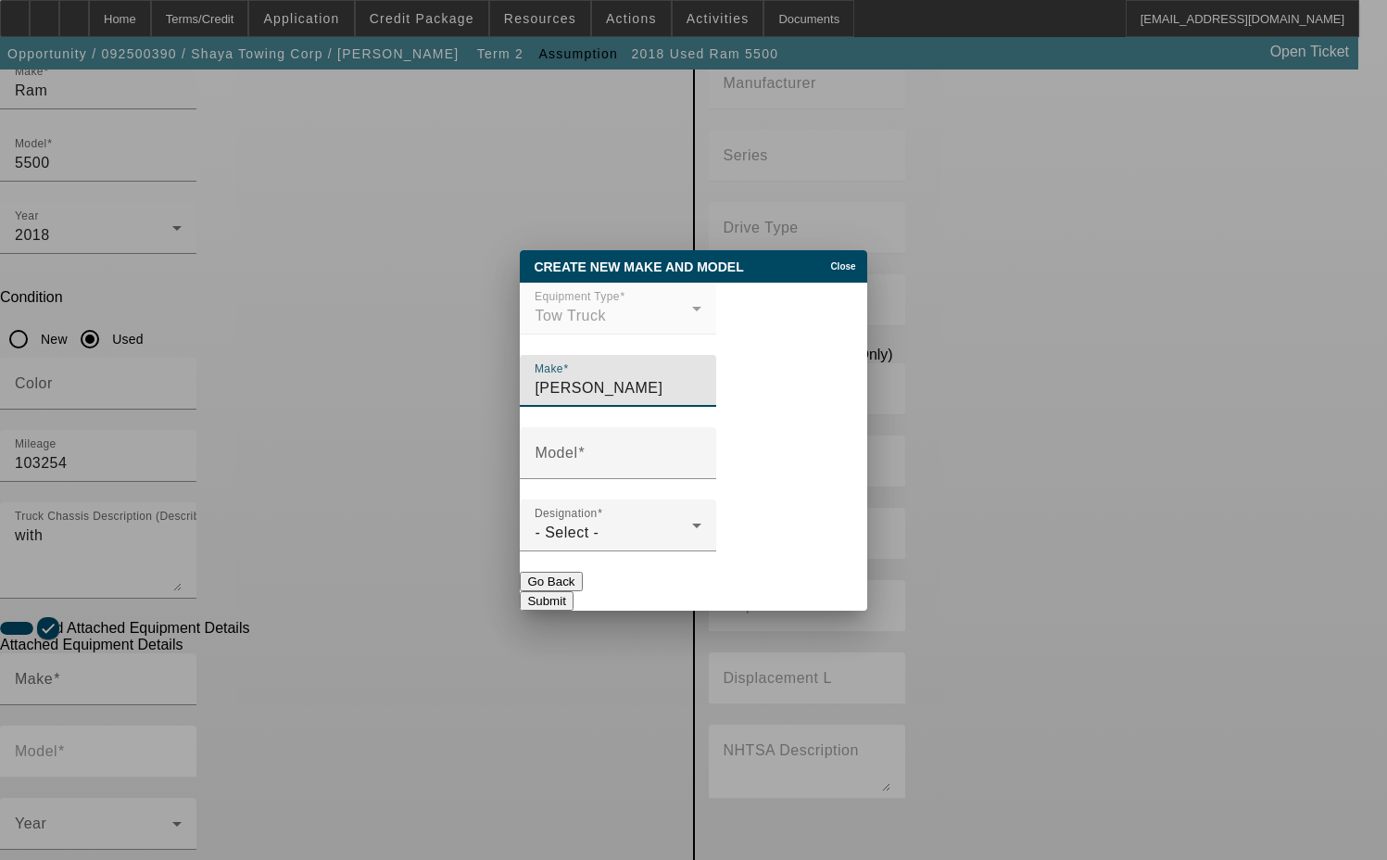
type input "[PERSON_NAME]"
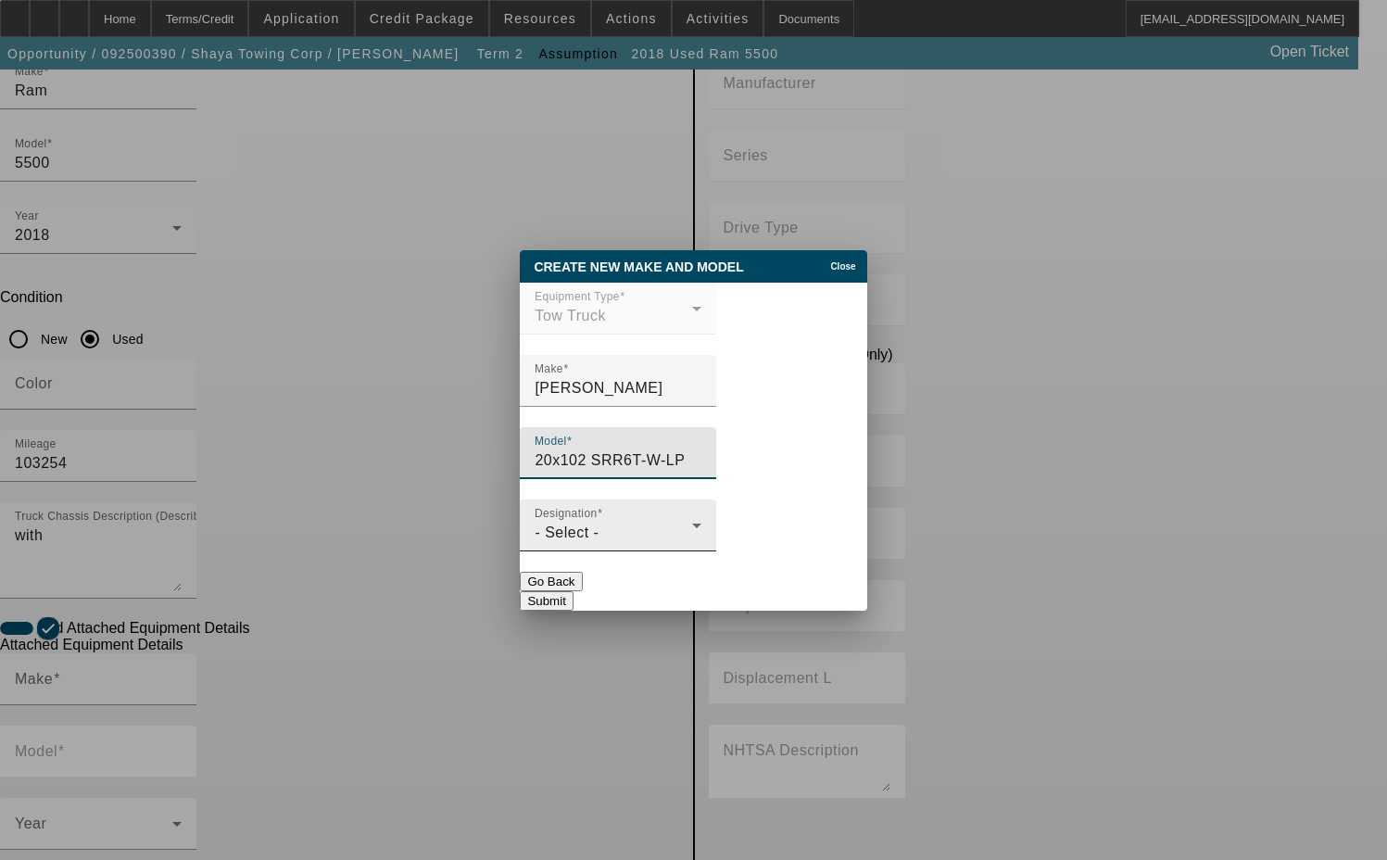
type input "20x102 SRR6T-W-LP"
click at [634, 544] on div "- Select -" at bounding box center [614, 533] width 158 height 22
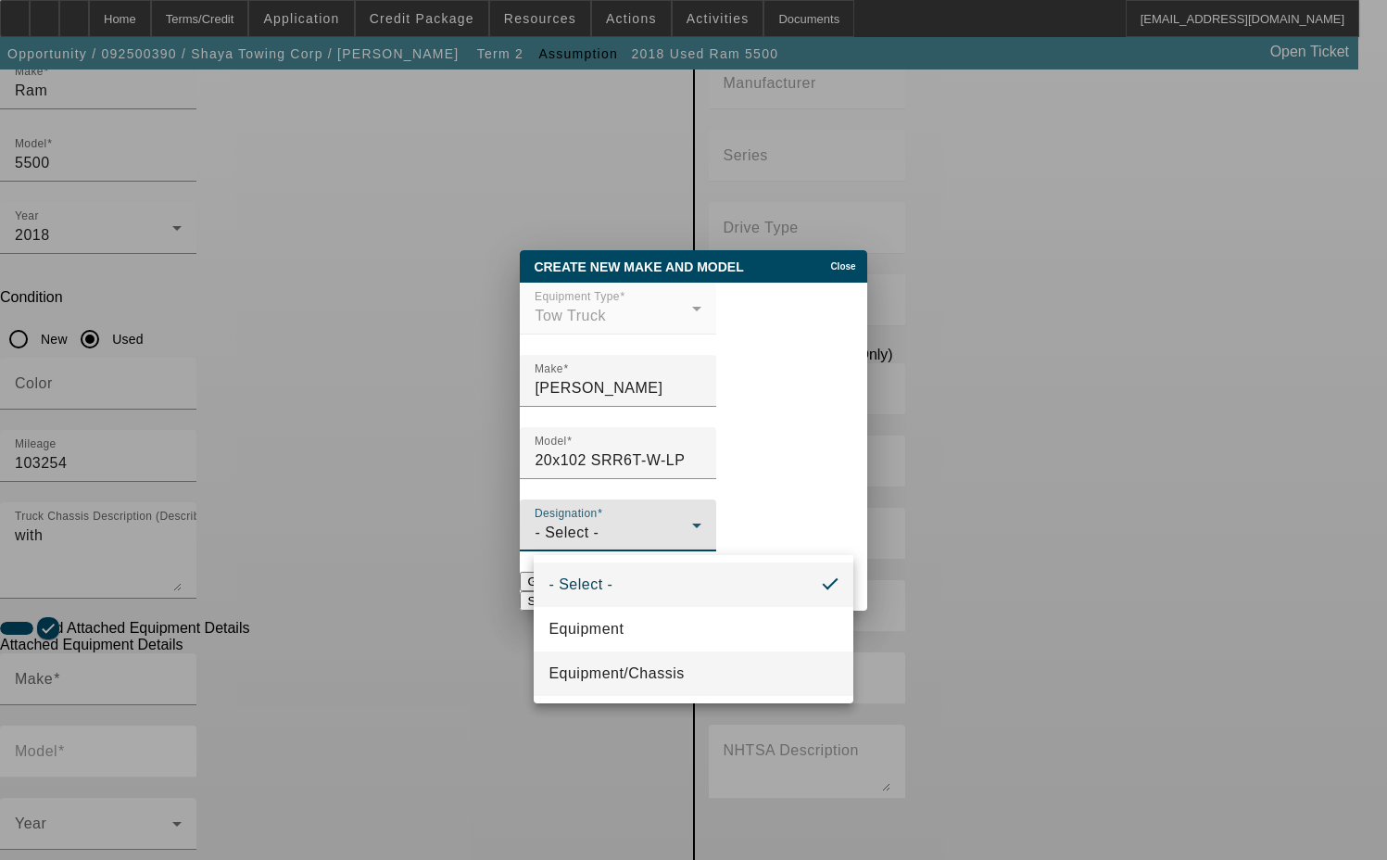
click at [634, 670] on span "Equipment/Chassis" at bounding box center [616, 674] width 135 height 22
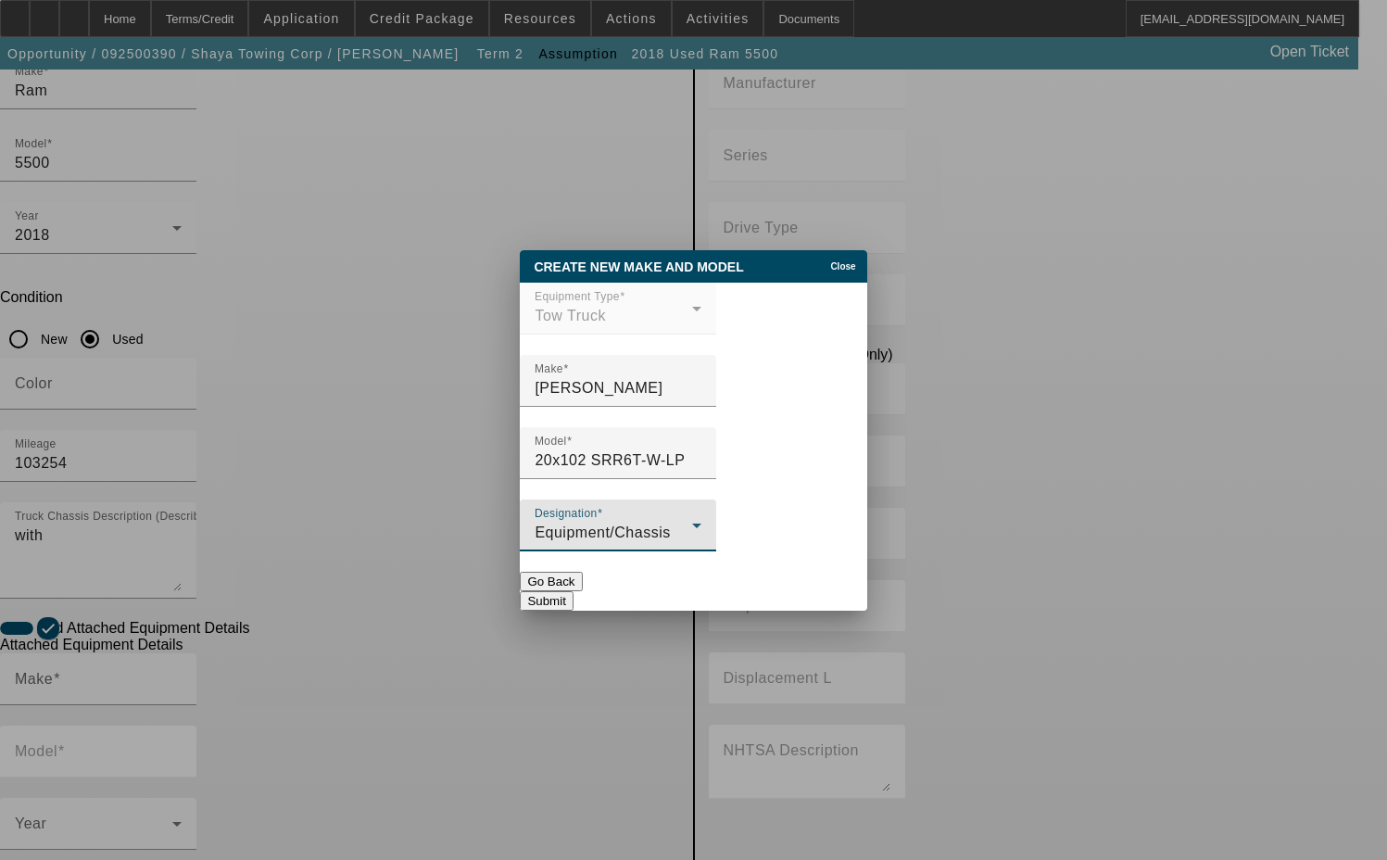
click at [573, 591] on button "Submit" at bounding box center [546, 600] width 53 height 19
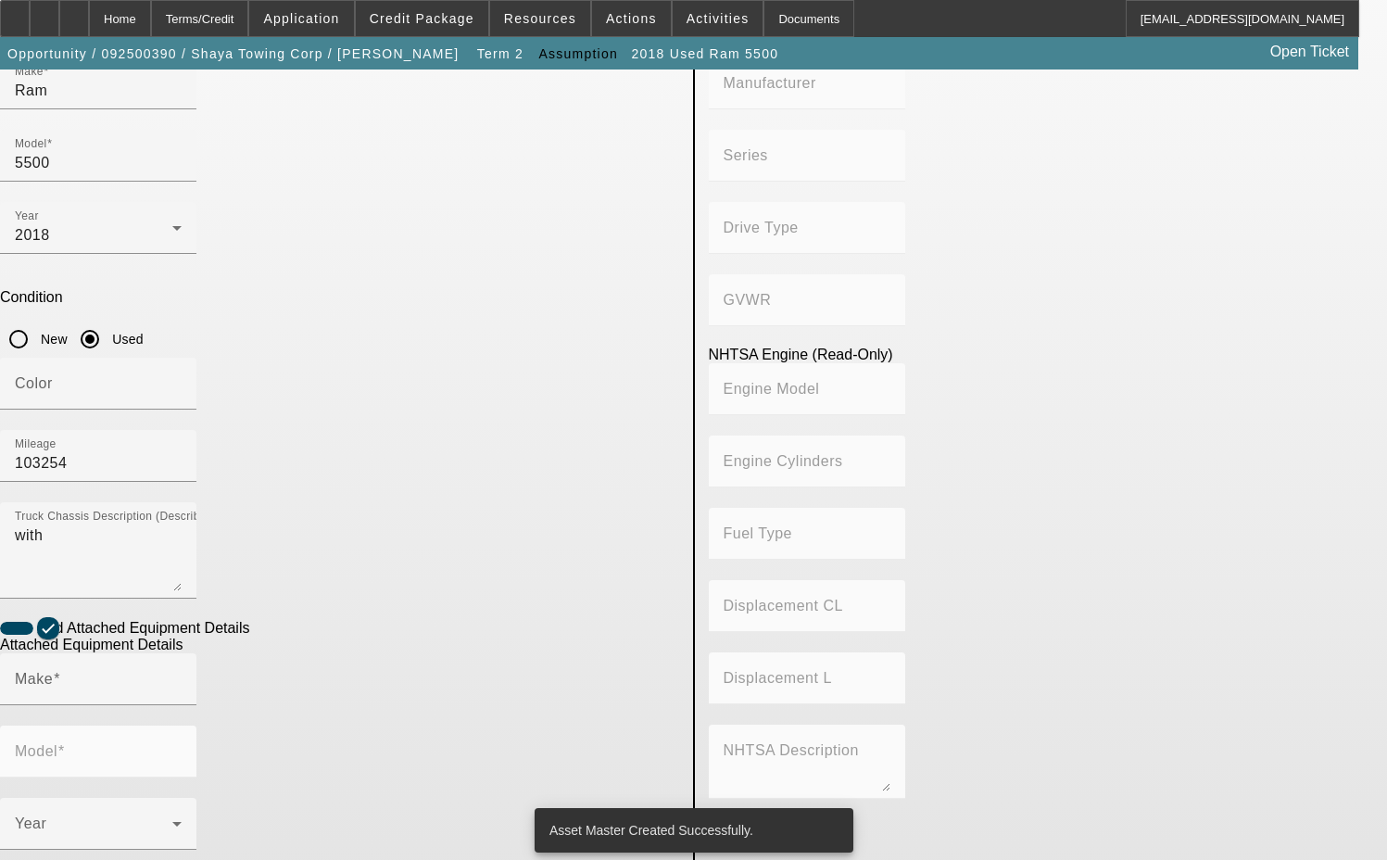
scroll to position [278, 0]
type input "[PERSON_NAME]"
type input "20x102 SRR6T-W-LP"
radio input "true"
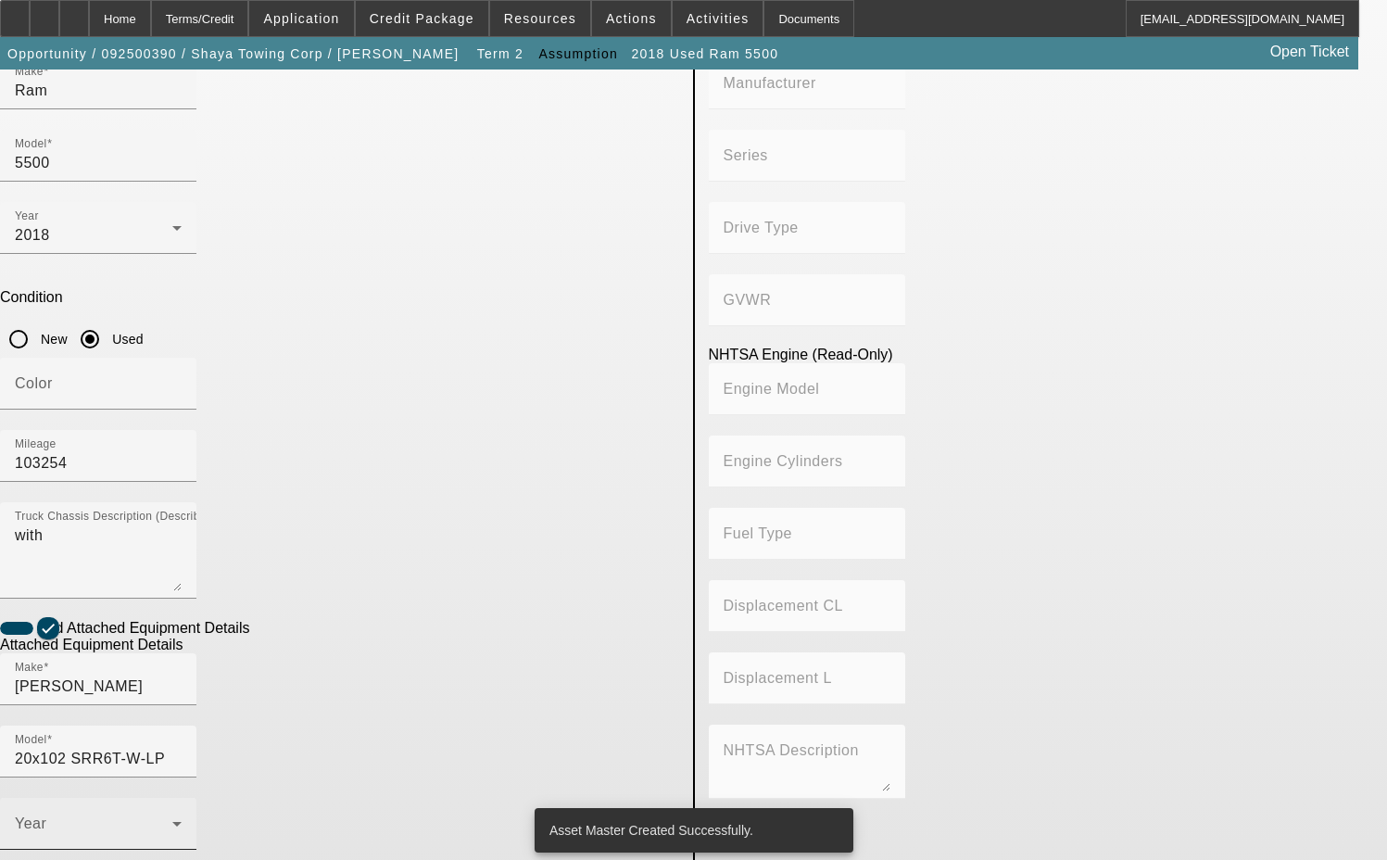
click at [182, 798] on div "Year" at bounding box center [98, 824] width 167 height 52
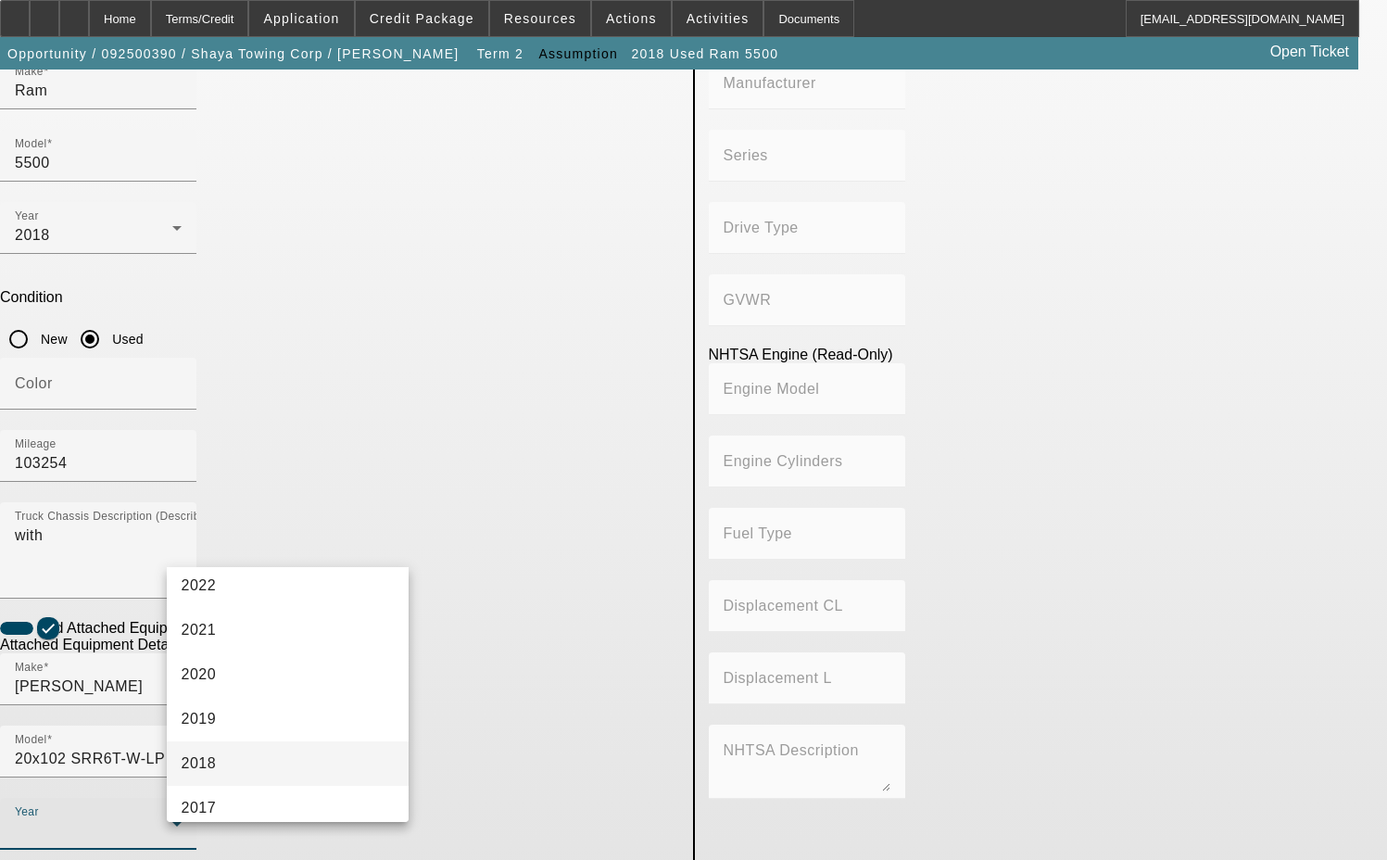
click at [216, 762] on span "2018" at bounding box center [199, 764] width 35 height 22
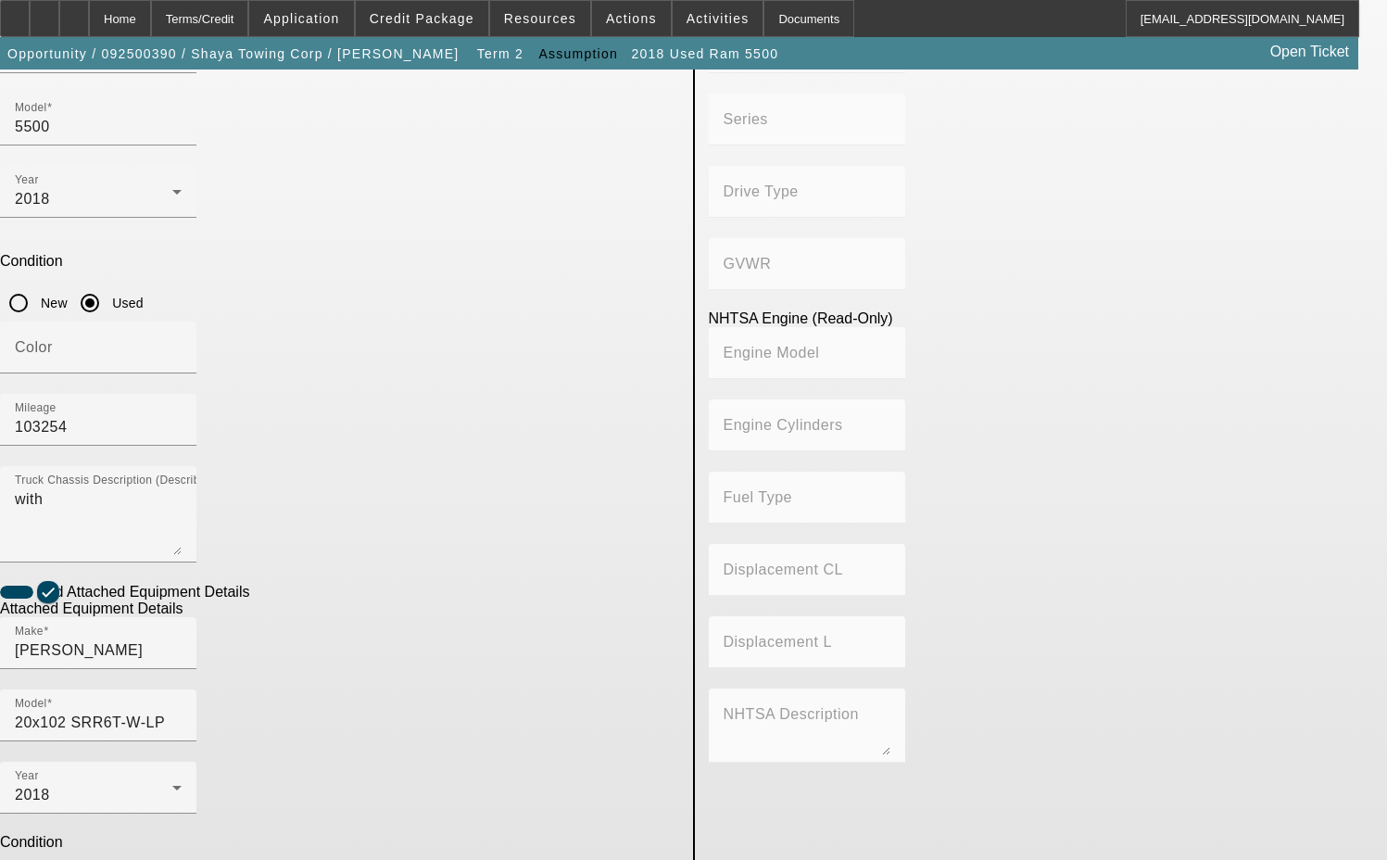
scroll to position [334, 0]
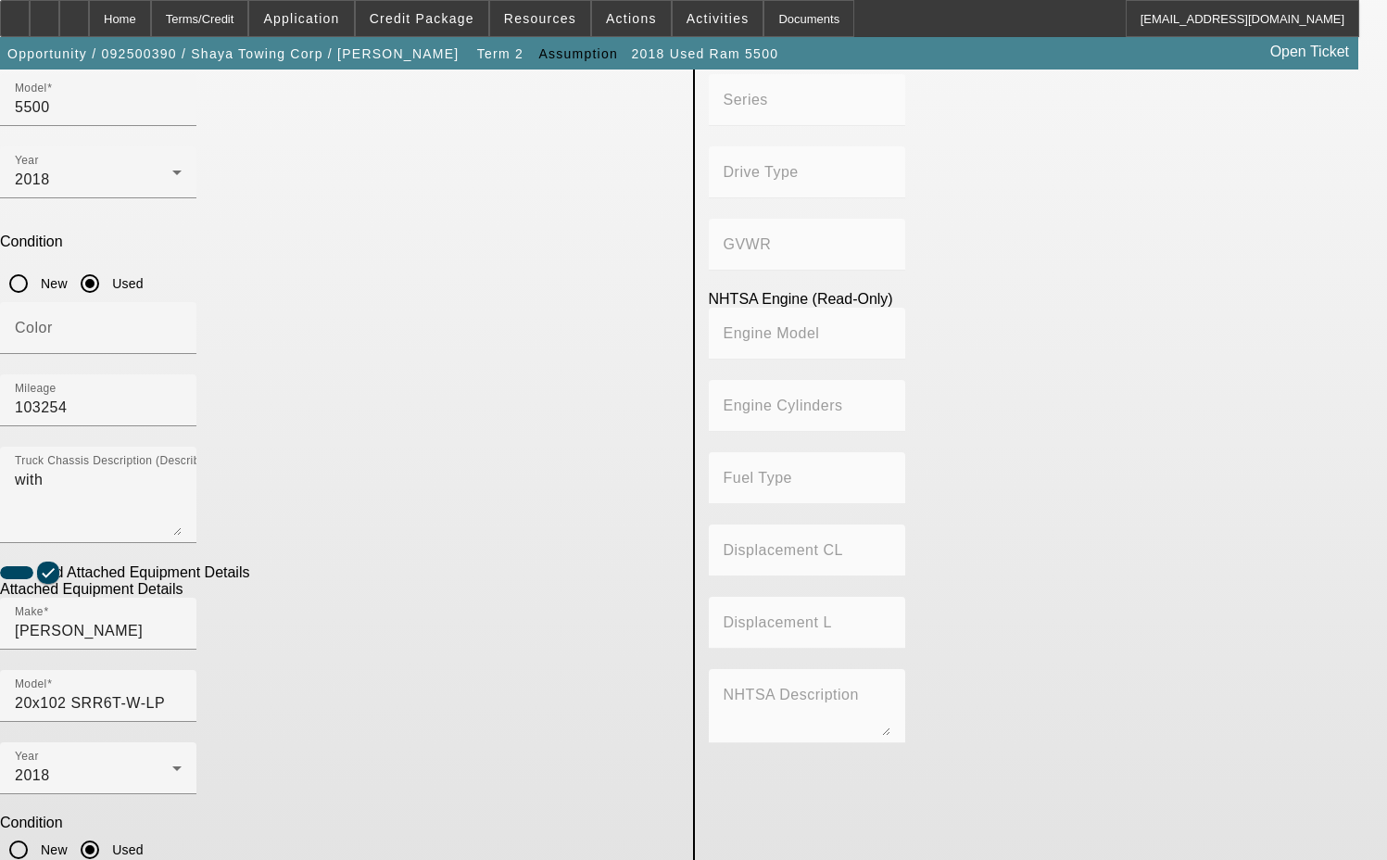
type textarea "includes all accessories, attachments and options"
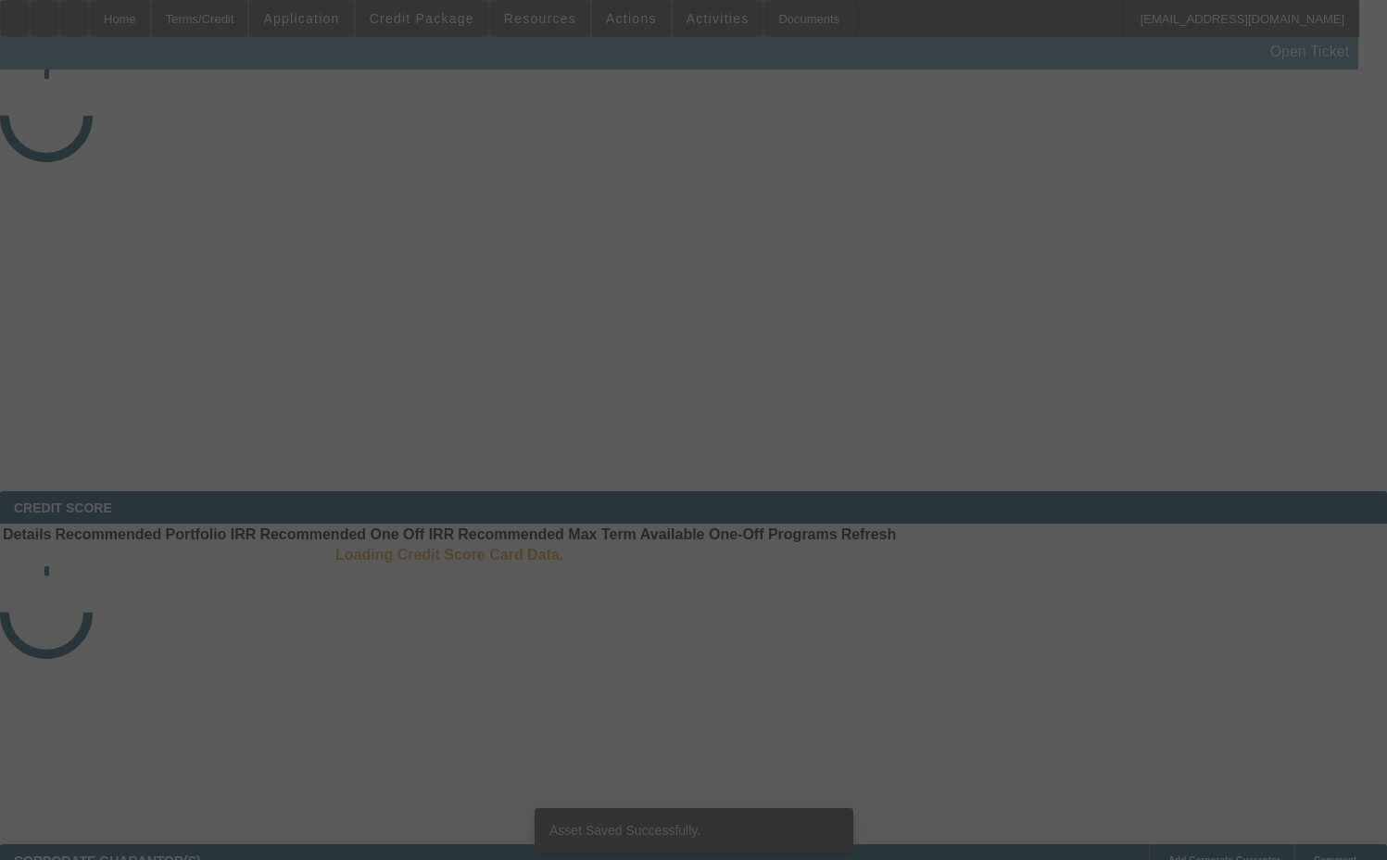
select select "3"
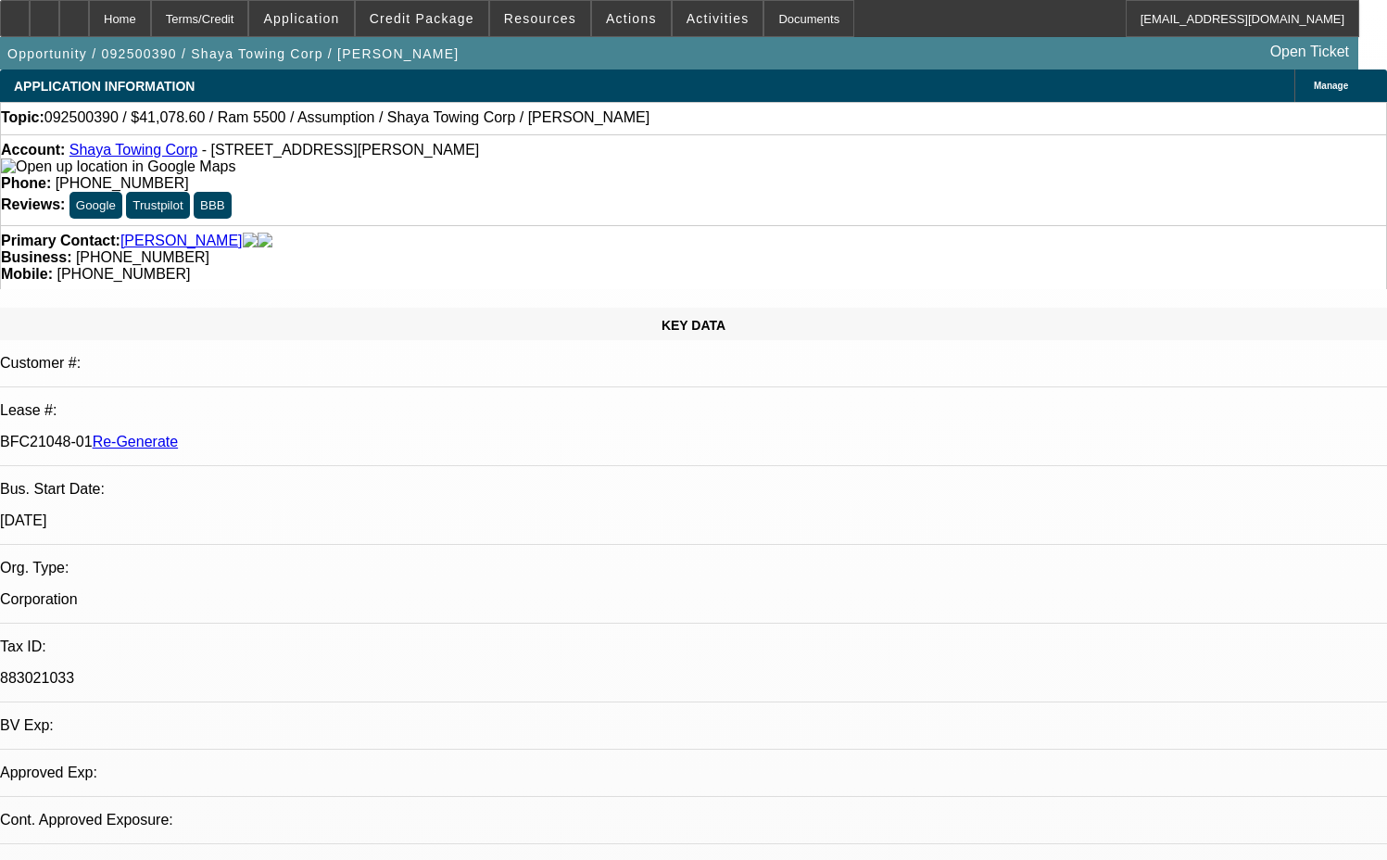
select select "0"
select select "2"
select select "0.1"
select select "4"
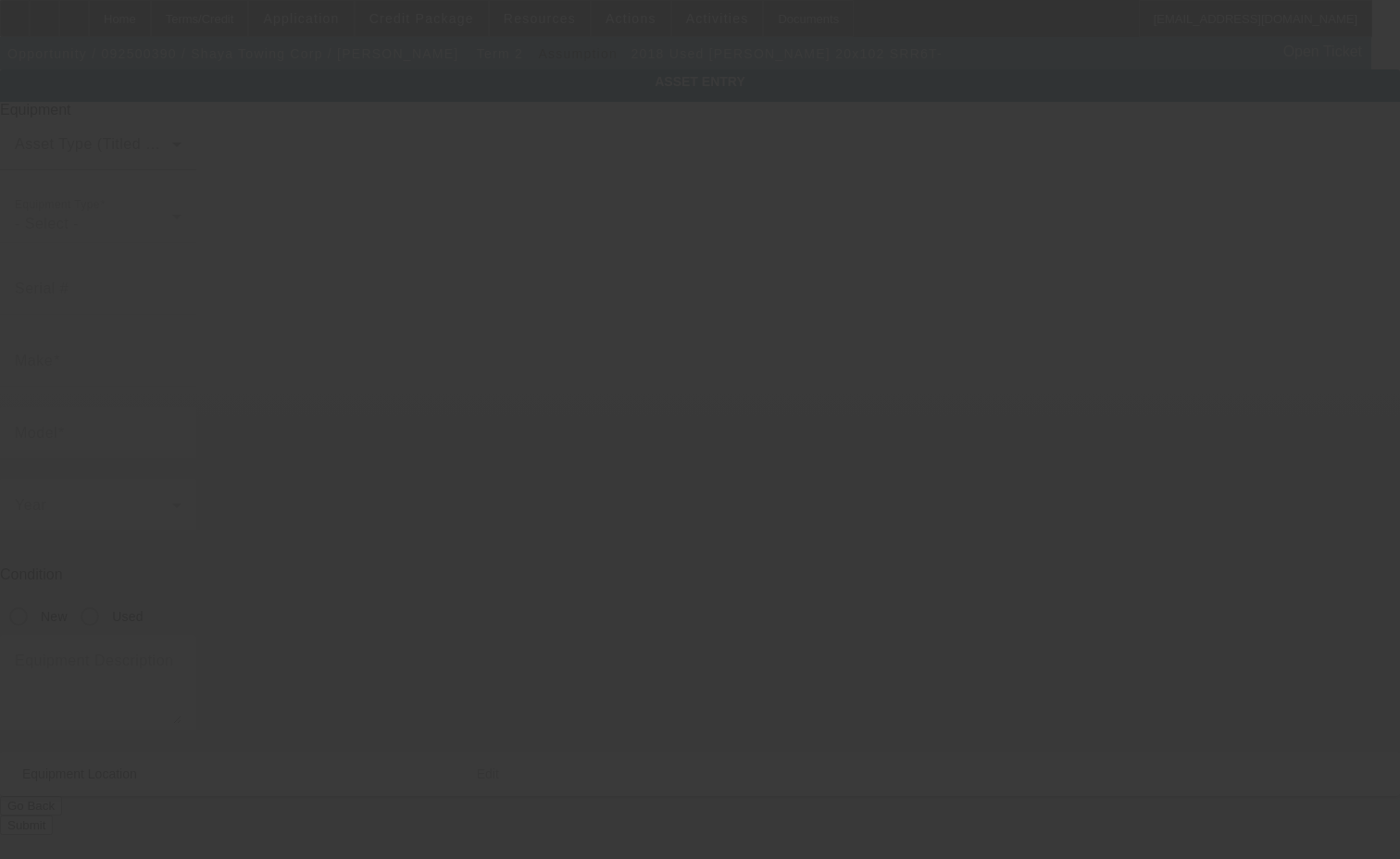
type input "0220014345"
type input "[PERSON_NAME]"
type input "20x102 SRR6T-"
radio input "true"
type textarea "Jerr-Dan 20x102 SRR6T-W-LP"
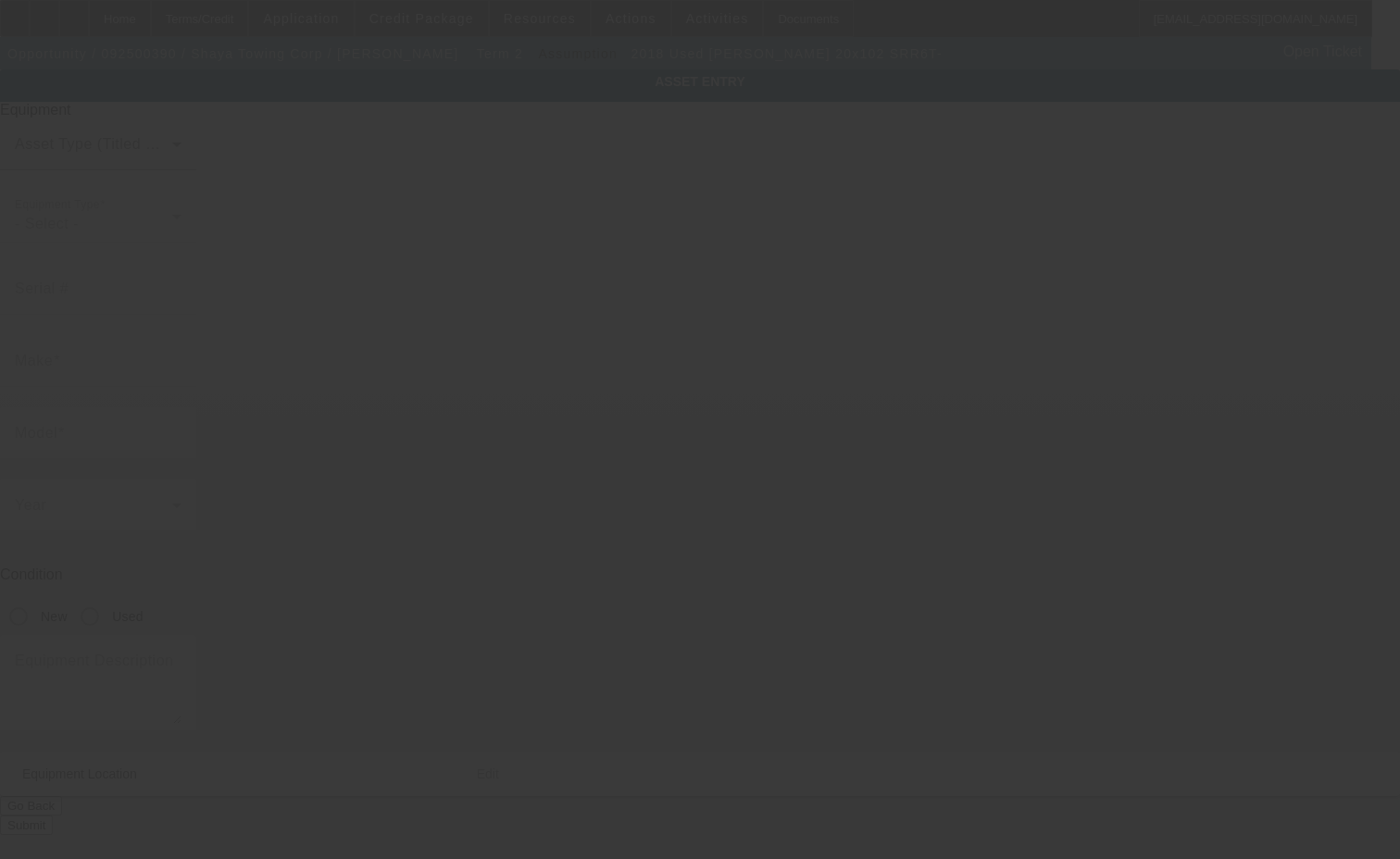
type input "1014 Austin Ave"
type input "Kannapolis"
type input "28083"
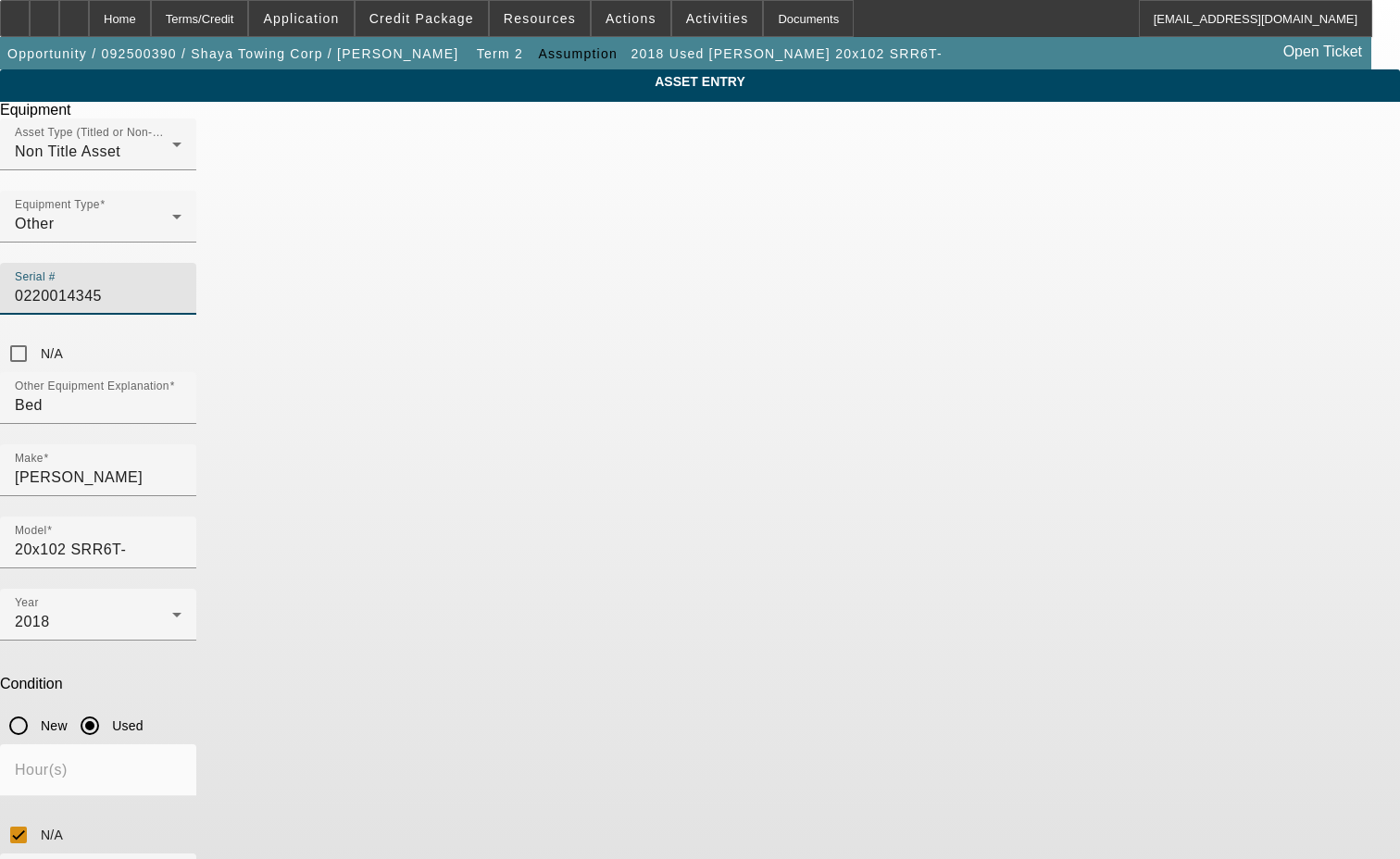
drag, startPoint x: 815, startPoint y: 257, endPoint x: 657, endPoint y: 292, distance: 161.8
click at [657, 292] on div "Asset Type (Titled or Non-Titled) Non Title Asset Equipment Type Other Serial #…" at bounding box center [700, 246] width 1400 height 254
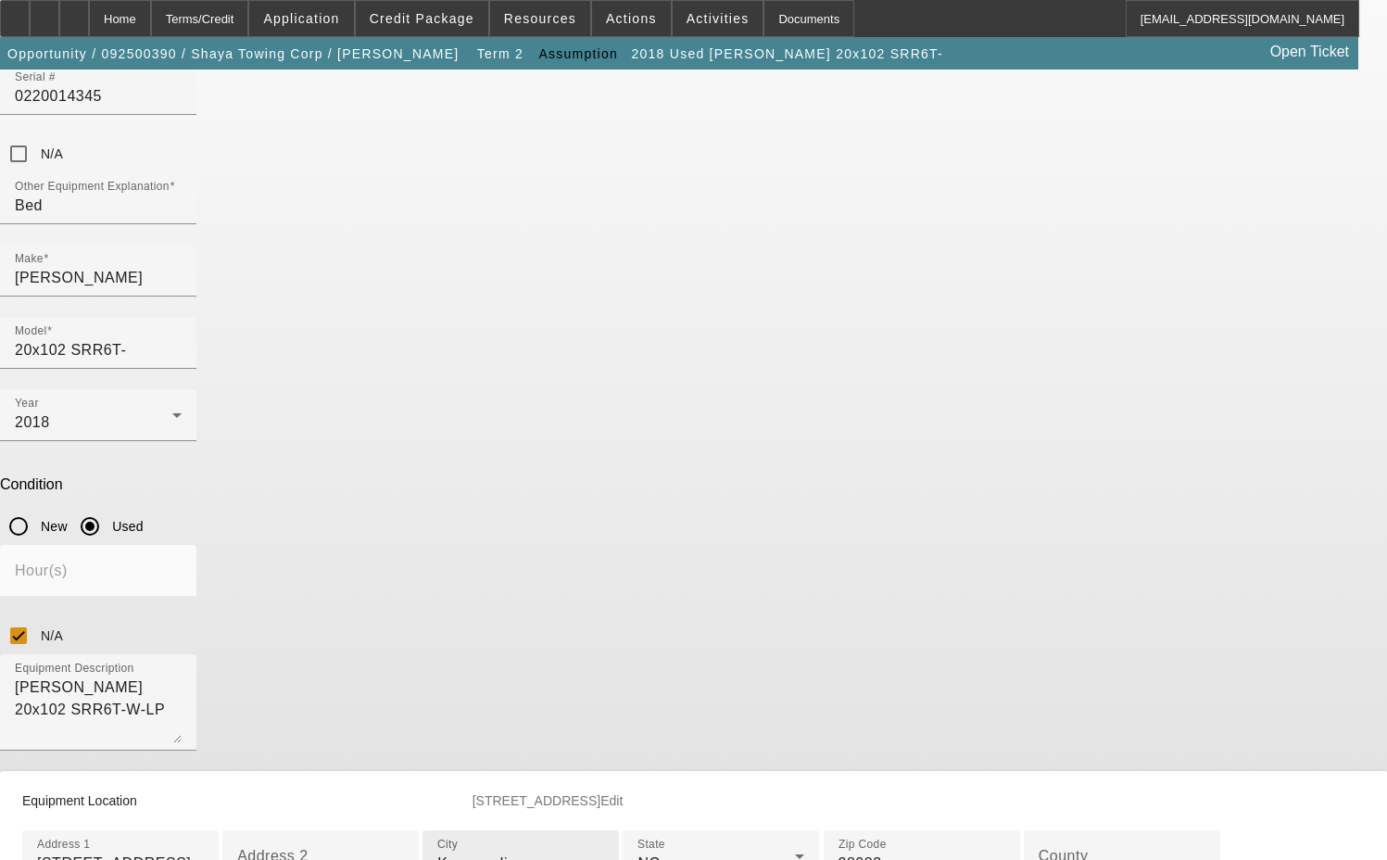
scroll to position [278, 0]
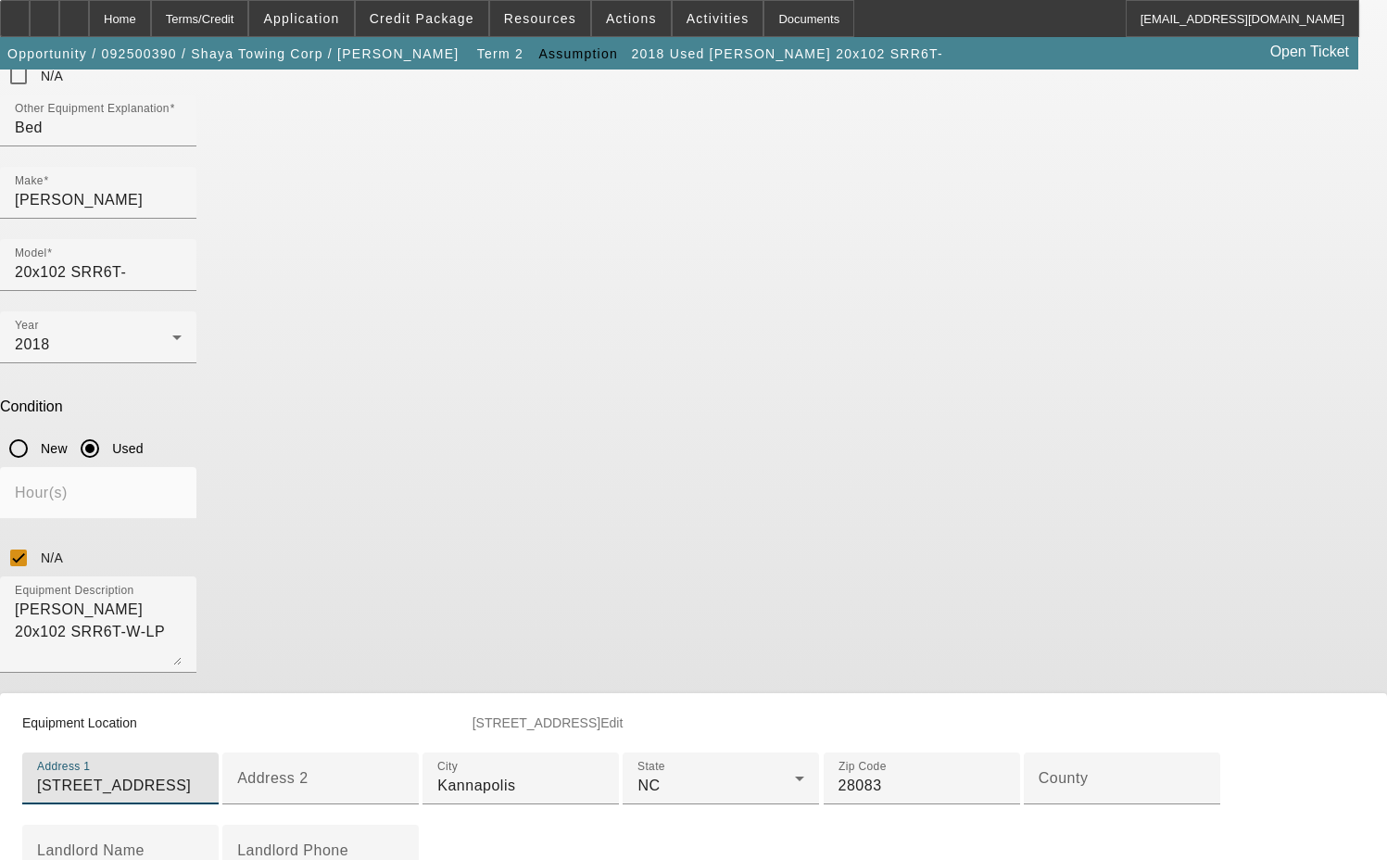
drag, startPoint x: 578, startPoint y: 543, endPoint x: 460, endPoint y: 542, distance: 118.6
click at [449, 753] on div "Address 1 1014 Austin Ave Address 2 City Kannapolis State NC Zip Code 28083 Cou…" at bounding box center [693, 832] width 1387 height 159
type input "[STREET_ADDRESS][PERSON_NAME]"
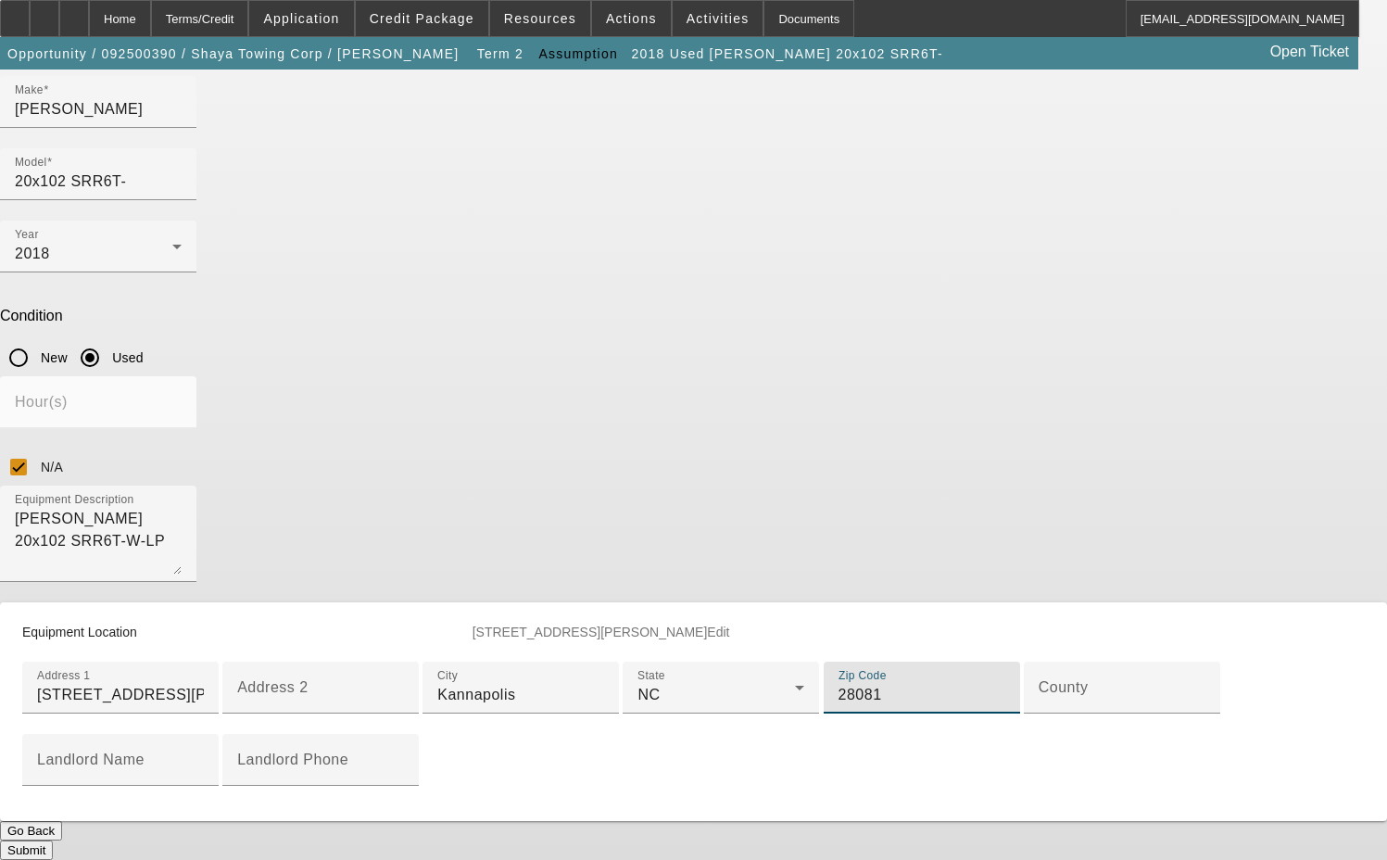
scroll to position [371, 0]
type input "28081"
click at [1039, 714] on div "County" at bounding box center [1122, 688] width 167 height 52
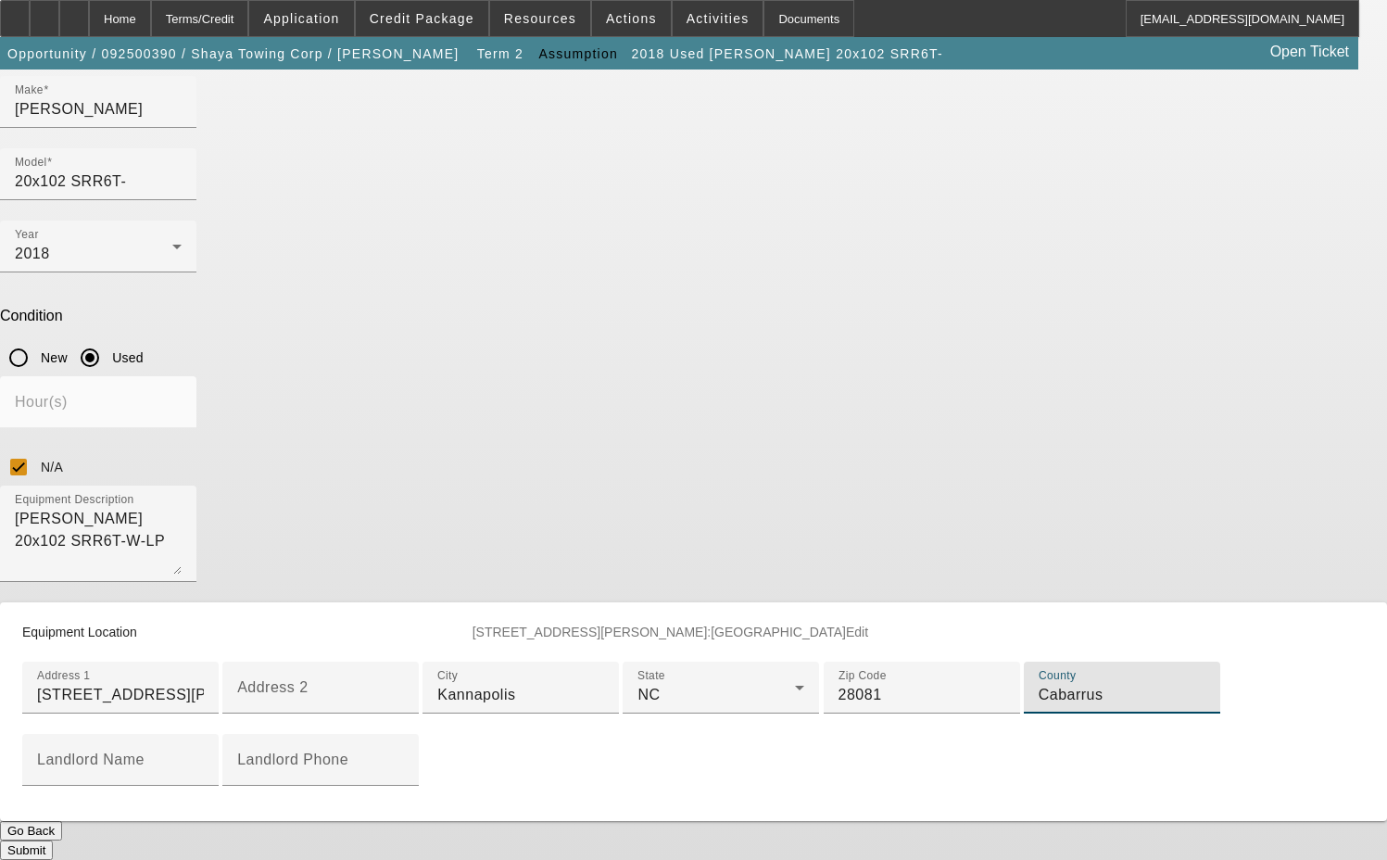
scroll to position [622, 0]
type input "Cabarrus"
click at [53, 841] on button "Submit" at bounding box center [26, 850] width 53 height 19
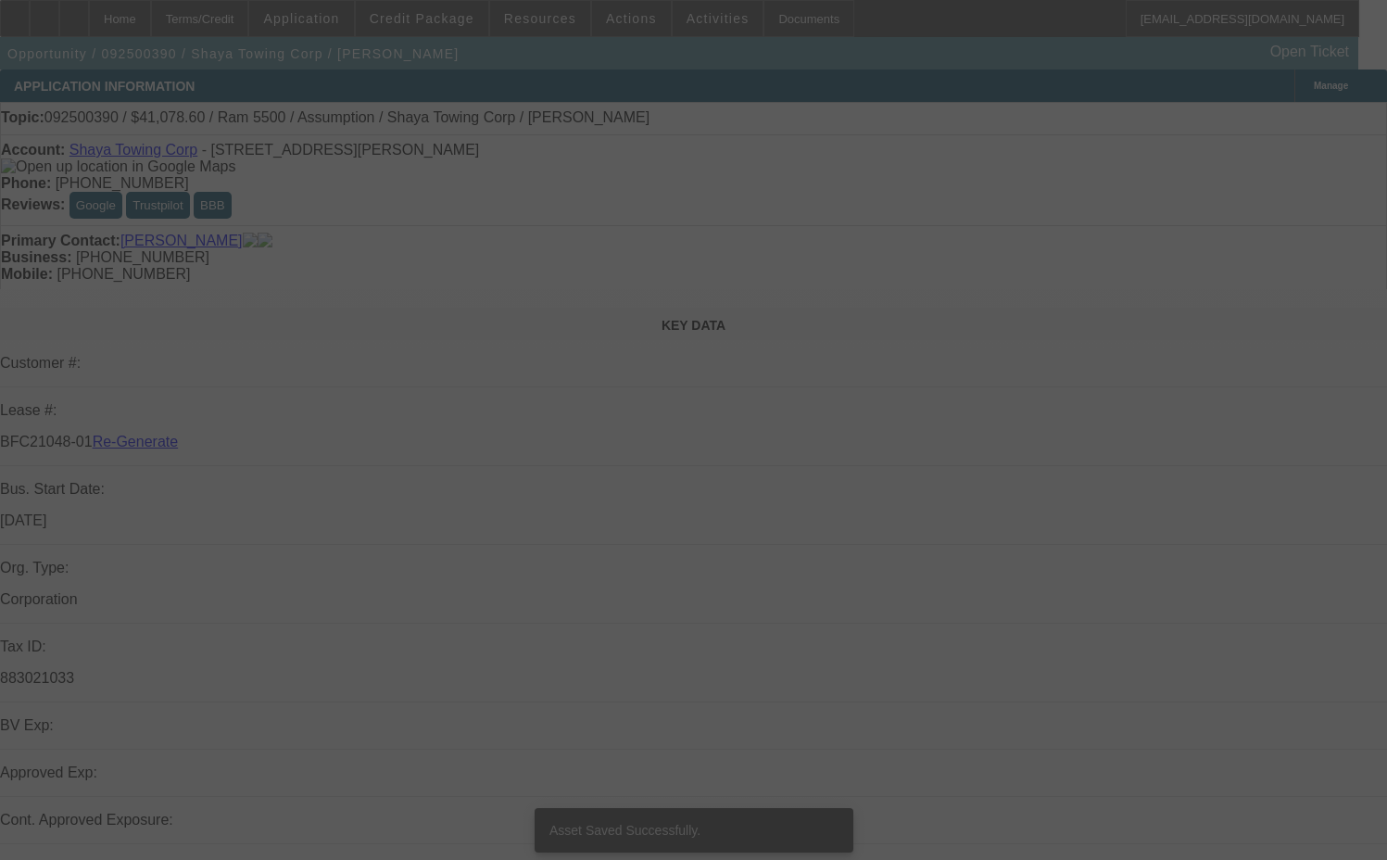
select select "3"
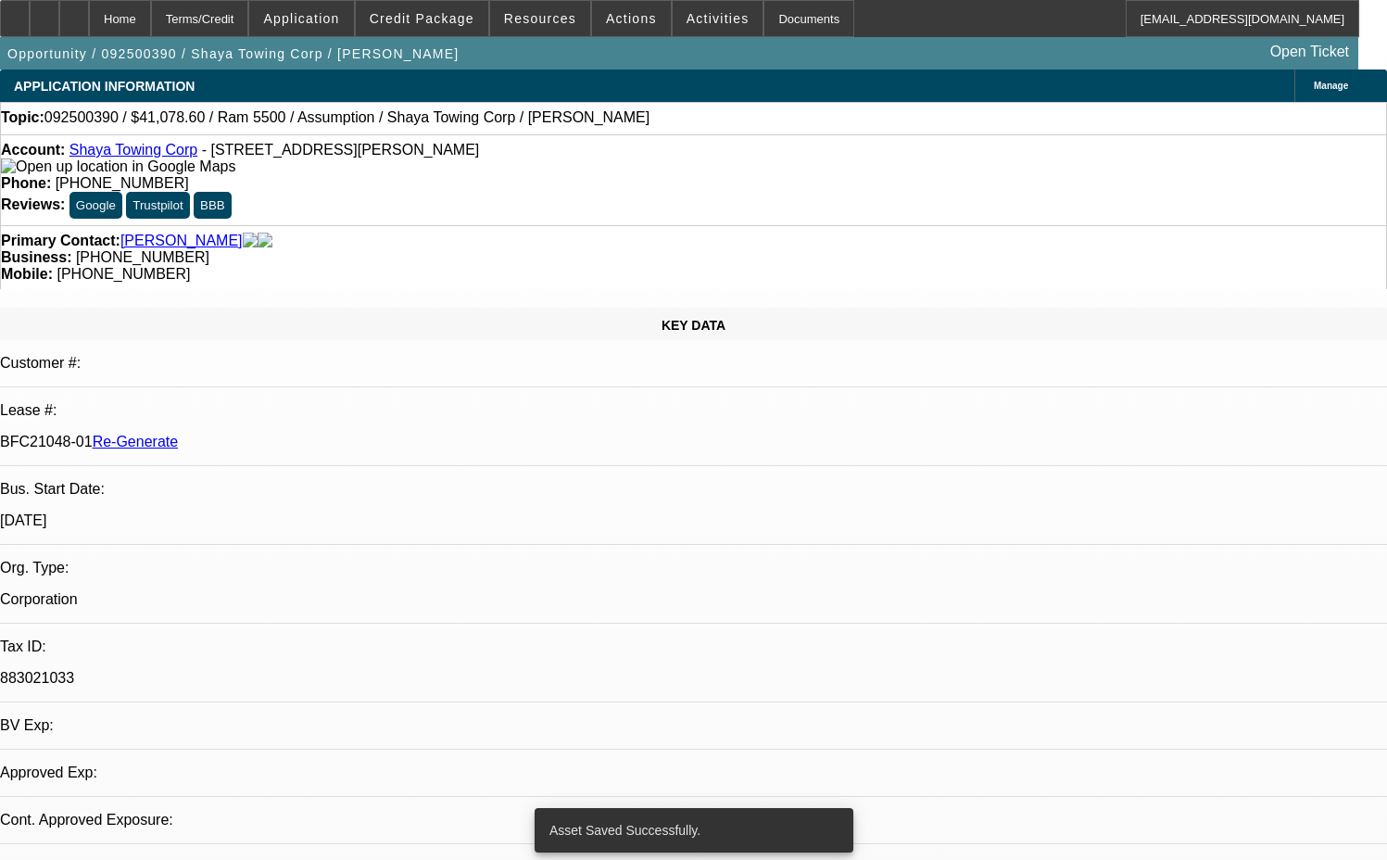
select select "0"
select select "2"
select select "0.1"
select select "4"
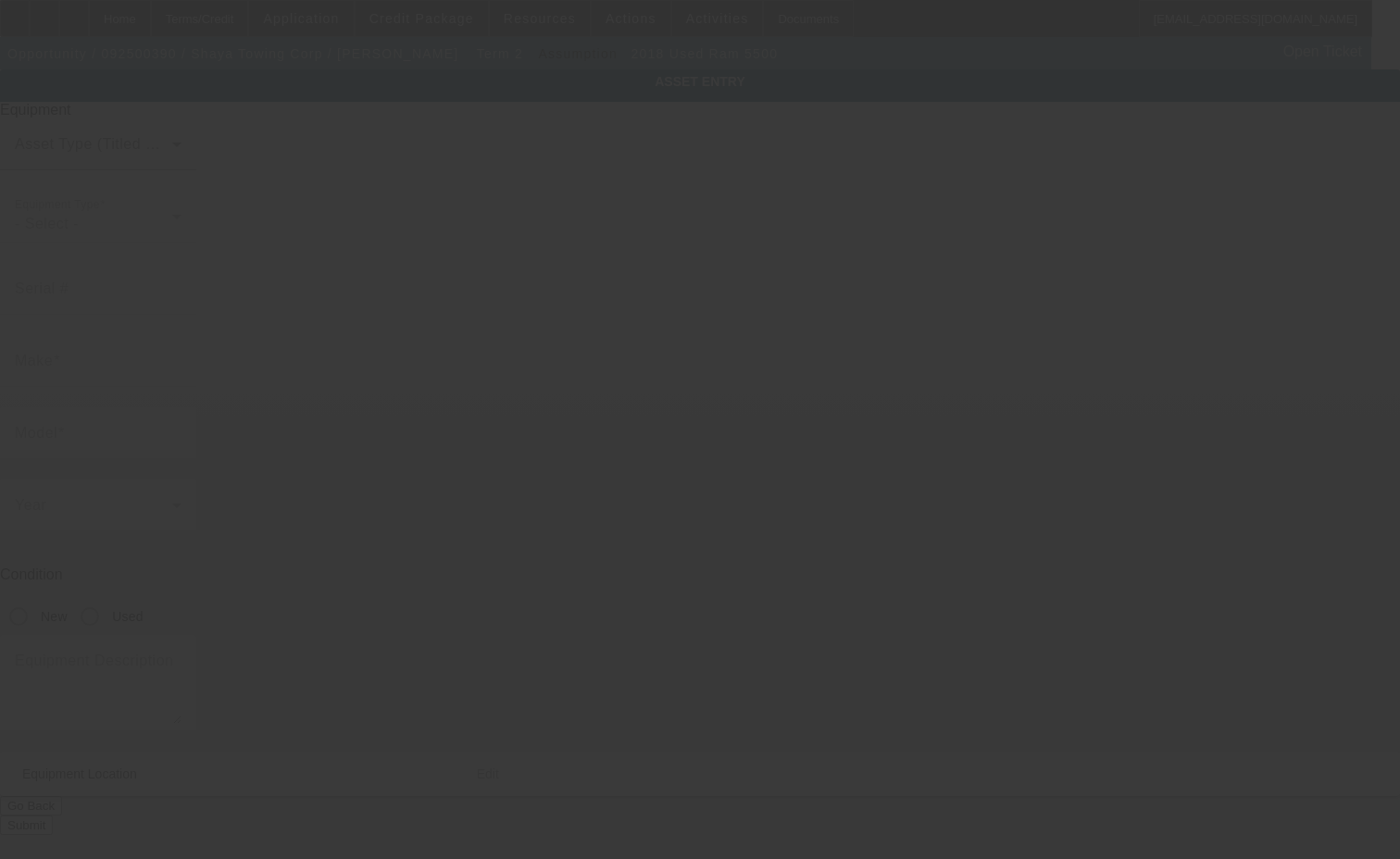
type input "[US_VEHICLE_IDENTIFICATION_NUMBER]"
type input "Ram"
type input "5500"
radio input "true"
type textarea "with"
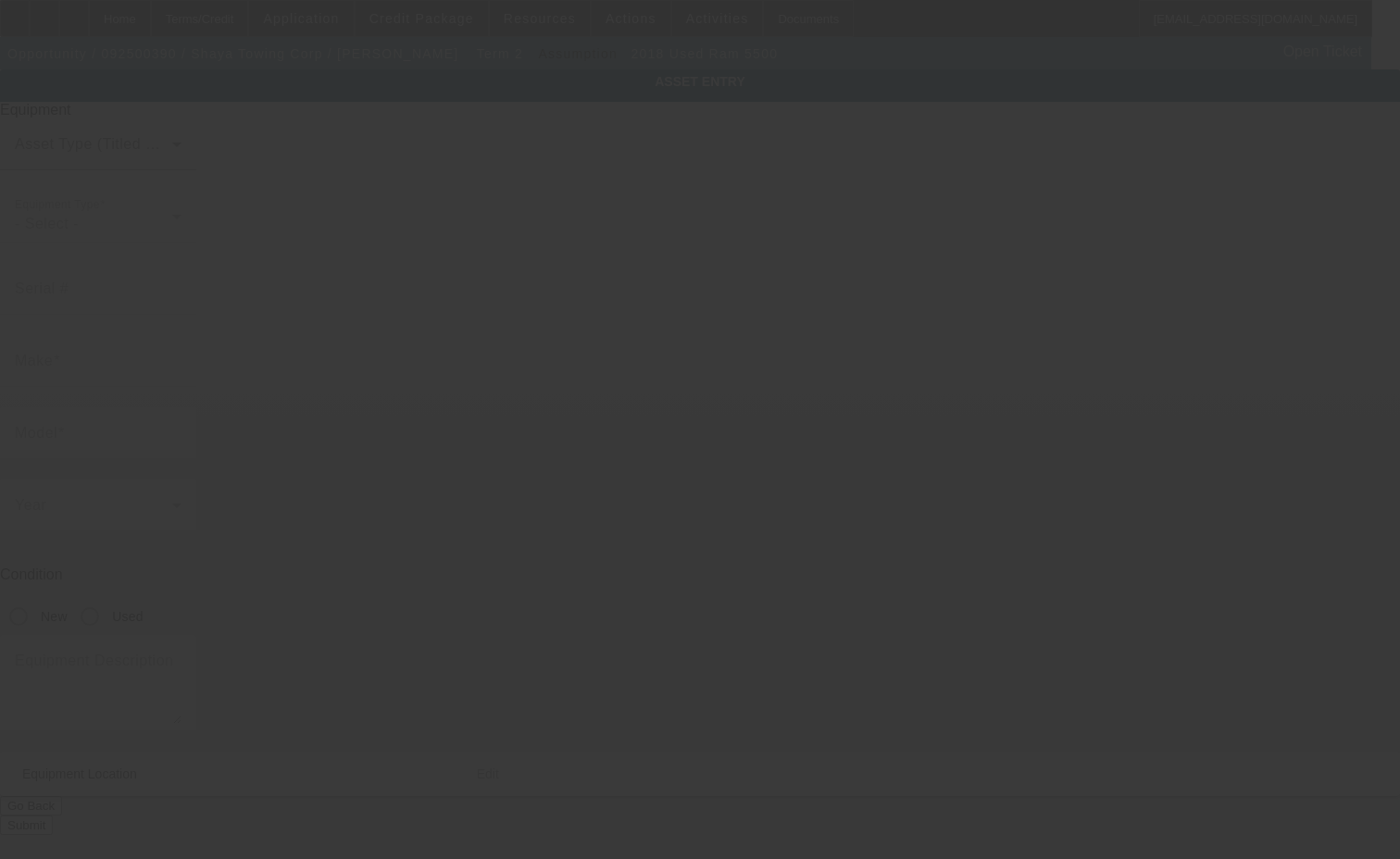
type input "[STREET_ADDRESS][PERSON_NAME]"
type input "Kannapolis"
type input "28081"
type input "Cabarrus"
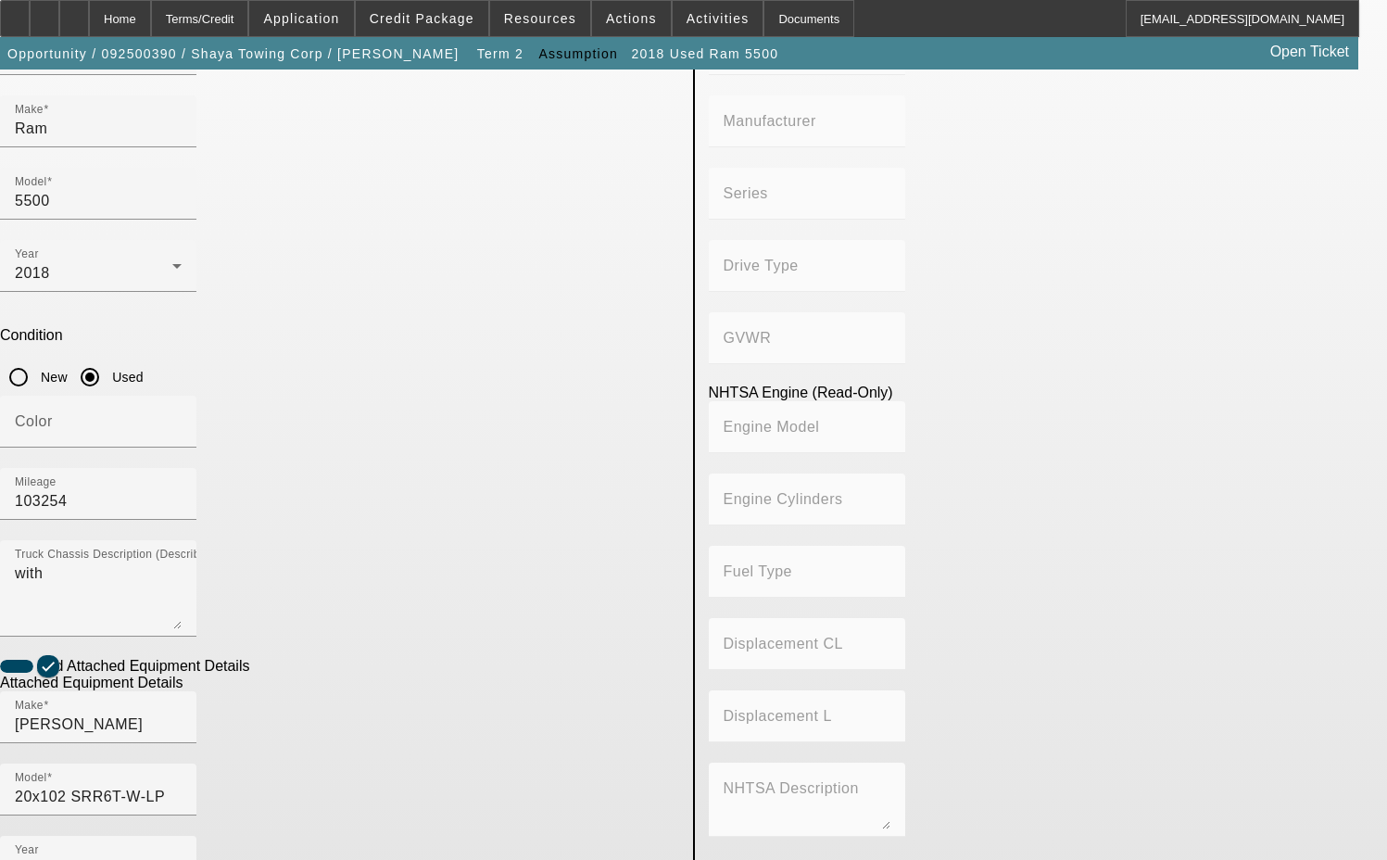
scroll to position [278, 0]
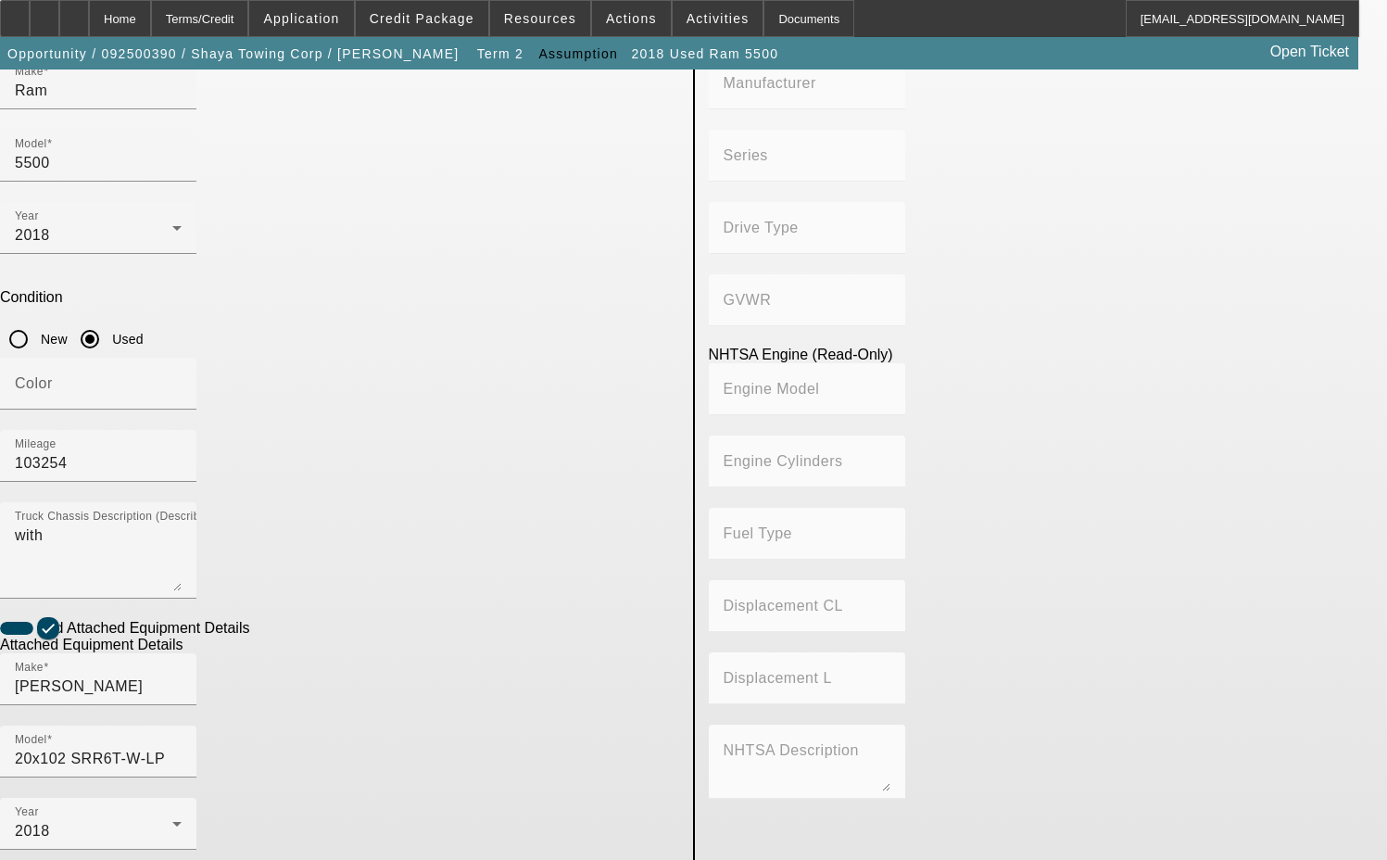
paste input "0220014345"
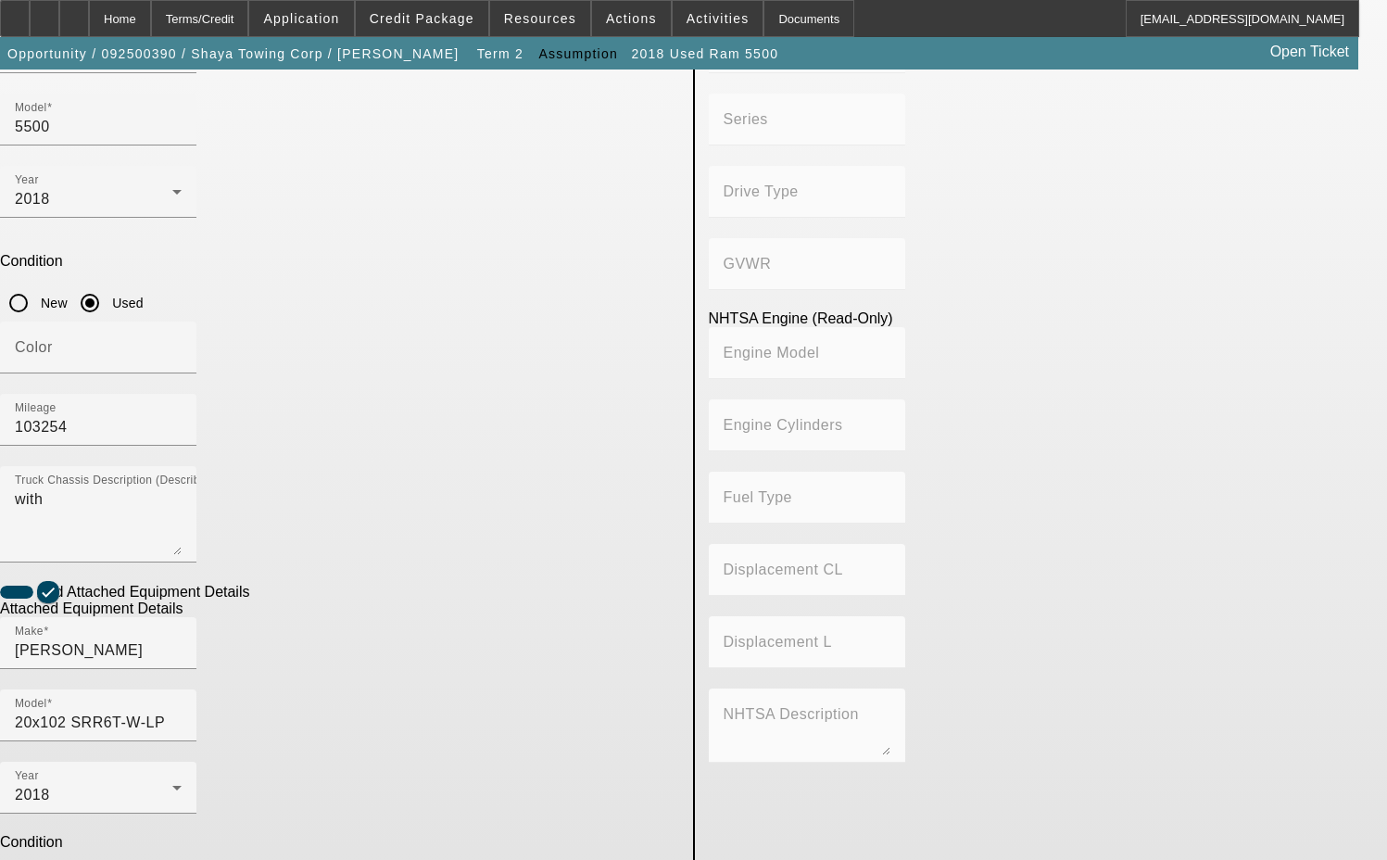
scroll to position [334, 0]
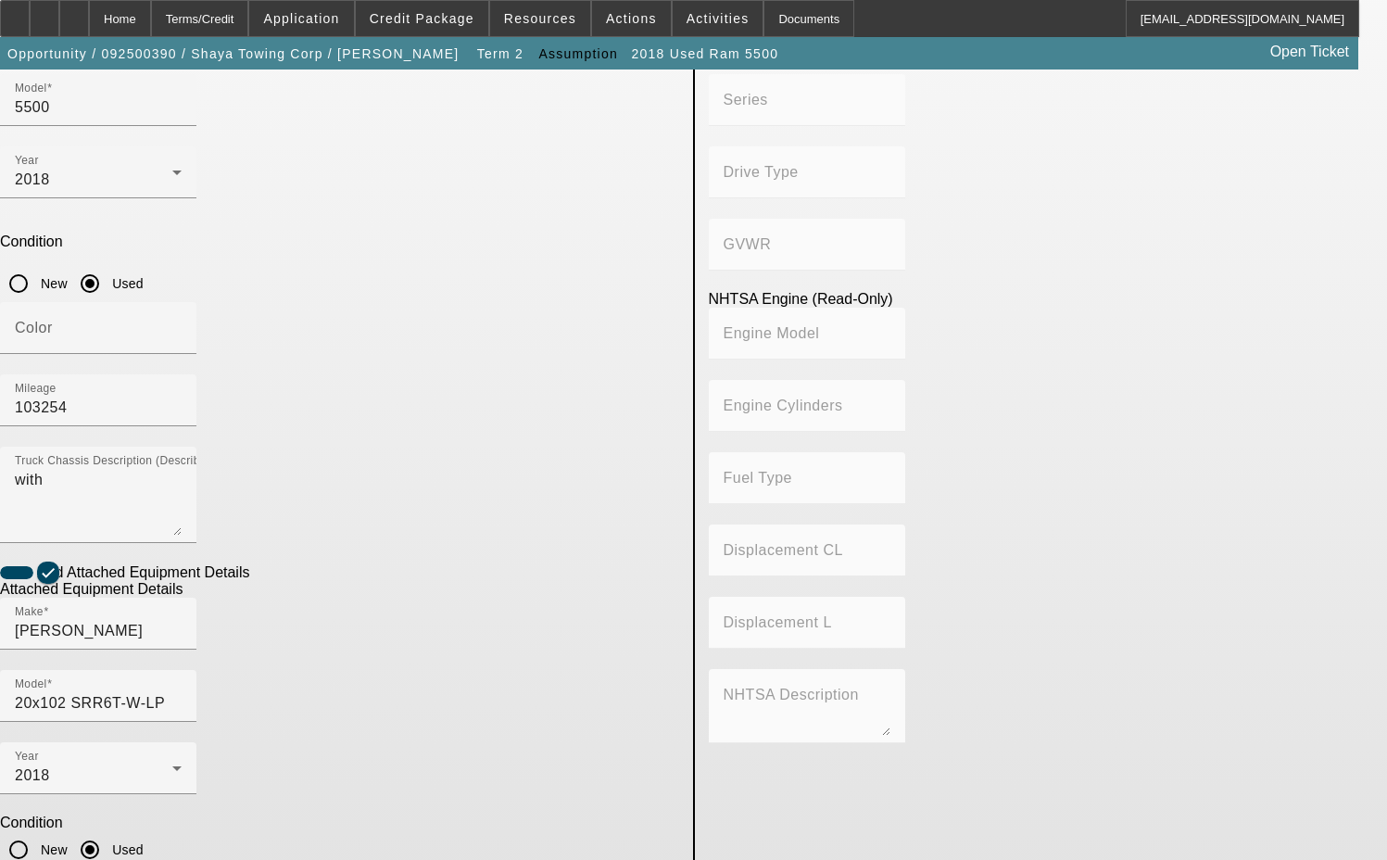
type input "0220014345"
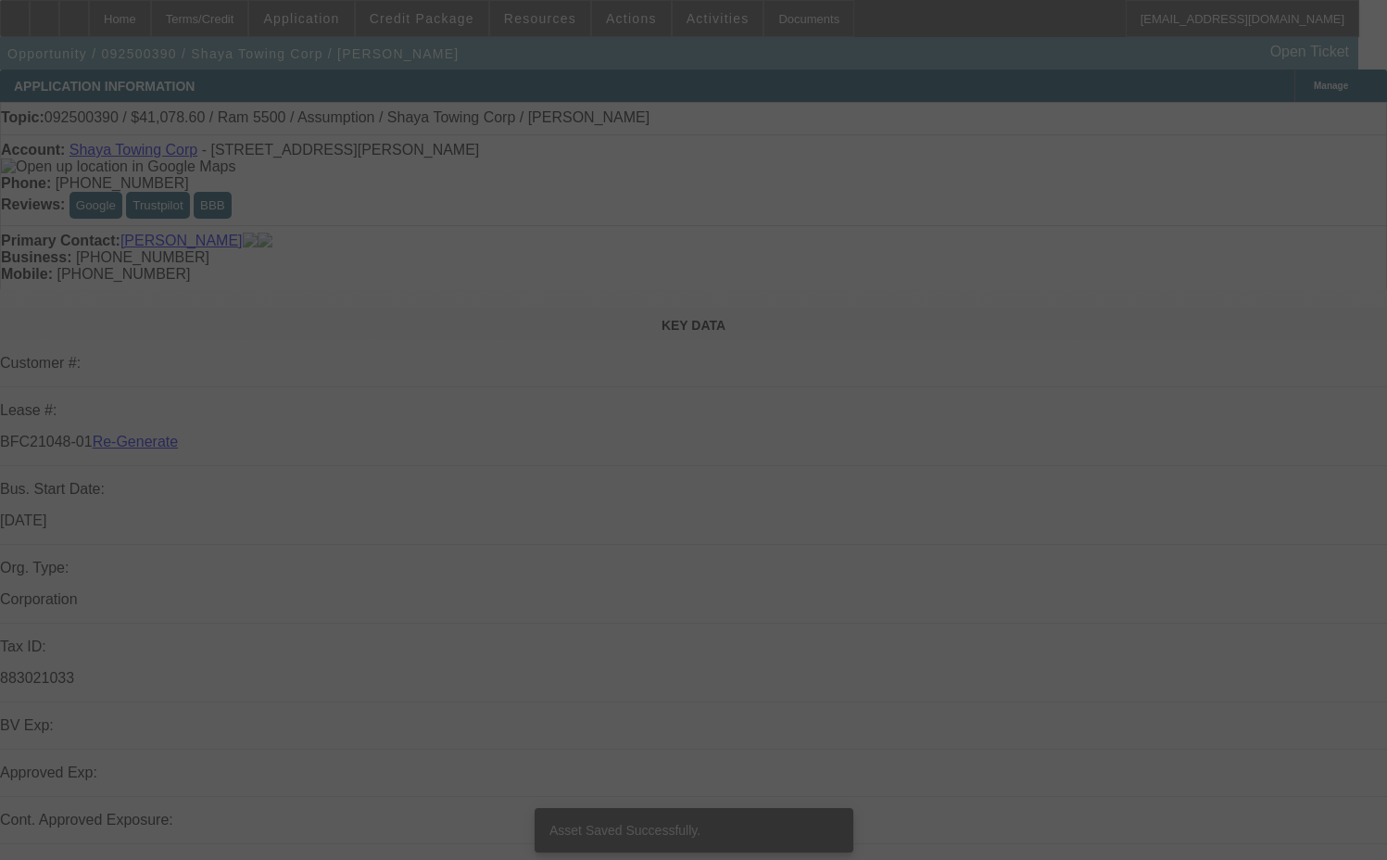
select select "3"
